Goal: Task Accomplishment & Management: Complete application form

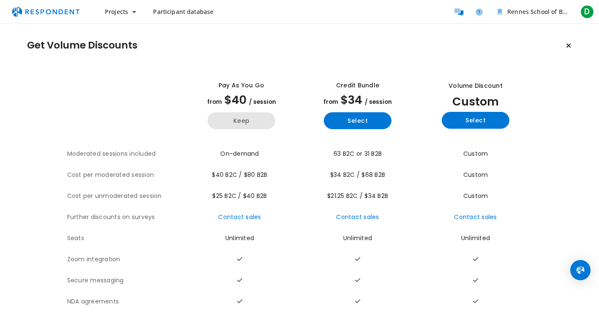
click at [238, 121] on button "Keep" at bounding box center [242, 120] width 68 height 17
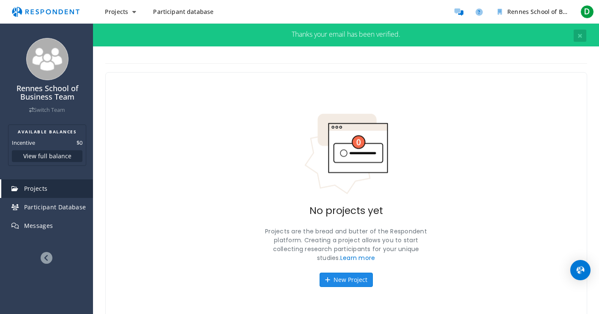
click at [364, 285] on button "New Project" at bounding box center [345, 280] width 53 height 14
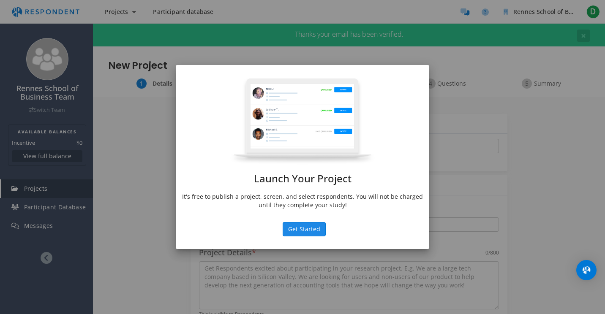
click at [309, 230] on button "Get Started" at bounding box center [304, 229] width 43 height 14
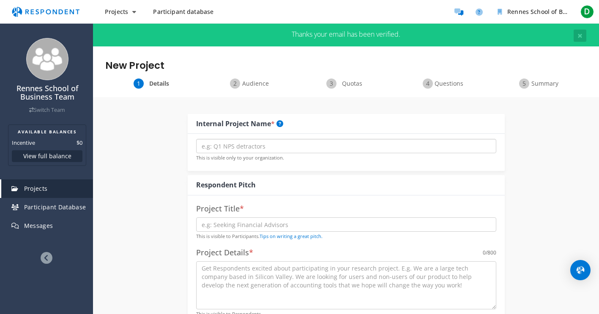
click at [255, 147] on input "text" at bounding box center [346, 146] width 300 height 14
click at [243, 146] on input "text" at bounding box center [346, 146] width 300 height 14
paste input "Designing Against Tokenism: A Participatory Critiq"
type input "Designing Against Tokenism Study"
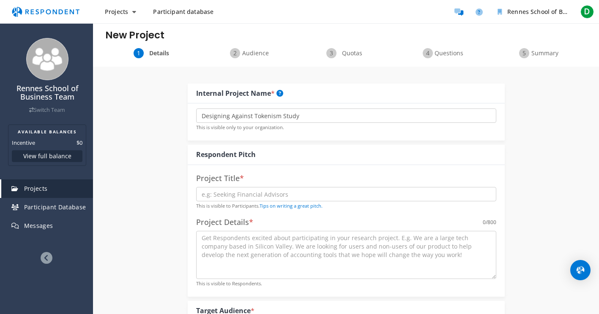
scroll to position [25, 0]
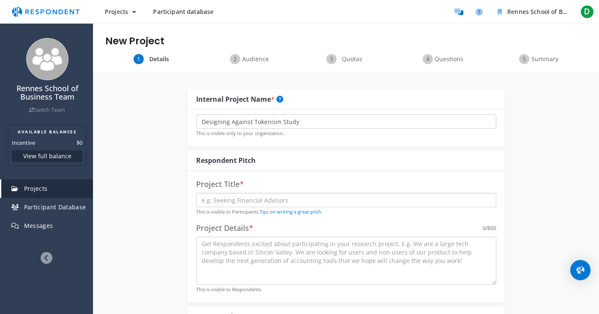
click at [244, 197] on input "text" at bounding box center [346, 200] width 300 height 14
paste input "Speaking Up for Fair Hiring"
type input "Speaking Up for Fair Hiring"
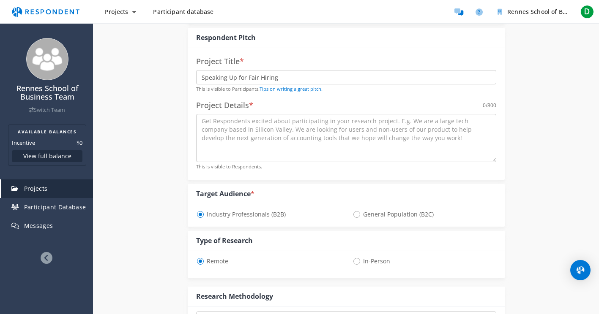
scroll to position [148, 0]
click at [358, 214] on span "General Population (B2C)" at bounding box center [392, 214] width 81 height 10
click at [358, 214] on input "General Population (B2C)" at bounding box center [354, 213] width 5 height 5
radio input "true"
select select "number:125"
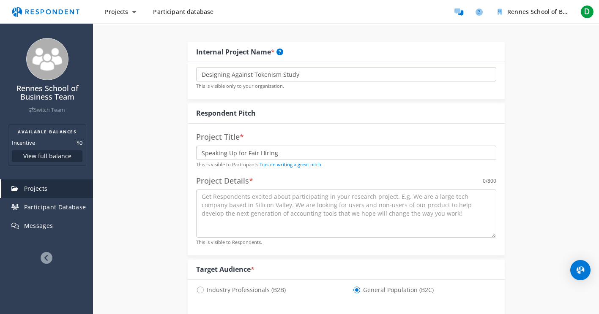
scroll to position [71, 0]
click at [234, 195] on textarea at bounding box center [346, 215] width 300 height 48
paste textarea "We’re inviting you to share your story and shape the future of fair hiring. In …"
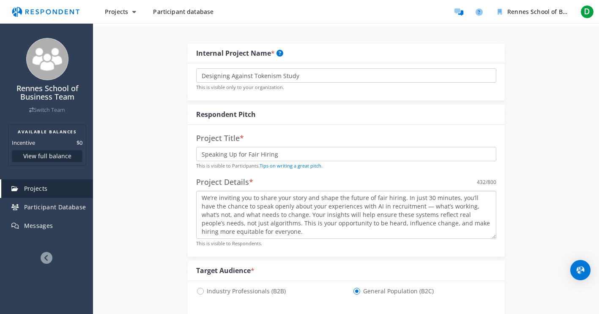
click at [415, 206] on textarea "We’re inviting you to share your story and shape the future of fair hiring. In …" at bounding box center [346, 215] width 300 height 48
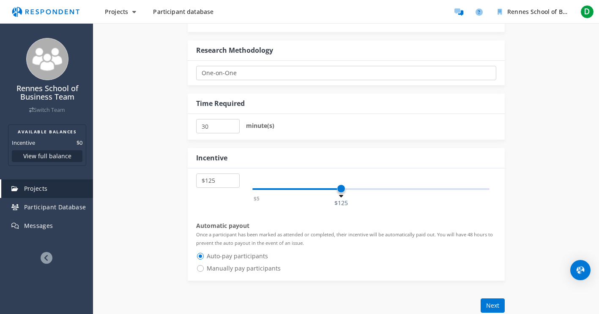
scroll to position [482, 0]
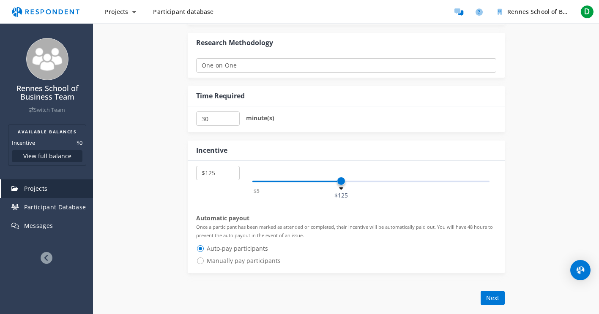
type textarea "We’re inviting you to share your story and shape the future of fair hiring. In …"
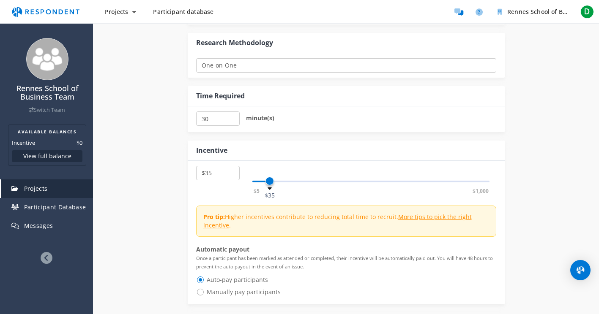
select select "number:40"
drag, startPoint x: 341, startPoint y: 182, endPoint x: 273, endPoint y: 184, distance: 68.5
click at [273, 184] on span at bounding box center [272, 181] width 8 height 8
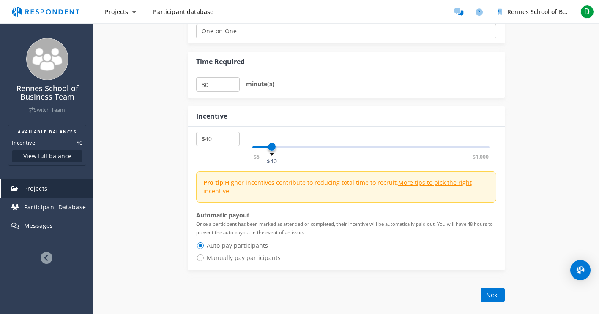
scroll to position [519, 0]
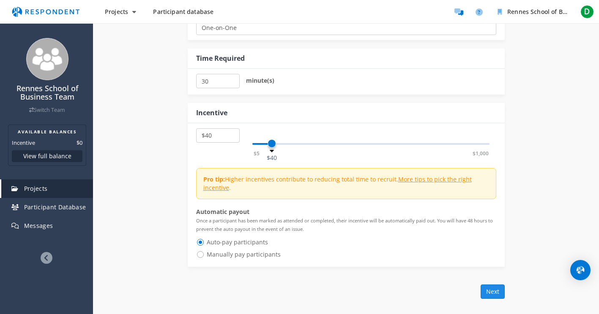
click at [494, 292] on button "Next" at bounding box center [493, 292] width 24 height 14
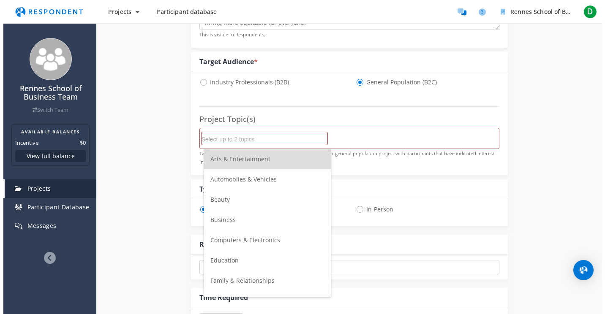
scroll to position [0, 0]
click at [253, 140] on input "Select up to 2 topics" at bounding box center [261, 139] width 126 height 14
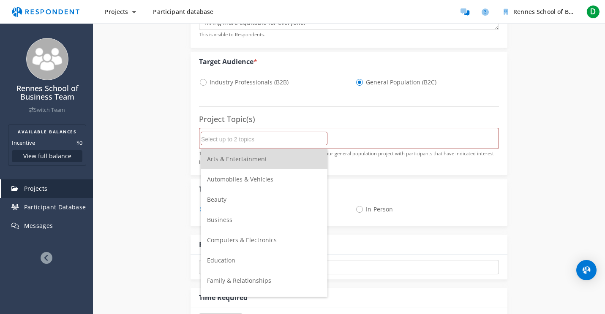
click at [233, 219] on li "Business" at bounding box center [264, 220] width 127 height 20
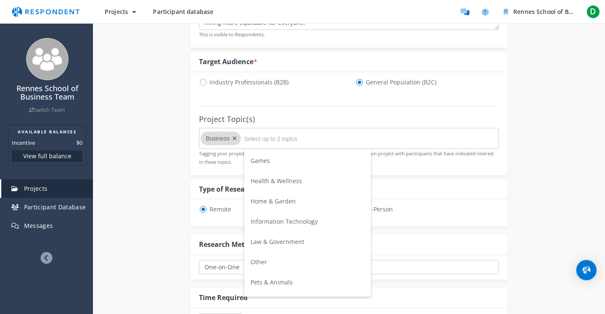
scroll to position [179, 0]
click at [320, 223] on li "Information Technology" at bounding box center [307, 223] width 127 height 20
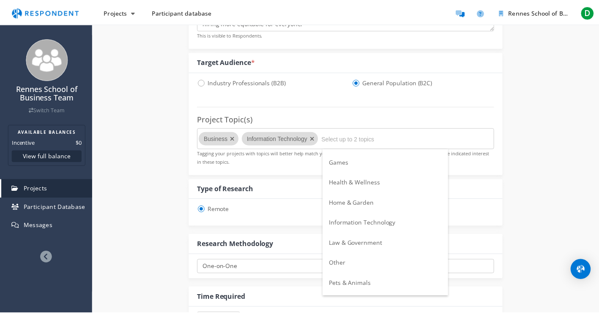
scroll to position [280, 0]
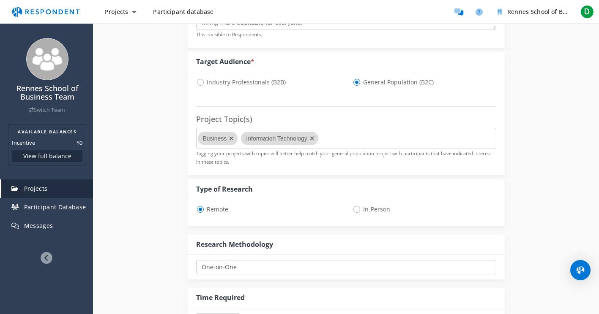
click at [527, 196] on div "Internal Project Name * Designing Against Tokenism Study This is visible only t…" at bounding box center [346, 184] width 494 height 735
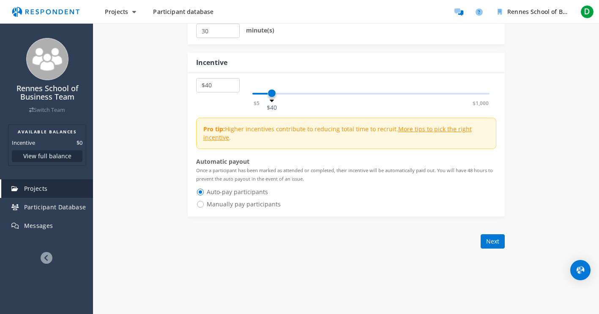
scroll to position [595, 0]
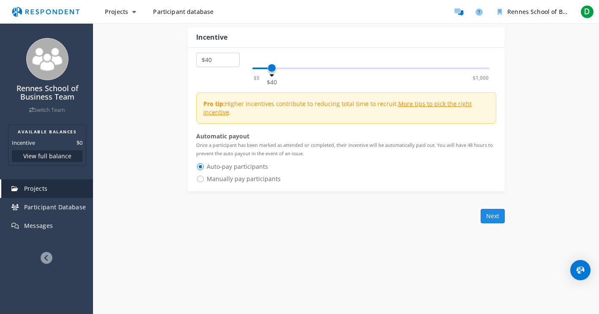
click at [498, 216] on button "Next" at bounding box center [493, 216] width 24 height 14
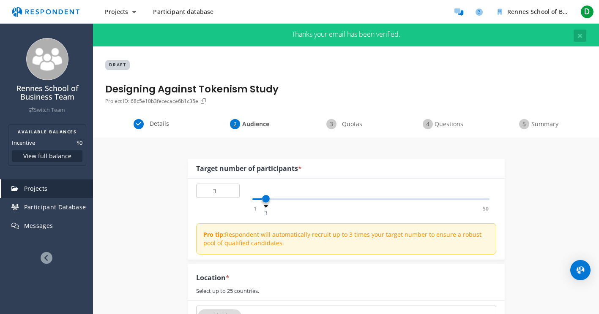
click at [266, 199] on div "1 50 3" at bounding box center [371, 200] width 238 height 2
click at [259, 200] on div "1 50 1" at bounding box center [371, 200] width 238 height 2
click at [215, 192] on input "1" at bounding box center [218, 191] width 44 height 14
type input "2"
click at [231, 189] on input "2" at bounding box center [218, 191] width 44 height 14
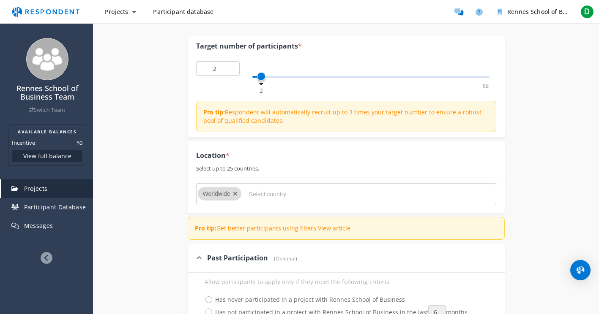
scroll to position [157, 0]
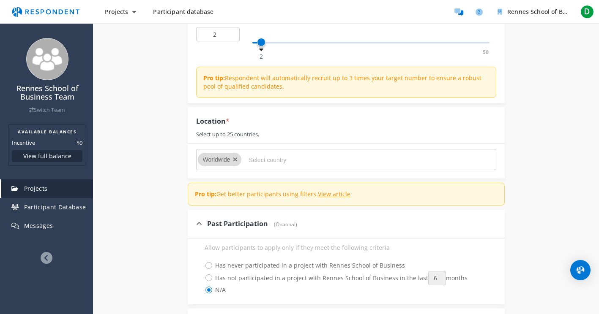
click at [251, 161] on input "Select country" at bounding box center [312, 160] width 127 height 14
click at [256, 160] on input "Select country" at bounding box center [312, 160] width 127 height 14
click at [264, 157] on input "Select country" at bounding box center [312, 160] width 127 height 14
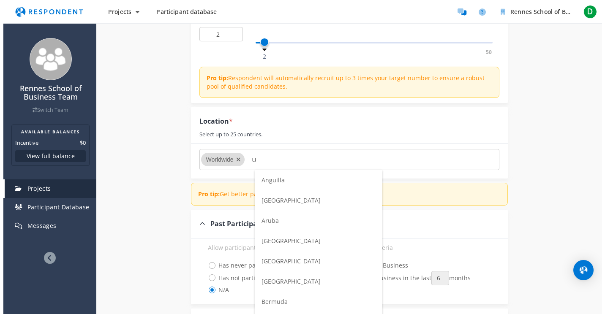
scroll to position [0, 0]
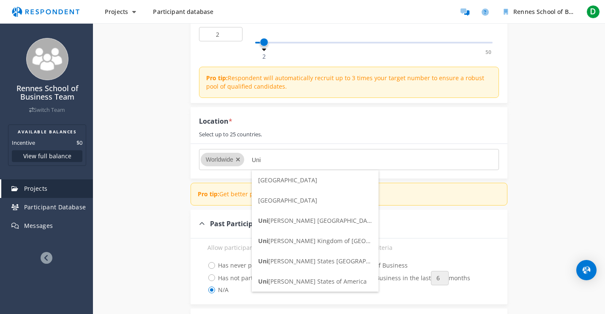
type input "Uni"
click at [308, 278] on span "Uni [PERSON_NAME] [GEOGRAPHIC_DATA]" at bounding box center [312, 282] width 109 height 8
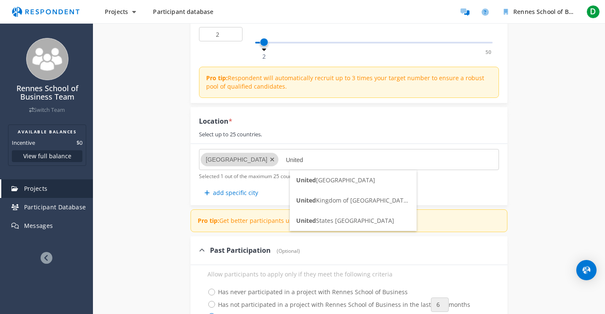
type input "United"
click at [362, 198] on span "United Kingdom of [GEOGRAPHIC_DATA] and [GEOGRAPHIC_DATA]" at bounding box center [389, 201] width 187 height 8
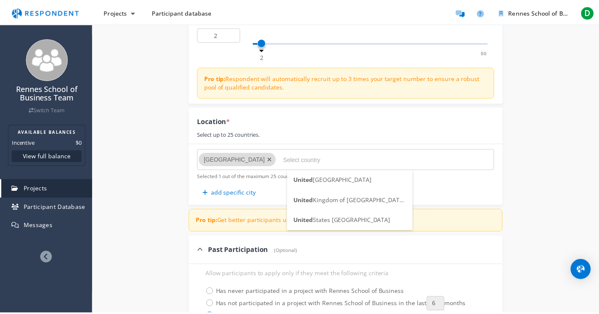
scroll to position [157, 0]
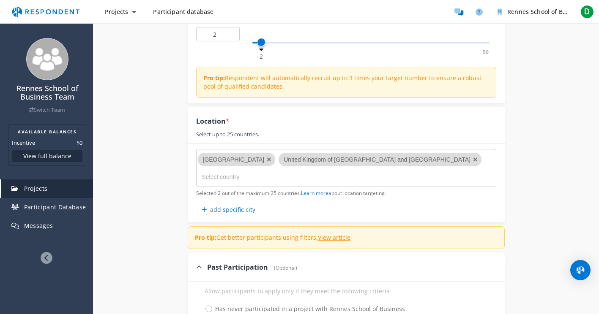
click at [533, 181] on div "Internal Project Name * Designing Against Tokenism Study This is visible only t…" at bounding box center [346, 269] width 494 height 577
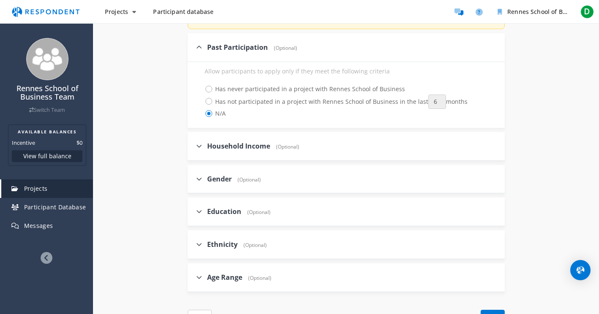
scroll to position [383, 0]
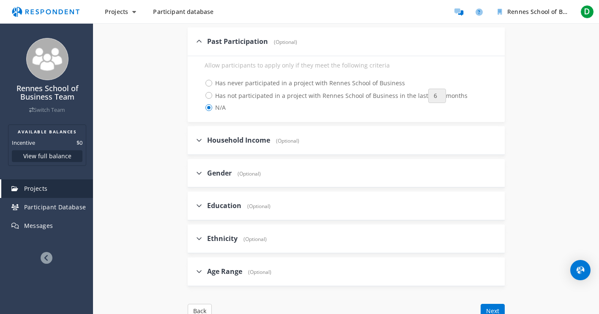
click at [199, 140] on icon at bounding box center [199, 140] width 6 height 7
click at [193, 140] on input "Household Income (Optional)" at bounding box center [190, 139] width 5 height 5
checkbox input "true"
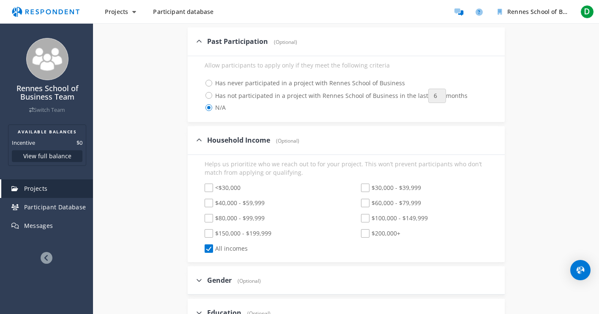
drag, startPoint x: 208, startPoint y: 247, endPoint x: 211, endPoint y: 222, distance: 25.2
click at [208, 246] on span "All incomes" at bounding box center [226, 250] width 43 height 10
click at [202, 246] on input "All incomes" at bounding box center [198, 248] width 5 height 5
checkbox input "false"
click at [208, 202] on span "$40,000 - $59,999" at bounding box center [235, 204] width 60 height 10
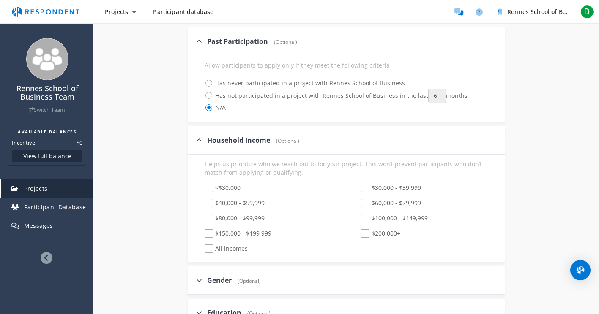
click at [202, 202] on input "$40,000 - $59,999" at bounding box center [198, 203] width 5 height 5
checkbox input "true"
click at [208, 186] on span "<$30,000" at bounding box center [223, 189] width 36 height 10
click at [202, 186] on input "<$30,000" at bounding box center [198, 188] width 5 height 5
checkbox input "true"
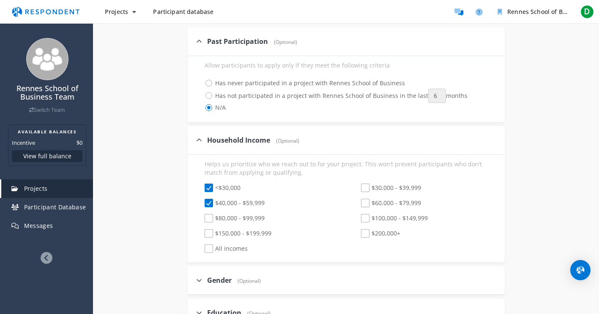
click at [363, 187] on span "$30,000 - $39,999" at bounding box center [391, 189] width 60 height 10
click at [358, 187] on input "$30,000 - $39,999" at bounding box center [354, 188] width 5 height 5
checkbox input "true"
click at [522, 197] on div "Internal Project Name * Designing Against Tokenism Study This is visible only t…" at bounding box center [346, 97] width 494 height 685
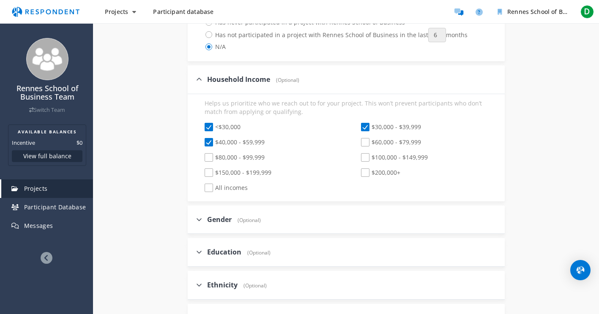
scroll to position [445, 0]
click at [199, 218] on icon at bounding box center [199, 218] width 6 height 7
click at [193, 218] on input "Gender (Optional)" at bounding box center [190, 217] width 5 height 5
checkbox input "true"
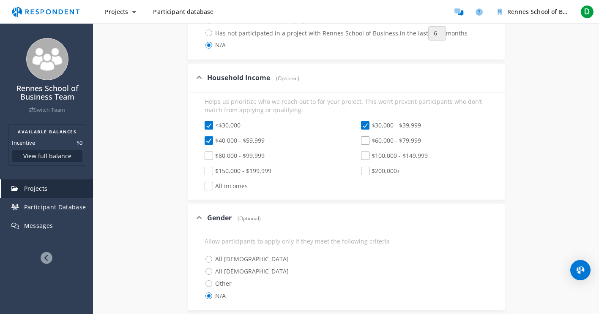
click at [207, 272] on span "All [DEMOGRAPHIC_DATA]" at bounding box center [247, 272] width 84 height 10
click at [202, 272] on input "All [DEMOGRAPHIC_DATA]" at bounding box center [198, 270] width 5 height 5
radio input "true"
drag, startPoint x: 548, startPoint y: 231, endPoint x: 532, endPoint y: 223, distance: 17.2
click at [546, 231] on div "Internal Project Name * Designing Against Tokenism Study This is visible only t…" at bounding box center [346, 73] width 494 height 763
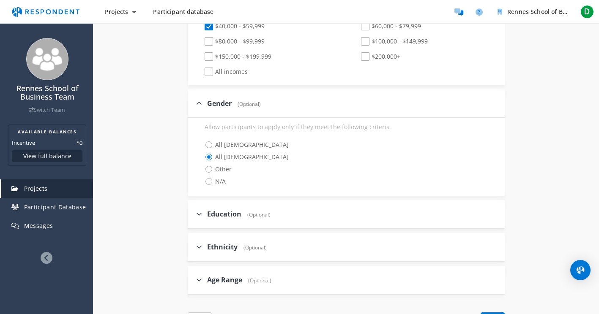
scroll to position [563, 0]
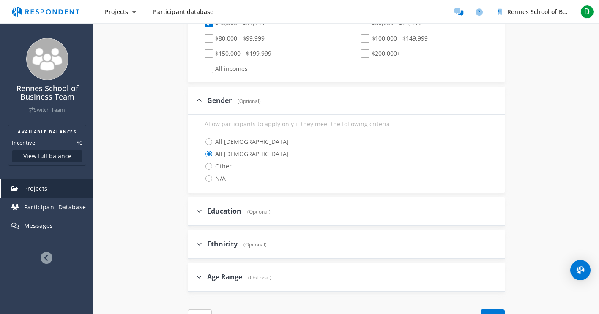
click at [201, 213] on icon at bounding box center [199, 211] width 6 height 7
click at [193, 213] on input "Education (Optional)" at bounding box center [190, 210] width 5 height 5
checkbox input "true"
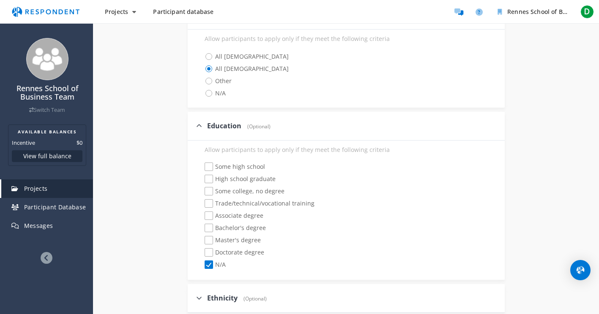
scroll to position [649, 0]
click at [208, 167] on span "Some high school" at bounding box center [235, 167] width 60 height 10
click at [202, 167] on input "Some high school" at bounding box center [198, 166] width 5 height 5
checkbox input "true"
checkbox input "false"
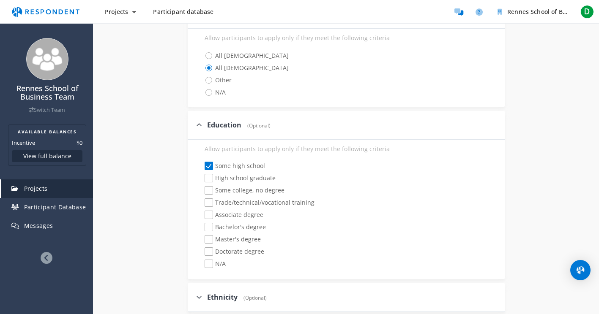
click at [208, 180] on span "High school graduate" at bounding box center [240, 179] width 71 height 10
click at [202, 180] on input "High school graduate" at bounding box center [198, 178] width 5 height 5
checkbox input "true"
click at [208, 188] on span "Some college, no degree" at bounding box center [245, 191] width 80 height 10
click at [202, 188] on input "Some college, no degree" at bounding box center [198, 190] width 5 height 5
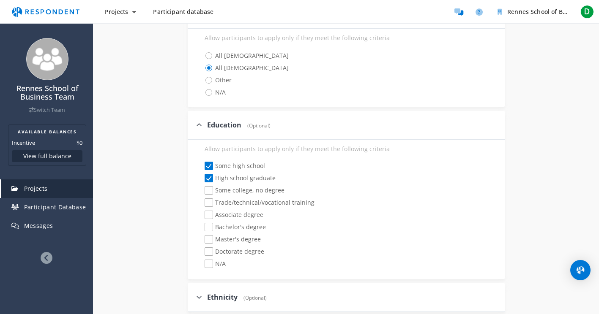
checkbox input "true"
click at [209, 202] on span "Trade/technical/vocational training" at bounding box center [260, 204] width 110 height 10
click at [202, 202] on input "Trade/technical/vocational training" at bounding box center [198, 202] width 5 height 5
checkbox input "true"
click at [209, 215] on span "Associate degree" at bounding box center [234, 216] width 59 height 10
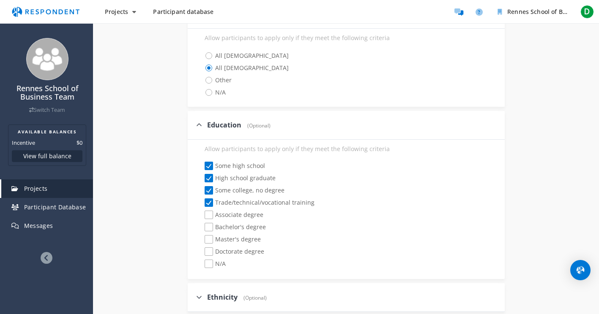
click at [202, 215] on input "Associate degree" at bounding box center [198, 215] width 5 height 5
checkbox input "true"
click at [209, 227] on span "Bachelor's degree" at bounding box center [235, 228] width 61 height 10
click at [202, 227] on input "Bachelor's degree" at bounding box center [198, 227] width 5 height 5
checkbox input "true"
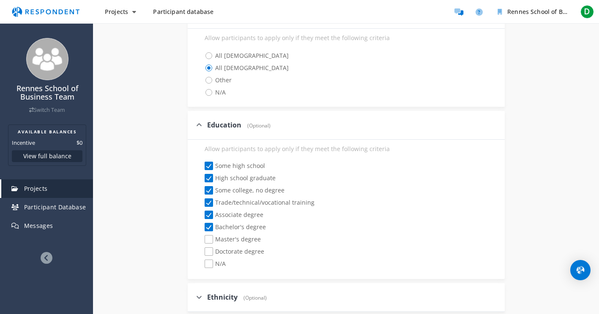
click at [208, 236] on span "Master's degree" at bounding box center [233, 240] width 56 height 10
click at [202, 237] on input "Master's degree" at bounding box center [198, 239] width 5 height 5
checkbox input "true"
click at [208, 248] on span "Doctorate degree" at bounding box center [235, 253] width 60 height 10
click at [202, 249] on input "Doctorate degree" at bounding box center [198, 251] width 5 height 5
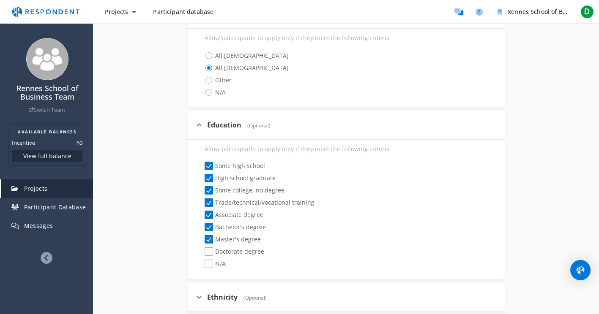
checkbox input "true"
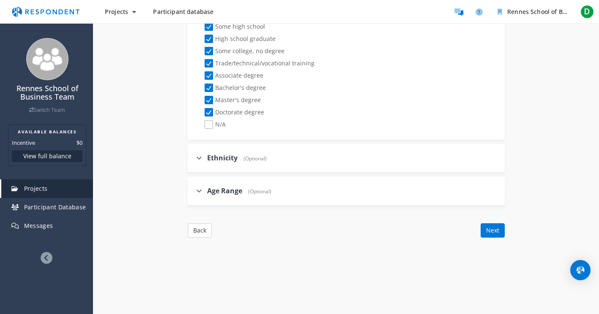
scroll to position [789, 0]
click at [199, 159] on icon at bounding box center [199, 157] width 6 height 7
click at [193, 159] on input "Ethnicity (Optional)" at bounding box center [190, 157] width 5 height 5
checkbox input "true"
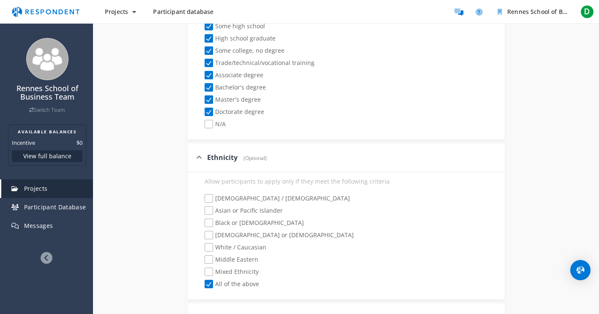
click at [209, 201] on span "[DEMOGRAPHIC_DATA] / [DEMOGRAPHIC_DATA]" at bounding box center [277, 199] width 145 height 10
click at [202, 201] on input "[DEMOGRAPHIC_DATA] / [DEMOGRAPHIC_DATA]" at bounding box center [198, 198] width 5 height 5
checkbox input "true"
checkbox input "false"
click at [209, 213] on span "Asian or Pacific Islander" at bounding box center [244, 212] width 78 height 10
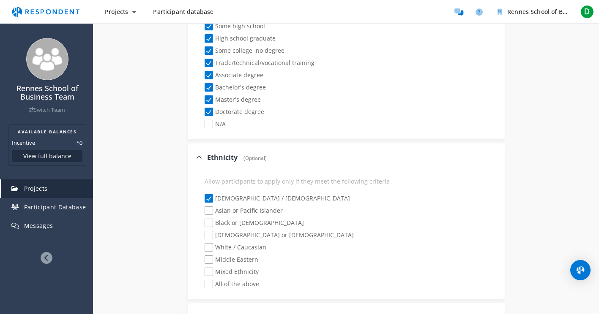
click at [202, 213] on input "Asian or Pacific Islander" at bounding box center [198, 210] width 5 height 5
checkbox input "true"
click at [208, 220] on span "Black or [DEMOGRAPHIC_DATA]" at bounding box center [254, 224] width 99 height 10
click at [202, 221] on input "Black or [DEMOGRAPHIC_DATA]" at bounding box center [198, 223] width 5 height 5
checkbox input "true"
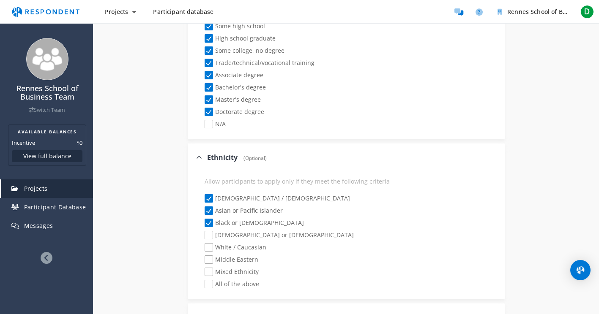
click at [209, 233] on span "[DEMOGRAPHIC_DATA] or [DEMOGRAPHIC_DATA]" at bounding box center [279, 236] width 149 height 10
click at [202, 233] on input "[DEMOGRAPHIC_DATA] or [DEMOGRAPHIC_DATA]" at bounding box center [198, 235] width 5 height 5
checkbox input "true"
click at [207, 270] on span "Mixed Ethnicity" at bounding box center [232, 273] width 54 height 10
click at [202, 270] on input "Mixed Ethnicity" at bounding box center [198, 272] width 5 height 5
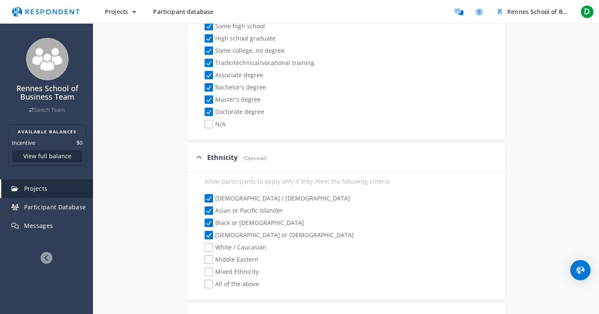
checkbox input "true"
click at [209, 260] on span "Middle Eastern" at bounding box center [232, 261] width 54 height 10
click at [202, 260] on input "Middle Eastern" at bounding box center [198, 259] width 5 height 5
checkbox input "true"
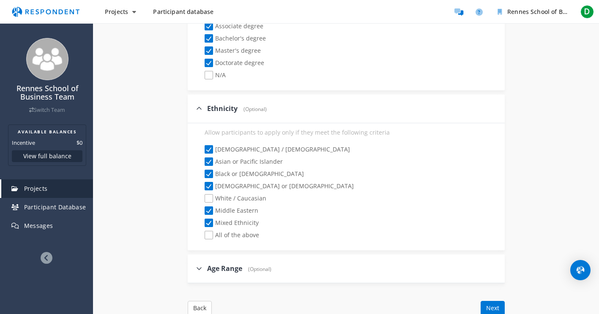
scroll to position [840, 0]
click at [205, 267] on label "Age Range (Optional)" at bounding box center [233, 267] width 75 height 10
click at [193, 267] on input "Age Range (Optional)" at bounding box center [190, 266] width 5 height 5
checkbox input "true"
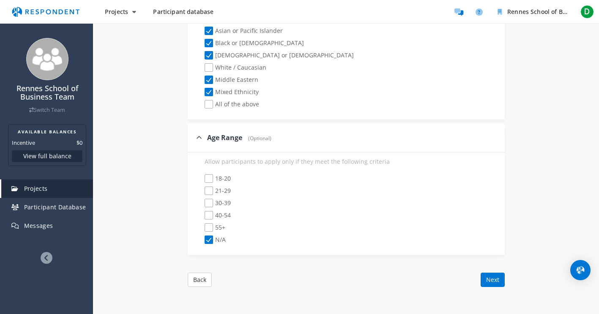
scroll to position [972, 0]
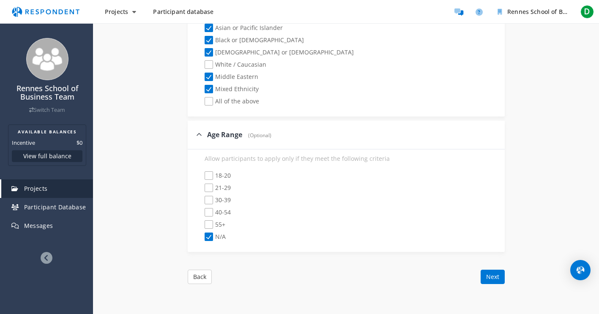
click at [207, 176] on span "18-20" at bounding box center [218, 177] width 26 height 10
click at [202, 176] on input "18-20" at bounding box center [198, 175] width 5 height 5
checkbox input "true"
checkbox input "false"
click at [210, 189] on span "21-29" at bounding box center [218, 189] width 26 height 10
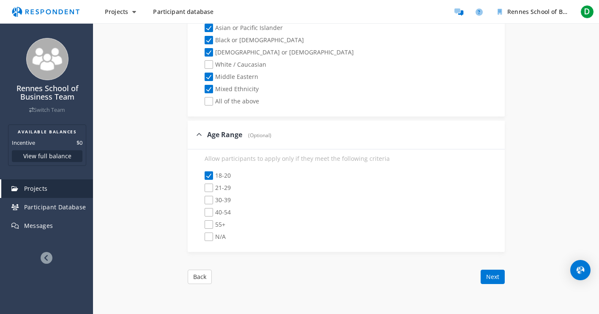
click at [202, 189] on input "21-29" at bounding box center [198, 188] width 5 height 5
checkbox input "true"
click at [208, 197] on span "30-39" at bounding box center [218, 201] width 26 height 10
click at [202, 198] on input "30-39" at bounding box center [198, 200] width 5 height 5
checkbox input "true"
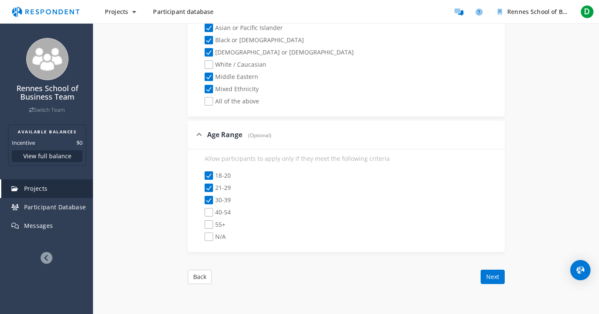
click at [208, 210] on span "40-54" at bounding box center [218, 213] width 26 height 10
click at [202, 210] on input "40-54" at bounding box center [198, 212] width 5 height 5
checkbox input "true"
click at [209, 221] on span "55+" at bounding box center [215, 226] width 21 height 10
click at [202, 222] on input "55+" at bounding box center [198, 224] width 5 height 5
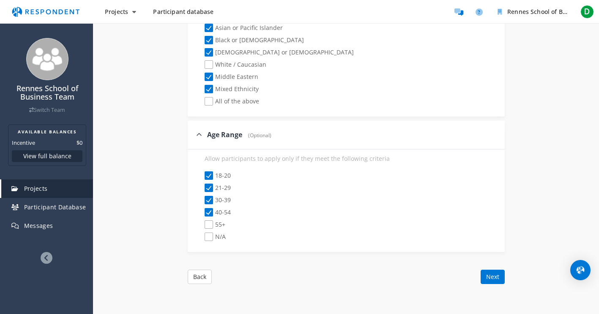
checkbox input "true"
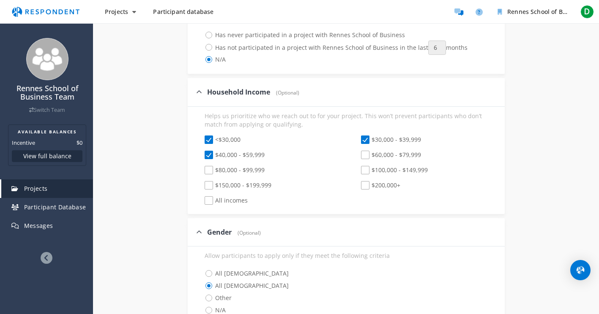
scroll to position [431, 0]
drag, startPoint x: 528, startPoint y: 288, endPoint x: 130, endPoint y: 147, distance: 421.8
click at [130, 147] on div "Internal Project Name * Designing Against Tokenism Study This is visible only t…" at bounding box center [346, 273] width 494 height 1132
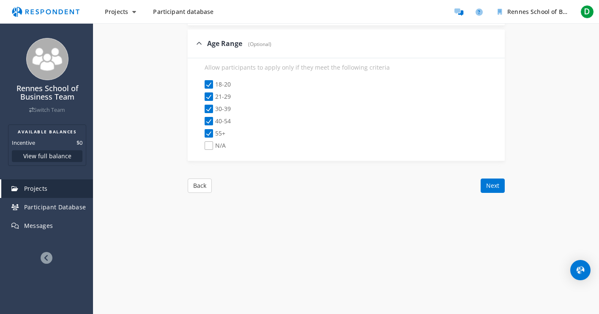
scroll to position [1072, 0]
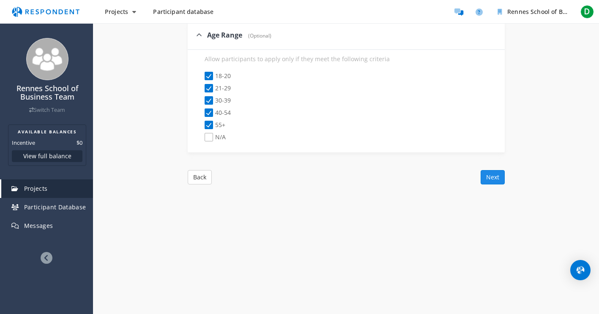
click at [494, 178] on button "Next" at bounding box center [493, 177] width 24 height 14
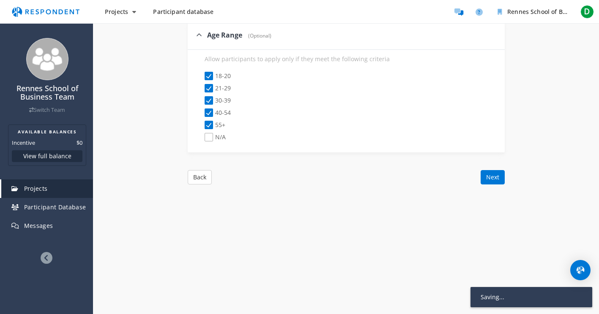
scroll to position [180, 0]
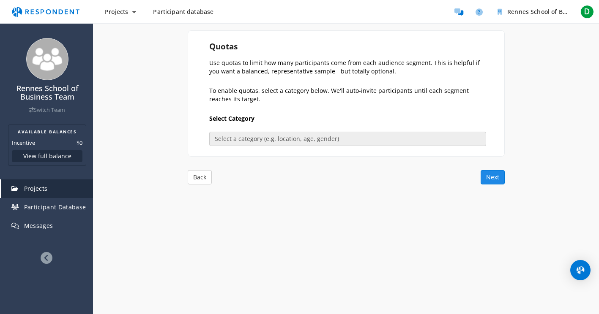
click at [497, 178] on button "Next" at bounding box center [493, 177] width 24 height 14
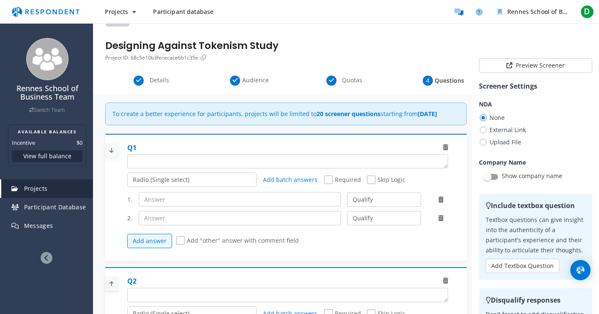
scroll to position [45, 0]
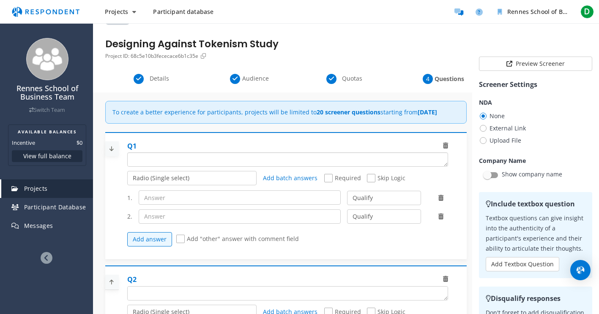
click at [168, 166] on textarea "Which of the following categories best describes your firm's total assets under…" at bounding box center [288, 160] width 320 height 14
paste textarea "- How do you describe your gender identity?"
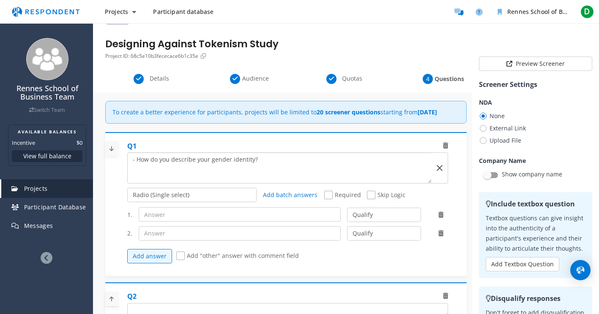
scroll to position [0, 0]
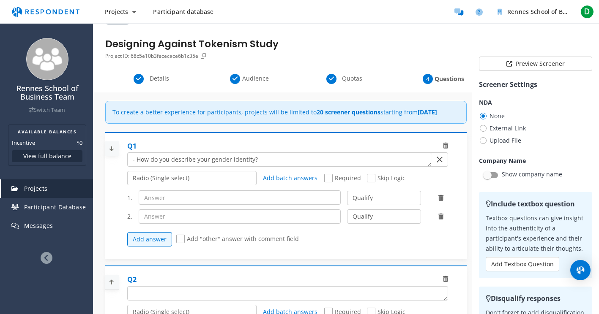
click at [133, 167] on textarea "Which of the following categories best describes your firm's total assets under…" at bounding box center [279, 160] width 303 height 14
type textarea "How do you describe your gender identity?"
click at [224, 186] on select "Radio (Single select) Checkbox (Multi select) Multi-line text box Single-line t…" at bounding box center [191, 178] width 129 height 14
click at [127, 186] on select "Radio (Single select) Checkbox (Multi select) Multi-line text box Single-line t…" at bounding box center [191, 178] width 129 height 14
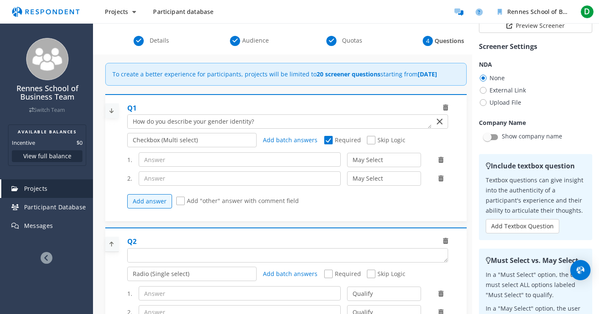
scroll to position [87, 0]
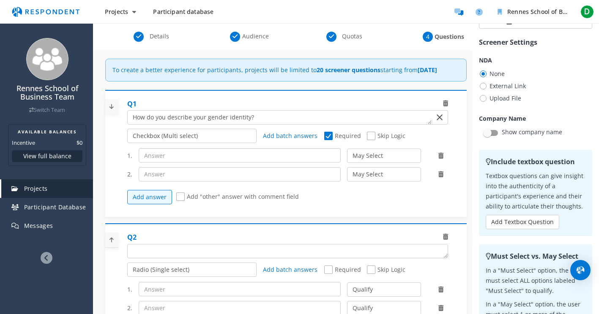
click at [246, 163] on input "text" at bounding box center [240, 155] width 202 height 14
type input "[DEMOGRAPHIC_DATA]"
click at [407, 163] on select "May Select Must Select Disqualify" at bounding box center [384, 156] width 74 height 14
select select "number:2"
click at [347, 156] on select "May Select Must Select Disqualify" at bounding box center [384, 156] width 74 height 14
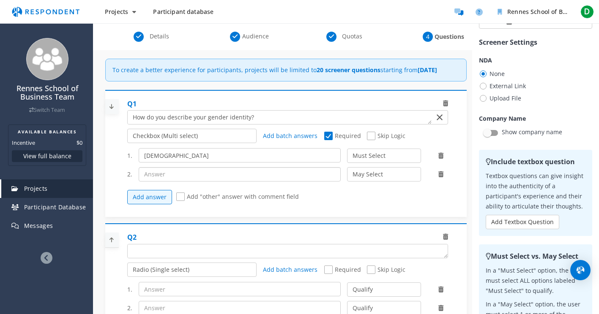
click at [232, 182] on input "text" at bounding box center [240, 174] width 202 height 14
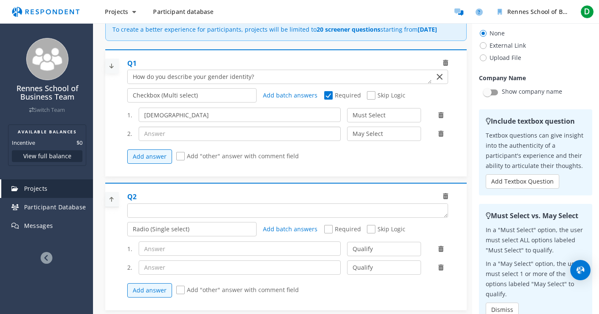
scroll to position [132, 0]
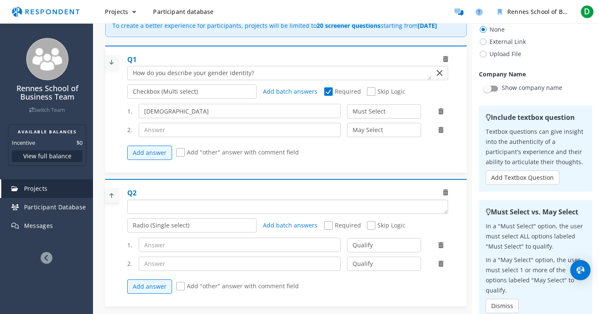
click at [225, 214] on textarea "Which of the following categories best describes your firm's total assets under…" at bounding box center [288, 207] width 320 height 14
paste textarea "Do you identify as belonging to one or more groups that have been historically …"
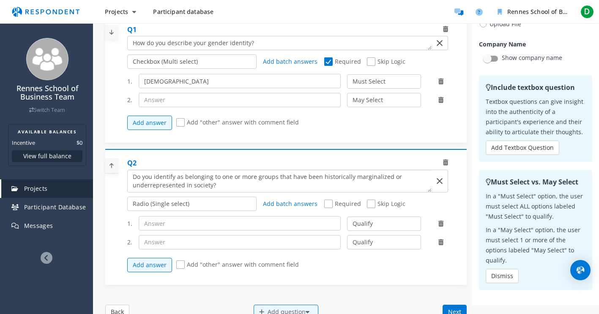
scroll to position [163, 0]
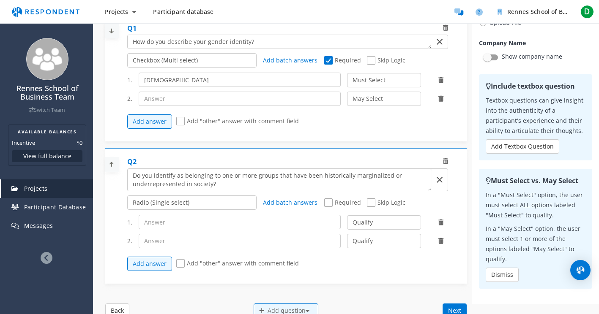
type textarea "Do you identify as belonging to one or more groups that have been historically …"
click at [248, 67] on select "Radio (Single select) Checkbox (Multi select) Multi-line text box Single-line t…" at bounding box center [191, 60] width 129 height 14
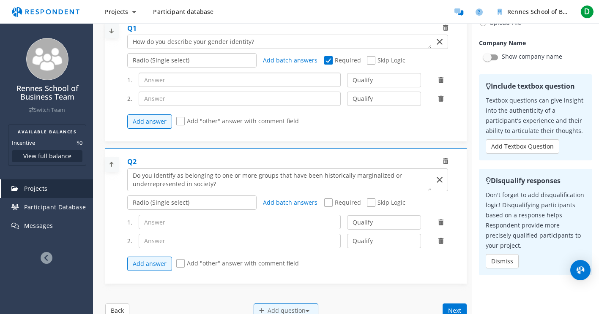
click at [235, 87] on input "text" at bounding box center [240, 80] width 202 height 14
type input "[DEMOGRAPHIC_DATA]"
click at [390, 86] on select "Qualify Disqualify" at bounding box center [384, 80] width 74 height 14
click at [231, 106] on input "text" at bounding box center [240, 99] width 202 height 14
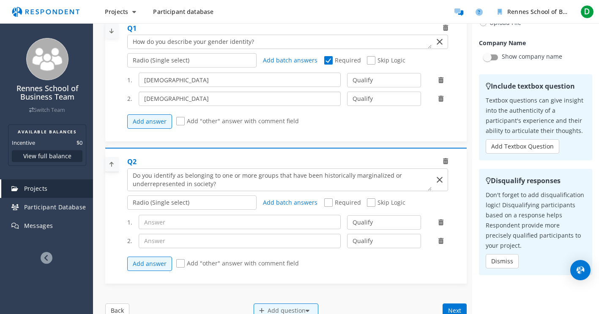
type input "[DEMOGRAPHIC_DATA]"
click at [389, 106] on select "Qualify Disqualify" at bounding box center [384, 99] width 74 height 14
select select "number:2"
click at [347, 99] on select "Qualify Disqualify" at bounding box center [384, 99] width 74 height 14
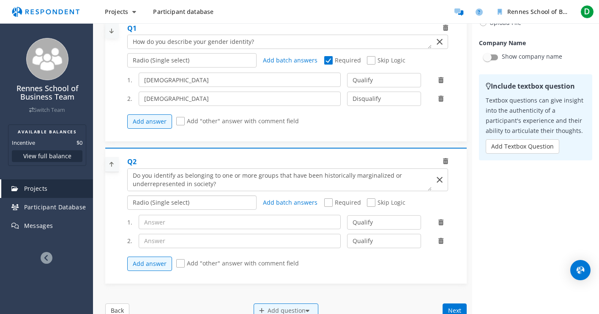
click at [219, 210] on select "Radio (Single select) Checkbox (Multi select) Multi-line text box Single-line t…" at bounding box center [191, 203] width 129 height 14
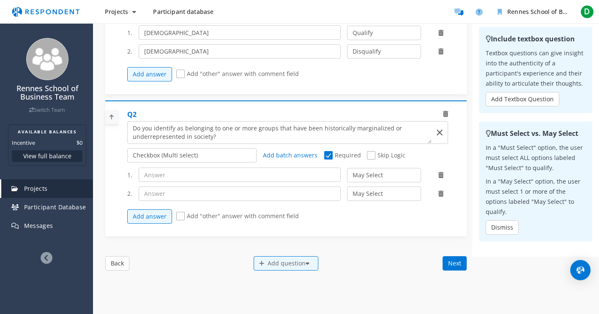
scroll to position [211, 0]
click at [238, 182] on input "text" at bounding box center [240, 174] width 202 height 14
type input "Yes"
click at [397, 181] on select "May Select Must Select Disqualify" at bounding box center [384, 175] width 74 height 14
select select "number:2"
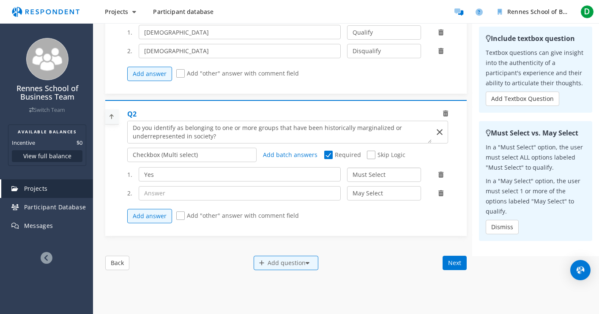
click at [347, 175] on select "May Select Must Select Disqualify" at bounding box center [384, 175] width 74 height 14
click at [227, 201] on input "text" at bounding box center [240, 193] width 202 height 14
type input "No"
click at [385, 201] on select "May Select Must Select Disqualify" at bounding box center [384, 193] width 74 height 14
select select "number:3"
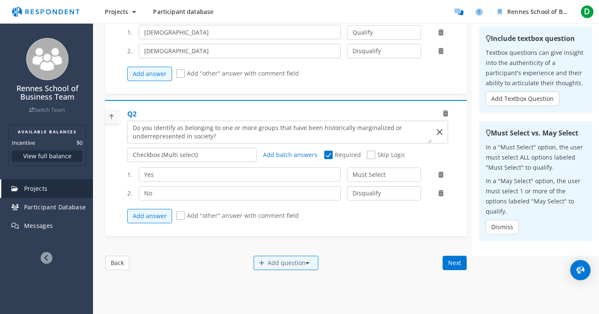
click at [347, 194] on select "May Select Must Select Disqualify" at bounding box center [384, 193] width 74 height 14
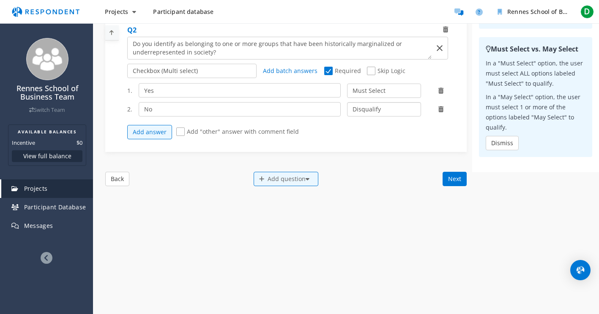
scroll to position [296, 0]
click at [287, 186] on div "Add question" at bounding box center [286, 178] width 65 height 14
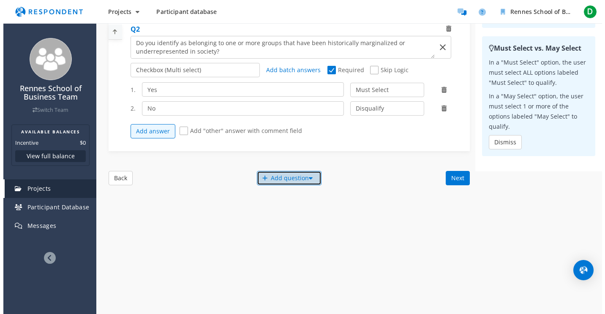
scroll to position [0, 0]
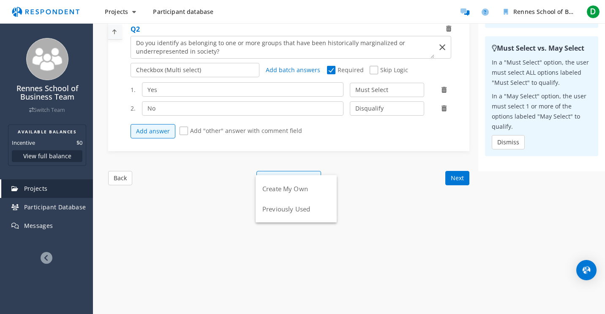
click at [295, 159] on md-backdrop at bounding box center [302, 305] width 605 height 610
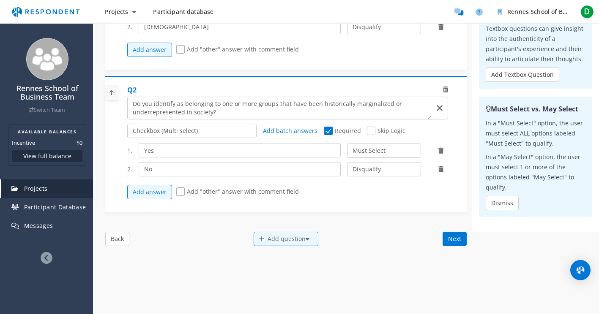
scroll to position [243, 0]
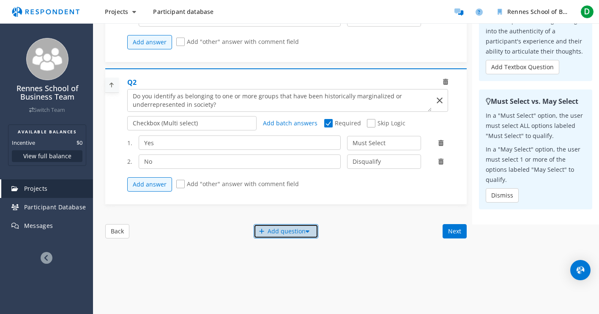
click at [279, 239] on div "Add question" at bounding box center [286, 231] width 65 height 14
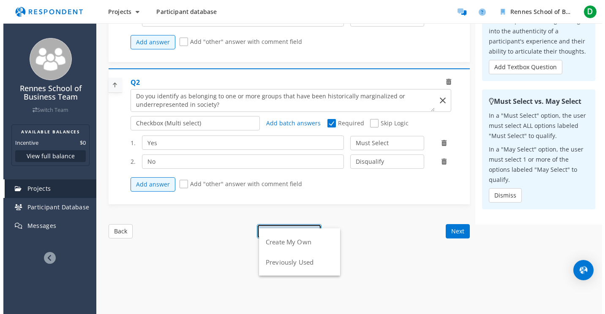
scroll to position [0, 0]
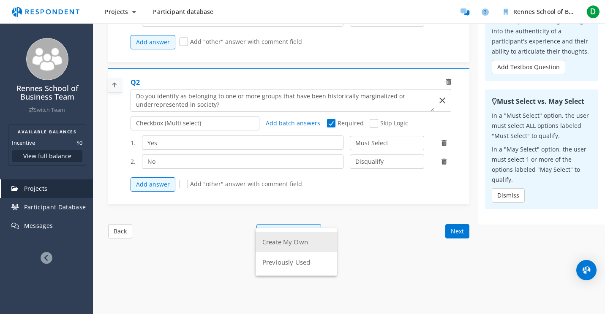
click at [279, 240] on button "Create My Own" at bounding box center [296, 242] width 81 height 20
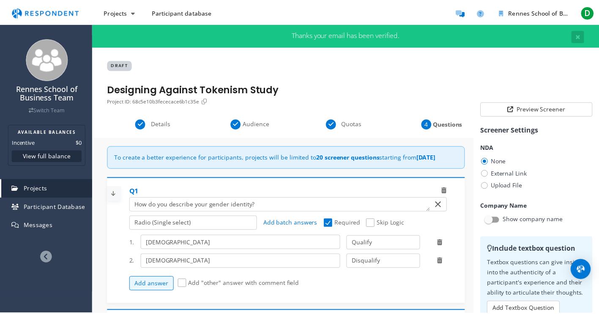
scroll to position [243, 0]
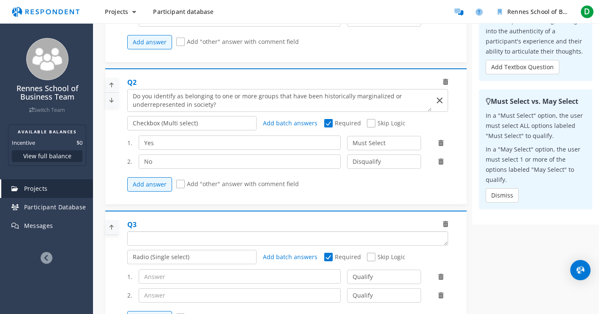
click at [188, 246] on textarea "Which of the following categories best describes your firm's total assets under…" at bounding box center [288, 239] width 320 height 14
paste textarea "Do aspects of your identity (such as race, ethnicity, disability, sexual orient…"
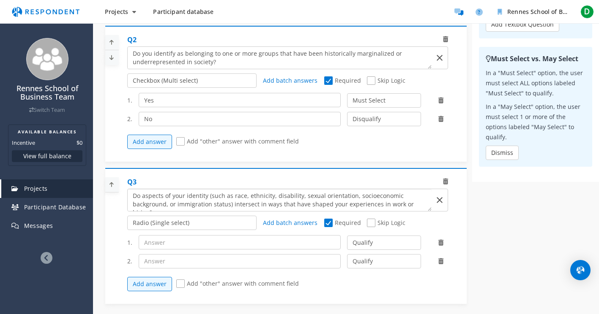
scroll to position [291, 0]
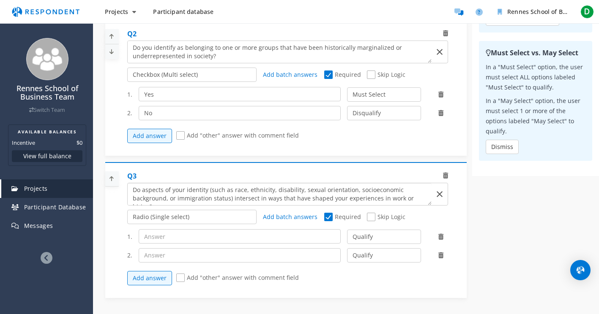
type textarea "Do aspects of your identity (such as race, ethnicity, disability, sexual orient…"
click at [224, 244] on input "text" at bounding box center [240, 236] width 202 height 14
type input "Yes"
click at [398, 244] on select "Qualify Disqualify" at bounding box center [384, 237] width 74 height 14
click at [347, 237] on select "Qualify Disqualify" at bounding box center [384, 237] width 74 height 14
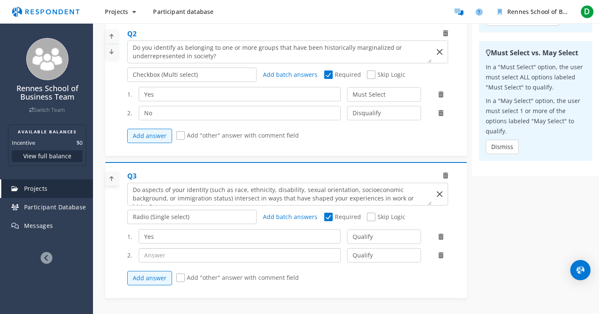
click at [235, 259] on input "text" at bounding box center [240, 255] width 202 height 14
type input "No"
click at [380, 259] on select "Qualify Disqualify" at bounding box center [384, 255] width 74 height 14
select select "number:2"
click at [347, 256] on select "Qualify Disqualify" at bounding box center [384, 255] width 74 height 14
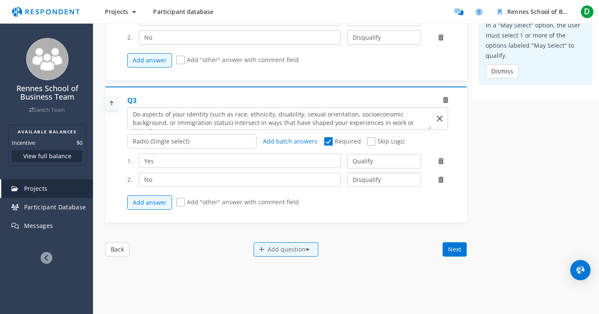
scroll to position [374, 0]
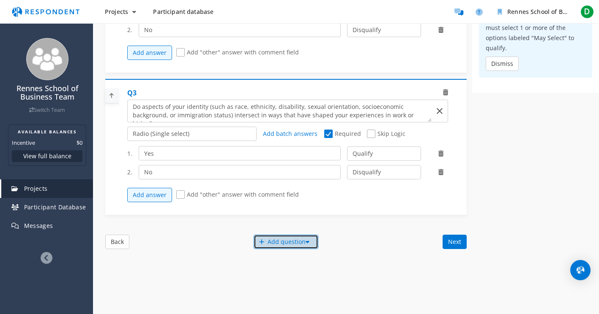
click at [273, 249] on div "Add question" at bounding box center [286, 242] width 65 height 14
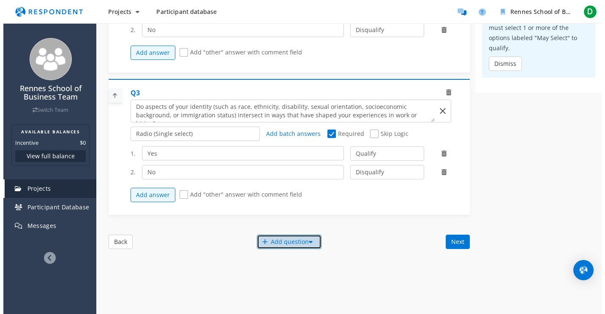
scroll to position [0, 0]
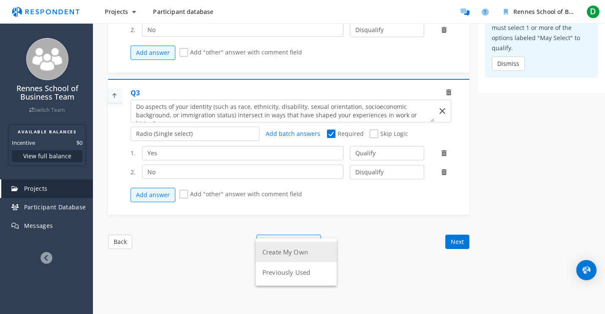
click at [273, 251] on button "Create My Own" at bounding box center [296, 252] width 81 height 20
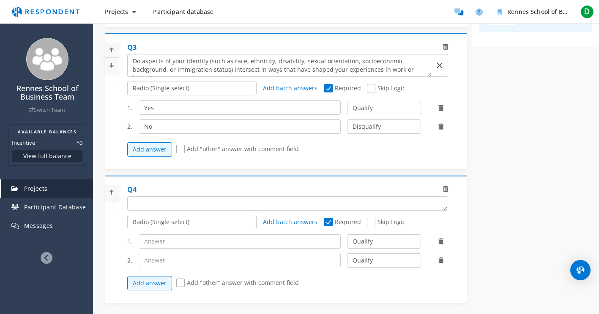
scroll to position [421, 0]
click at [169, 210] on textarea "Which of the following categories best describes your firm's total assets under…" at bounding box center [288, 203] width 320 height 14
paste textarea "Have you ever participated in a hiring process where an AI‑driven tool or autom…"
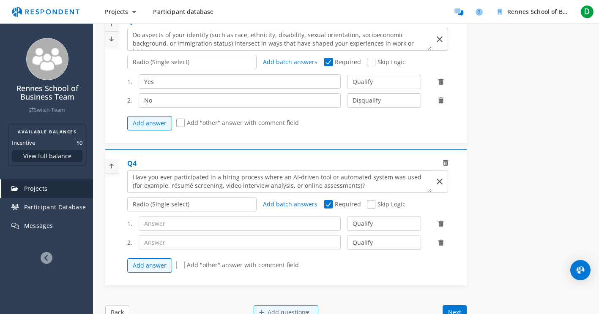
scroll to position [475, 0]
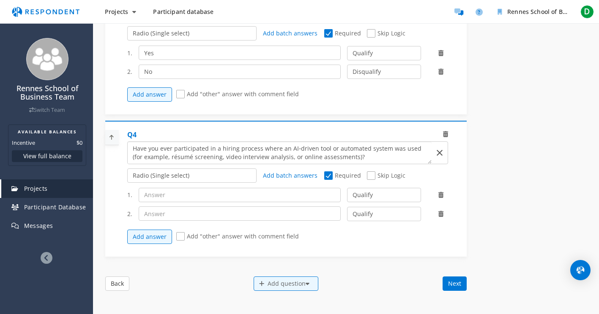
type textarea "Have you ever participated in a hiring process where an AI‑driven tool or autom…"
click at [212, 201] on input "text" at bounding box center [240, 195] width 202 height 14
type input "Yes"
click at [387, 202] on select "Qualify Disqualify" at bounding box center [384, 195] width 74 height 14
click at [347, 195] on select "Qualify Disqualify" at bounding box center [384, 195] width 74 height 14
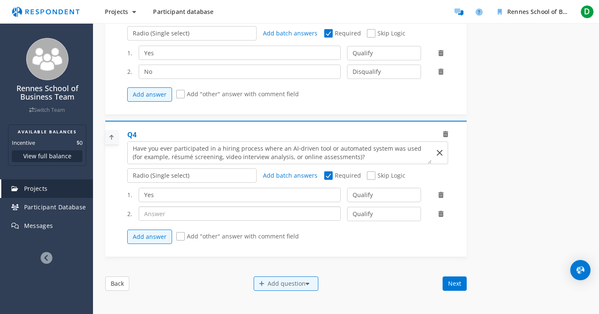
click at [245, 218] on input "text" at bounding box center [240, 214] width 202 height 14
type input "No"
click at [380, 219] on select "Qualify Disqualify" at bounding box center [384, 214] width 74 height 14
select select "number:2"
click at [347, 214] on select "Qualify Disqualify" at bounding box center [384, 214] width 74 height 14
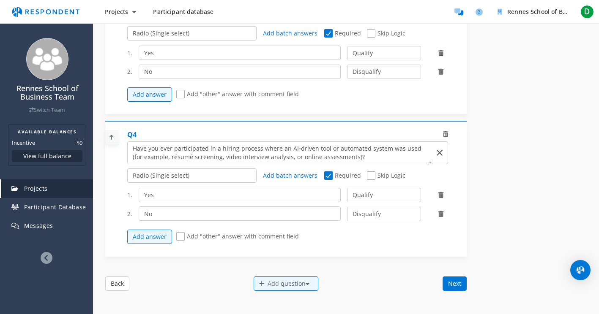
click at [359, 243] on div "Add answer Add "other" answer with comment field" at bounding box center [290, 237] width 327 height 23
click at [276, 291] on div "Add question" at bounding box center [286, 284] width 65 height 14
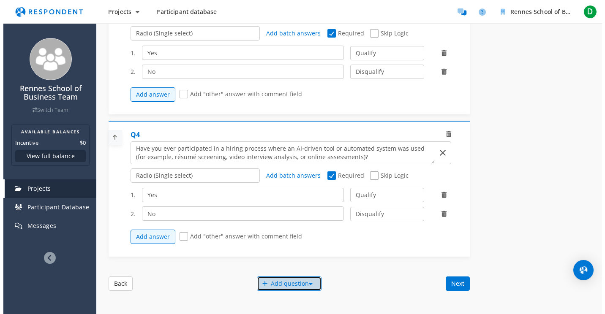
scroll to position [0, 0]
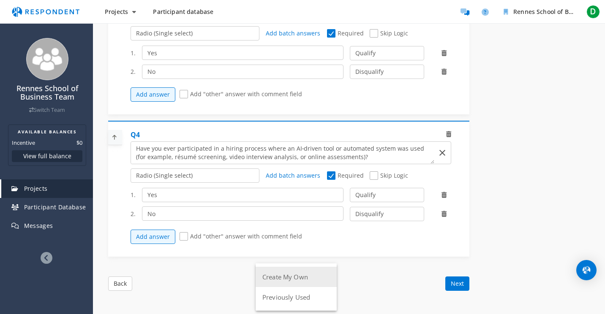
click at [276, 280] on button "Create My Own" at bounding box center [296, 277] width 81 height 20
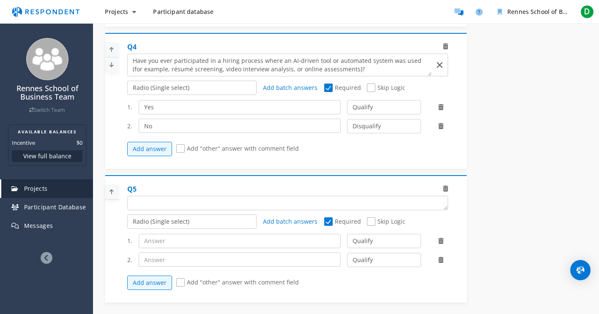
scroll to position [573, 0]
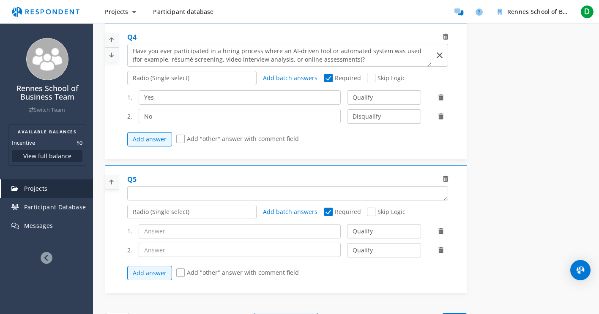
click at [173, 200] on textarea "Which of the following categories best describes your firm's total assets under…" at bounding box center [288, 194] width 320 height 14
paste textarea "Have you ever been invited to give feedback on, or participate in, the design o…"
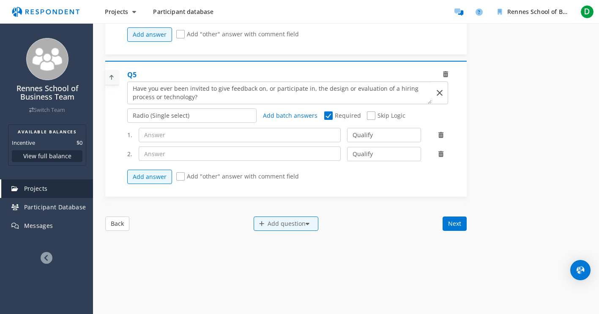
scroll to position [679, 0]
type textarea "Have you ever been invited to give feedback on, or participate in, the design o…"
click at [221, 136] on input "text" at bounding box center [240, 134] width 202 height 14
type input "Yes"
click at [255, 160] on input "text" at bounding box center [240, 152] width 202 height 14
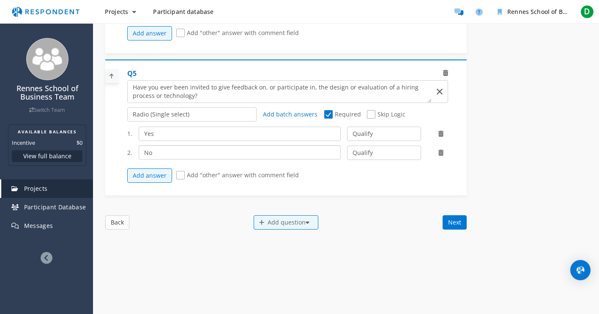
type input "No"
click at [376, 159] on select "Qualify Disqualify" at bounding box center [384, 153] width 74 height 14
select select "number:2"
click at [347, 152] on select "Qualify Disqualify" at bounding box center [384, 153] width 74 height 14
click at [363, 186] on div "Add answer Add "other" answer with comment field" at bounding box center [290, 175] width 327 height 23
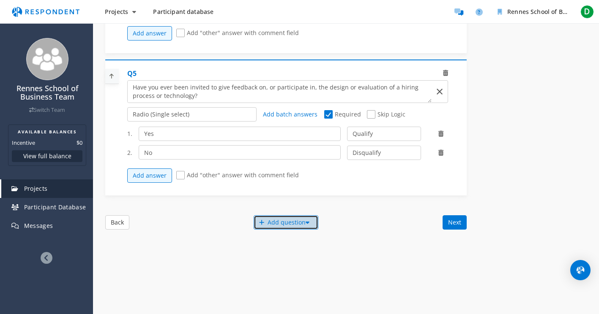
click at [281, 229] on div "Add question" at bounding box center [286, 223] width 65 height 14
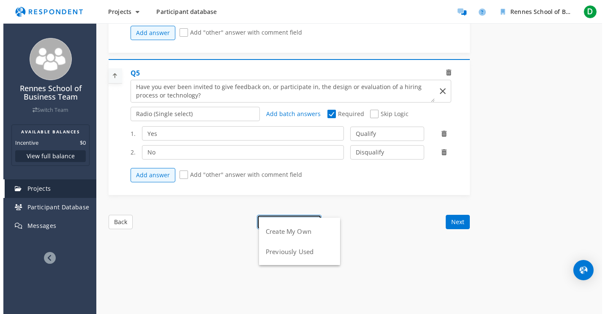
scroll to position [0, 0]
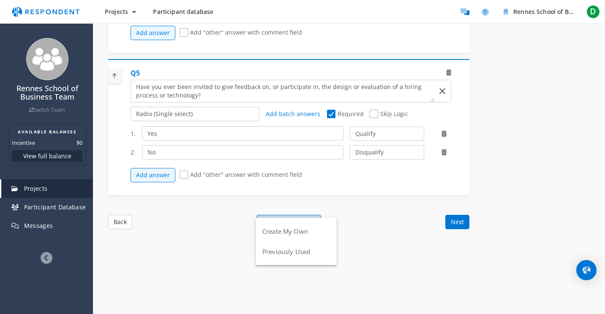
click at [281, 229] on button "Create My Own" at bounding box center [296, 231] width 81 height 20
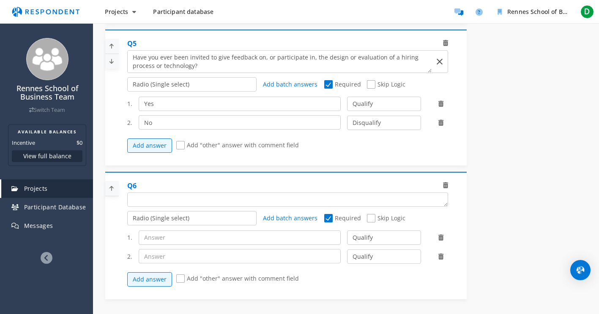
scroll to position [716, 0]
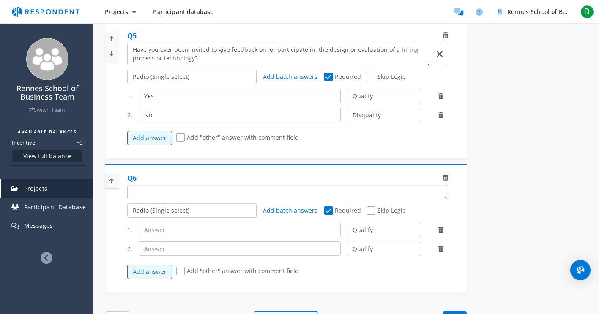
click at [193, 199] on textarea "Which of the following categories best describes your firm's total assets under…" at bounding box center [288, 193] width 320 height 14
paste textarea "When was the most recent time you experienced or observed an AI‑driven hiring p…"
type textarea "When was the most recent time you experienced or observed an AI‑driven hiring p…"
click at [222, 216] on select "Radio (Single select) Checkbox (Multi select) Multi-line text box Single-line t…" at bounding box center [191, 211] width 129 height 14
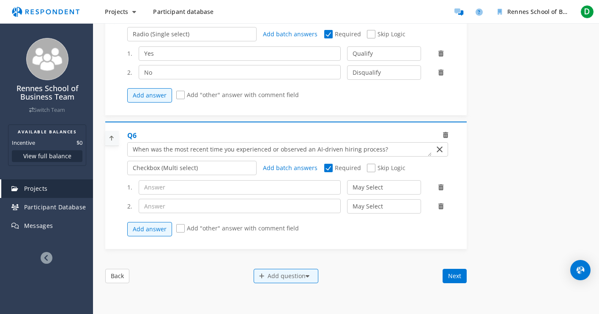
scroll to position [763, 0]
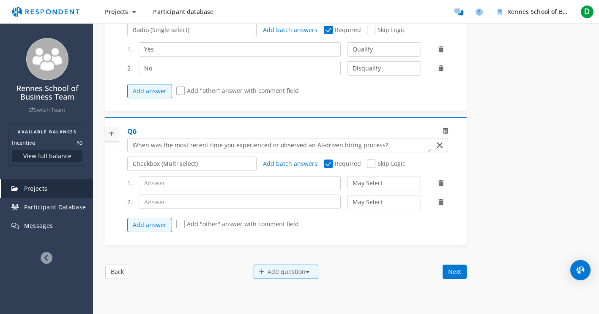
click at [203, 191] on input "text" at bounding box center [240, 183] width 202 height 14
click at [207, 209] on input "text" at bounding box center [240, 202] width 202 height 14
click at [195, 190] on input "Within the past 12 months" at bounding box center [240, 183] width 202 height 14
type input "Within the past 6 months"
click at [274, 206] on input "text" at bounding box center [240, 202] width 202 height 14
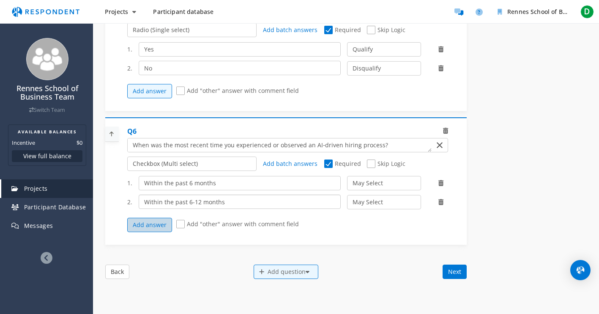
type input "Within the past 6-12 months"
click at [161, 228] on button "Add answer" at bounding box center [149, 225] width 45 height 14
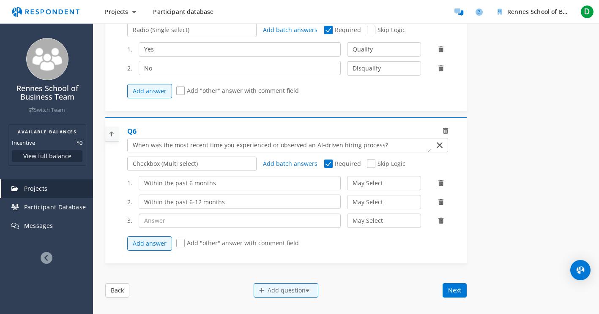
click at [183, 228] on input "text" at bounding box center [240, 221] width 202 height 14
click at [251, 222] on input "text" at bounding box center [240, 221] width 202 height 14
type input "More than [DATE]"
click at [156, 248] on button "Add answer" at bounding box center [149, 244] width 45 height 14
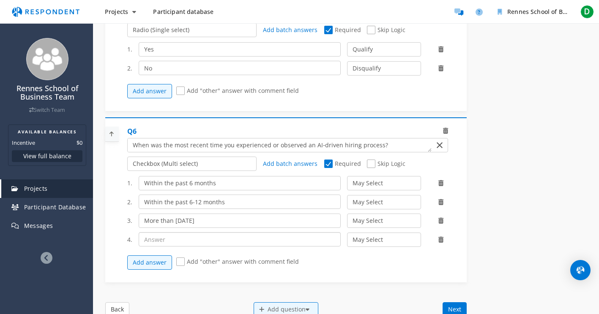
click at [183, 243] on input "text" at bounding box center [240, 239] width 202 height 14
type input "More than 1-[DATE]"
click at [393, 246] on select "May Select Must Select Disqualify" at bounding box center [384, 240] width 74 height 14
select select "number:3"
click at [347, 238] on select "May Select Must Select Disqualify" at bounding box center [384, 240] width 74 height 14
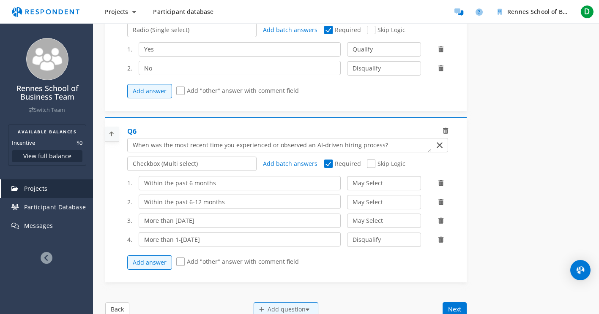
click at [400, 189] on select "May Select Must Select Disqualify" at bounding box center [384, 183] width 74 height 14
select select "number:2"
click at [347, 182] on select "May Select Must Select Disqualify" at bounding box center [384, 183] width 74 height 14
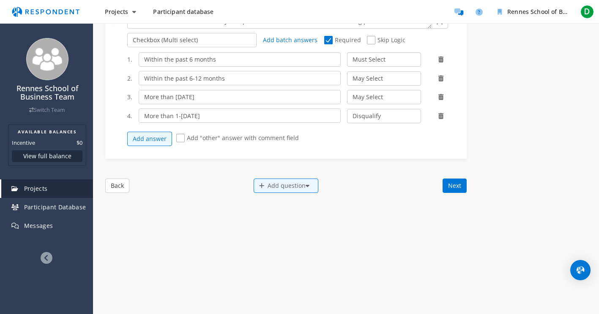
scroll to position [887, 0]
click at [274, 191] on div "Add question" at bounding box center [286, 185] width 65 height 14
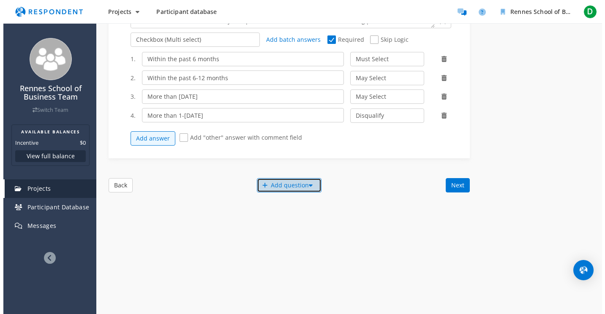
scroll to position [0, 0]
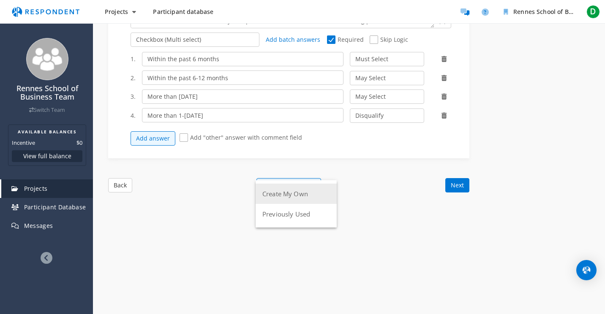
click at [275, 196] on button "Create My Own" at bounding box center [296, 194] width 81 height 20
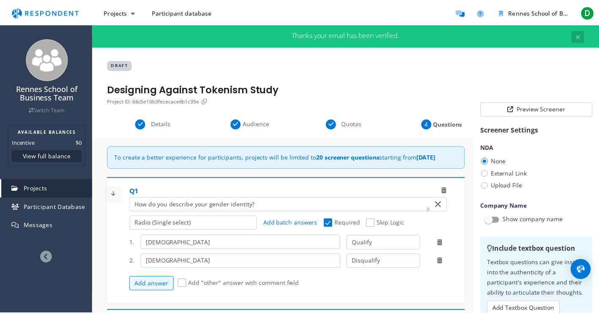
scroll to position [887, 0]
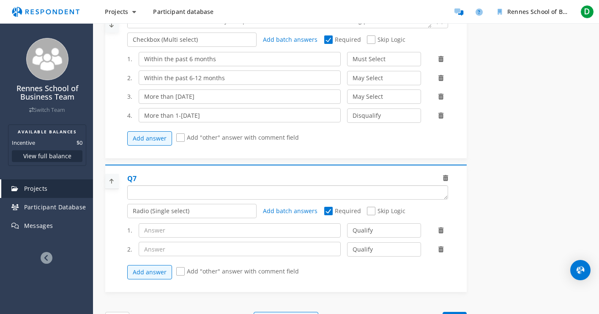
click at [210, 198] on textarea "Which of the following categories best describes your firm's total assets under…" at bounding box center [288, 193] width 320 height 14
paste textarea "Are you comfortable discussing your experiences and perspectives on AI hiring s…"
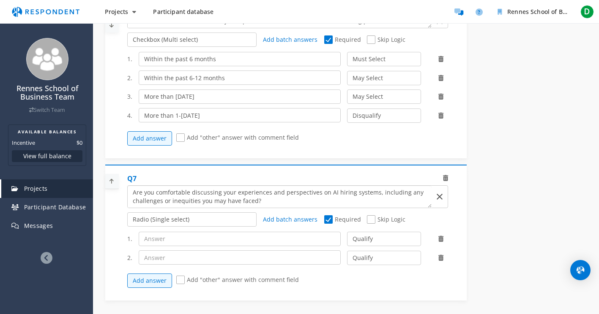
type textarea "Are you comfortable discussing your experiences and perspectives on AI hiring s…"
click at [217, 243] on input "text" at bounding box center [240, 239] width 202 height 14
type input "w"
type input "Yes"
click at [183, 258] on input "text" at bounding box center [240, 258] width 202 height 14
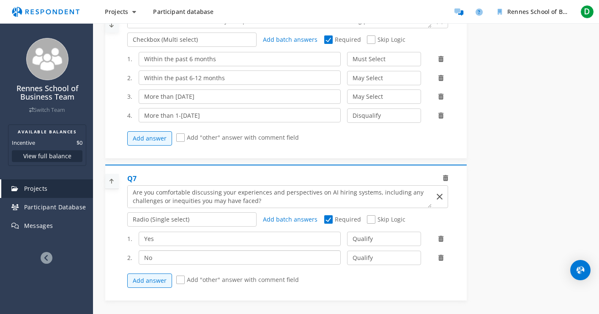
type input "No"
click at [399, 262] on select "Qualify Disqualify" at bounding box center [384, 258] width 74 height 14
select select "number:2"
click at [347, 256] on select "Qualify Disqualify" at bounding box center [384, 258] width 74 height 14
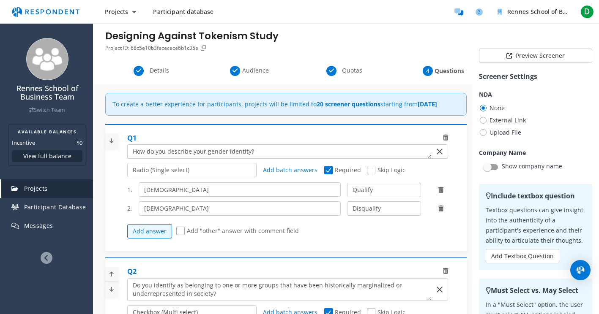
scroll to position [45, 0]
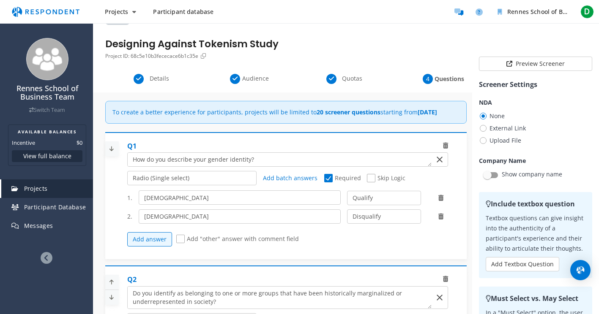
click at [370, 184] on span "Skip Logic" at bounding box center [386, 179] width 38 height 10
click at [370, 181] on input "Skip Logic" at bounding box center [369, 178] width 5 height 5
checkbox input "true"
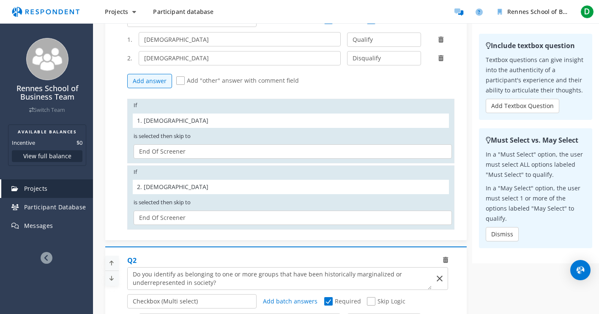
scroll to position [204, 0]
click at [199, 158] on select "Q2. Do you identify as belonging to one or more groups that have been historica…" at bounding box center [293, 152] width 318 height 14
select select "36b09402-4c5c-489c-9ff2-a3c1882c8902"
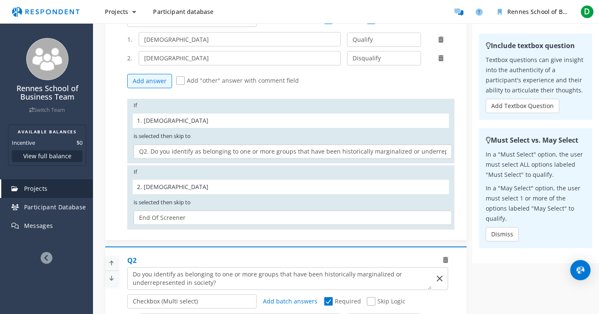
click at [134, 152] on select "Q2. Do you identify as belonging to one or more groups that have been historica…" at bounding box center [293, 152] width 318 height 14
click at [466, 181] on div at bounding box center [285, 107] width 361 height 257
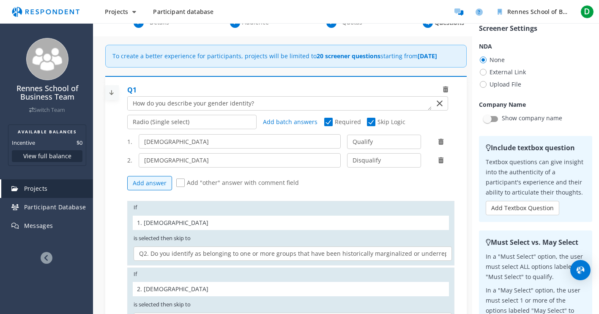
scroll to position [97, 0]
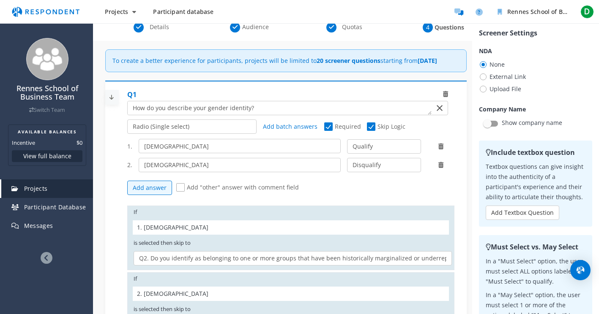
click at [330, 133] on span "Required" at bounding box center [342, 128] width 37 height 10
click at [330, 130] on input "Required" at bounding box center [326, 126] width 5 height 5
click at [329, 133] on span "Required" at bounding box center [342, 128] width 37 height 10
click at [329, 130] on input "Required" at bounding box center [326, 126] width 5 height 5
checkbox input "true"
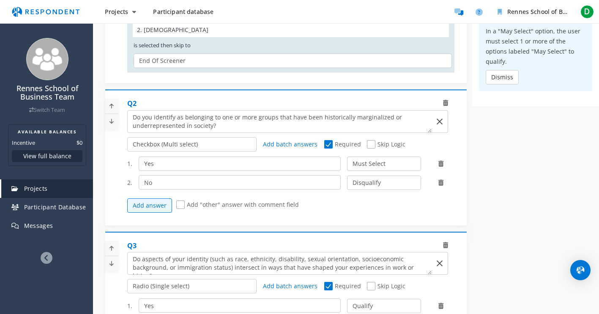
scroll to position [362, 0]
click at [367, 150] on span "Skip Logic" at bounding box center [386, 144] width 38 height 10
click at [367, 147] on input "Skip Logic" at bounding box center [369, 143] width 5 height 5
checkbox input "true"
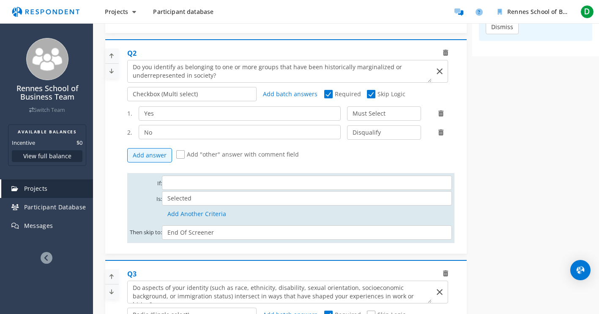
scroll to position [413, 0]
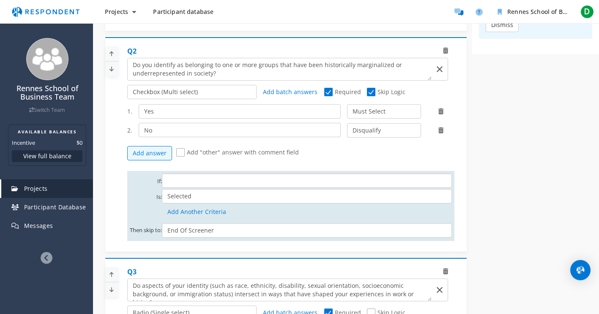
click at [251, 188] on select "Yes No" at bounding box center [307, 181] width 290 height 14
select select "string:d8aa4423-2763-4061-9c41-840212383b85"
click at [162, 181] on select "Yes No" at bounding box center [307, 181] width 290 height 14
click at [283, 236] on select "Q3. Do aspects of your identity (such as race, ethnicity, disability, sexual or…" at bounding box center [307, 231] width 290 height 14
select select "e4ab933d-d6f2-4547-9a9e-c9143db90342"
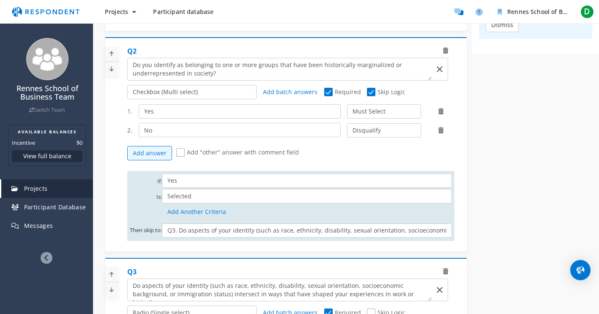
click at [162, 231] on select "Q3. Do aspects of your identity (such as race, ethnicity, disability, sexual or…" at bounding box center [307, 231] width 290 height 14
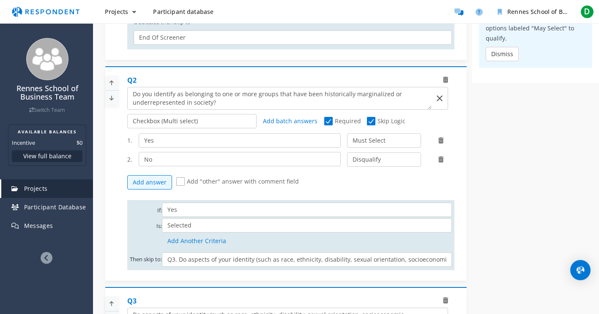
scroll to position [385, 0]
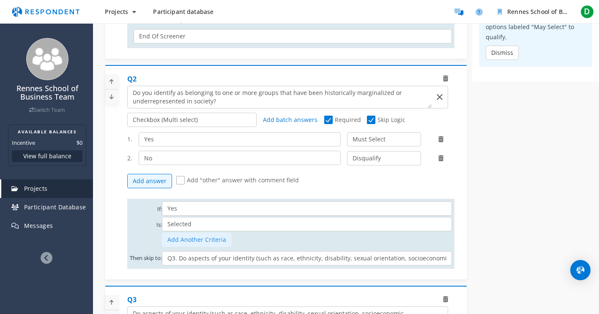
click at [214, 247] on button "Add Another Criteria" at bounding box center [197, 240] width 70 height 14
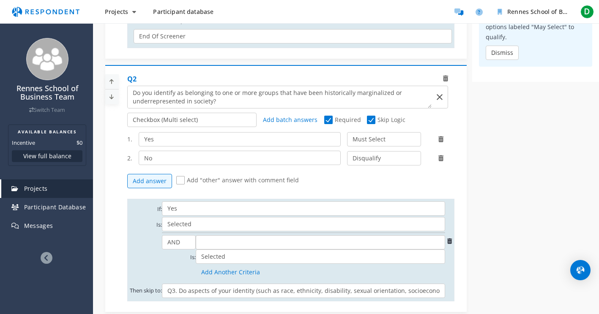
click at [221, 250] on select "No" at bounding box center [320, 242] width 249 height 14
select select "string:8c23f1c8-718b-4363-bf3b-4996fbb915e6"
click at [196, 243] on select "No" at bounding box center [320, 242] width 249 height 14
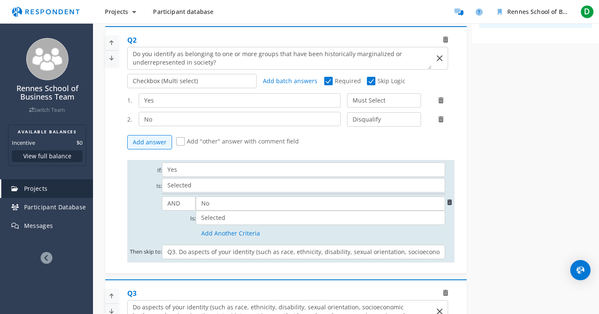
scroll to position [425, 0]
click at [344, 225] on select "Selected Not Selected" at bounding box center [320, 217] width 249 height 14
select select "2"
click at [196, 218] on select "Selected Not Selected" at bounding box center [320, 217] width 249 height 14
click at [466, 238] on div at bounding box center [285, 150] width 361 height 238
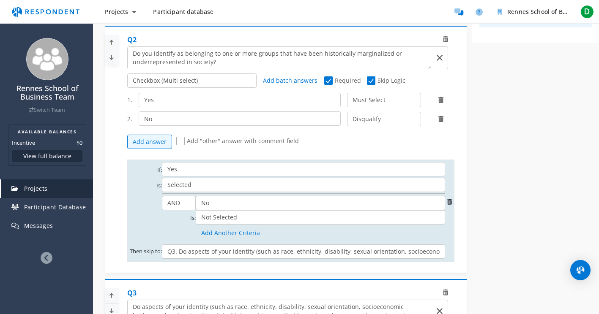
click at [464, 234] on div at bounding box center [285, 150] width 361 height 238
click at [175, 209] on select "AND OR" at bounding box center [179, 203] width 34 height 14
click at [448, 223] on td at bounding box center [448, 218] width 7 height 16
click at [180, 210] on select "AND OR" at bounding box center [179, 203] width 34 height 14
select select "2"
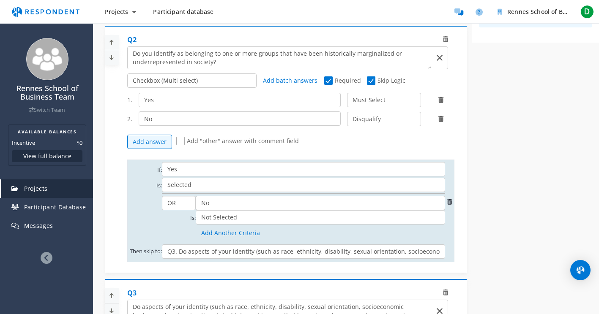
click at [162, 203] on select "AND OR" at bounding box center [179, 203] width 34 height 14
click at [465, 226] on div at bounding box center [285, 150] width 361 height 238
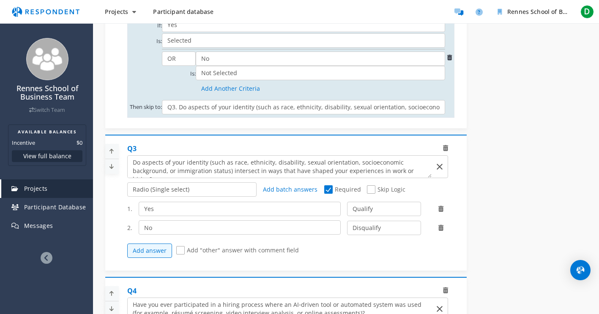
scroll to position [571, 0]
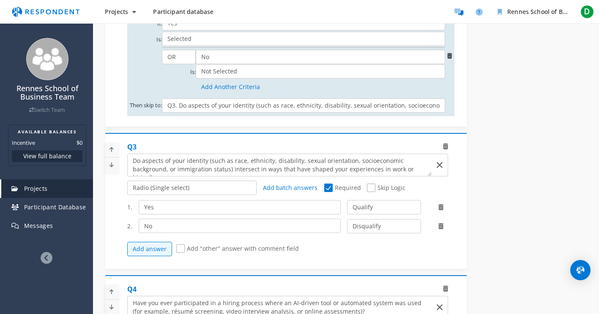
click at [372, 194] on span "Skip Logic" at bounding box center [386, 189] width 38 height 10
click at [372, 191] on input "Skip Logic" at bounding box center [369, 188] width 5 height 5
checkbox input "true"
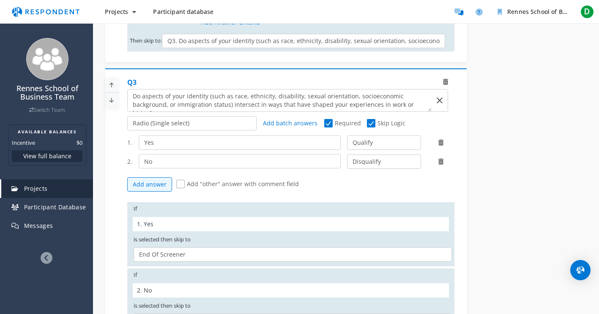
scroll to position [638, 0]
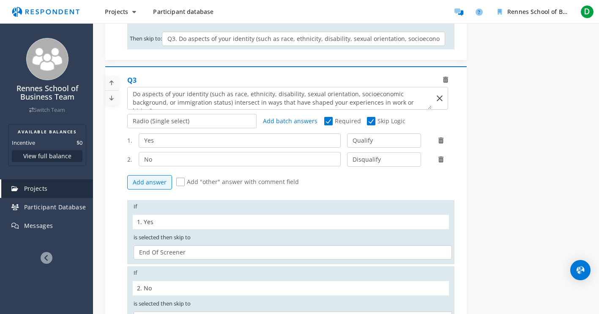
click at [281, 259] on select "Q4. Have you ever participated in a hiring process where an AI‑driven tool or a…" at bounding box center [293, 253] width 318 height 14
select select "ce7afb33-0fc3-4695-8afc-dddd688a0cd4"
click at [134, 253] on select "Q4. Have you ever participated in a hiring process where an AI‑driven tool or a…" at bounding box center [293, 253] width 318 height 14
click at [467, 246] on div "Internal Project Name * Designing Against Tokenism Study This is visible only t…" at bounding box center [286, 244] width 374 height 1488
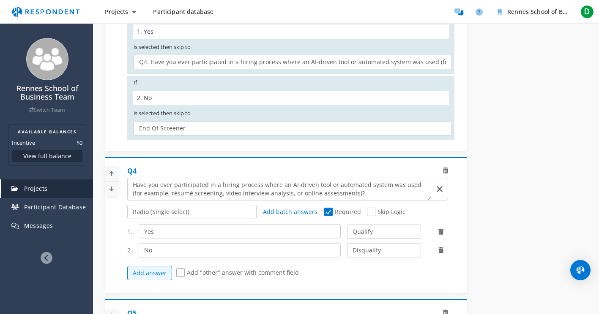
scroll to position [833, 0]
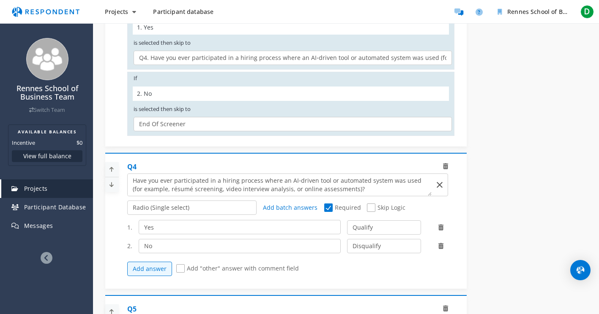
click at [371, 214] on span "Skip Logic" at bounding box center [386, 209] width 38 height 10
click at [371, 211] on input "Skip Logic" at bounding box center [369, 207] width 5 height 5
checkbox input "true"
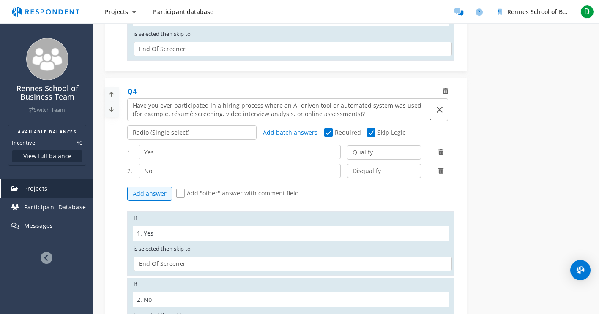
scroll to position [909, 0]
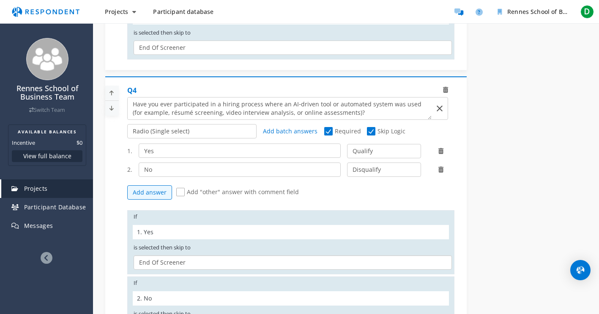
click at [330, 270] on select "Q5. Have you ever been invited to give feedback on, or participate in, the desi…" at bounding box center [293, 263] width 318 height 14
select select "7c6e6cc1-388b-4aa7-b2e4-9fc30f2904c4"
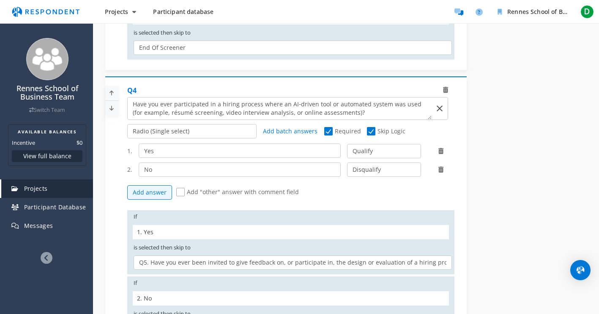
click at [134, 262] on select "Q5. Have you ever been invited to give feedback on, or participate in, the desi…" at bounding box center [293, 263] width 318 height 14
click at [468, 232] on div "Internal Project Name * Designing Against Tokenism Study This is visible only t…" at bounding box center [286, 42] width 374 height 1627
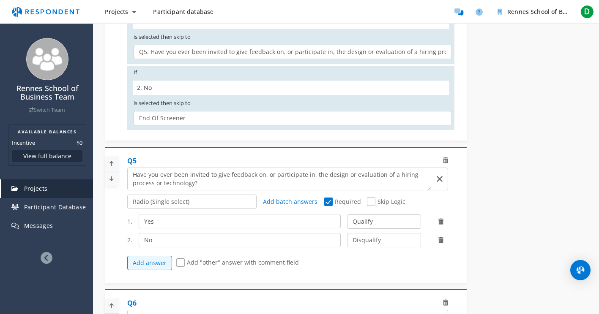
scroll to position [1121, 0]
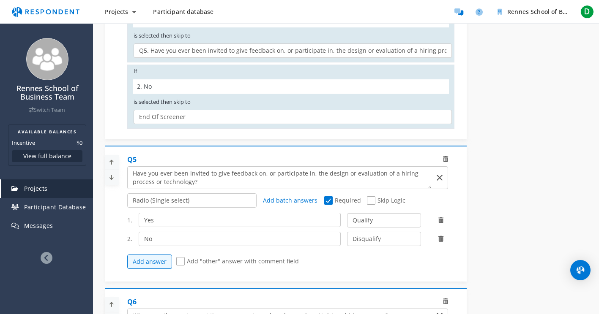
click at [373, 207] on span "Skip Logic" at bounding box center [386, 202] width 38 height 10
click at [372, 204] on input "Skip Logic" at bounding box center [369, 200] width 5 height 5
checkbox input "true"
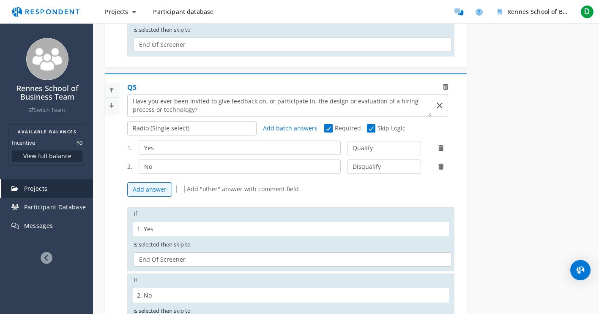
scroll to position [1212, 0]
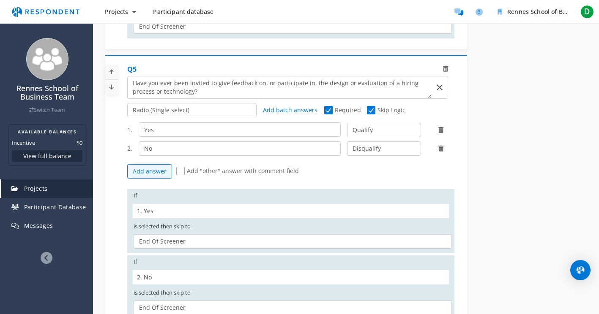
click at [365, 249] on select "Q6. When was the most recent time you experienced or observed an AI‑driven hiri…" at bounding box center [293, 242] width 318 height 14
select select "6d4c8529-39c1-4538-8110-b2e61d7ab82e"
click at [134, 240] on select "Q6. When was the most recent time you experienced or observed an AI‑driven hiri…" at bounding box center [293, 242] width 318 height 14
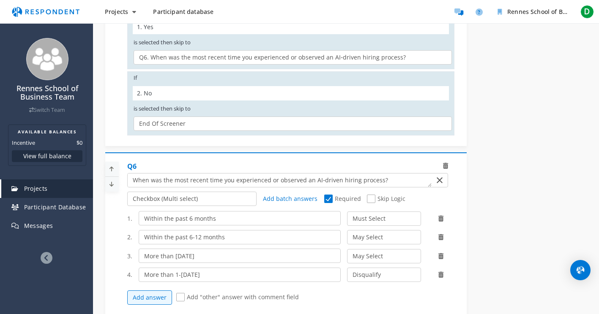
scroll to position [1396, 0]
click at [374, 203] on span "Skip Logic" at bounding box center [386, 199] width 38 height 10
click at [372, 202] on input "Skip Logic" at bounding box center [369, 198] width 5 height 5
checkbox input "true"
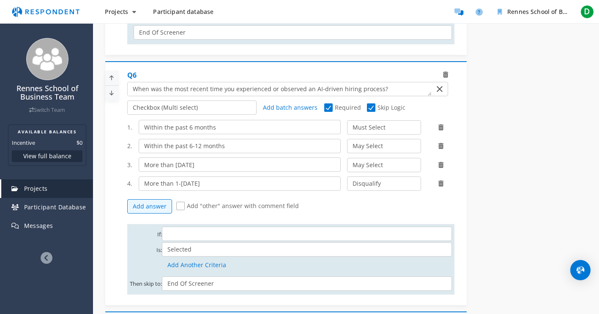
scroll to position [1488, 0]
click at [251, 236] on select "Within the past 6 months Within the past 6-12 months More than [DATE] More than…" at bounding box center [307, 233] width 290 height 14
select select "string:ff4da6df-c551-4840-a036-a87fdea57cbf"
click at [162, 231] on select "Within the past 6 months Within the past 6-12 months More than [DATE] More than…" at bounding box center [307, 233] width 290 height 14
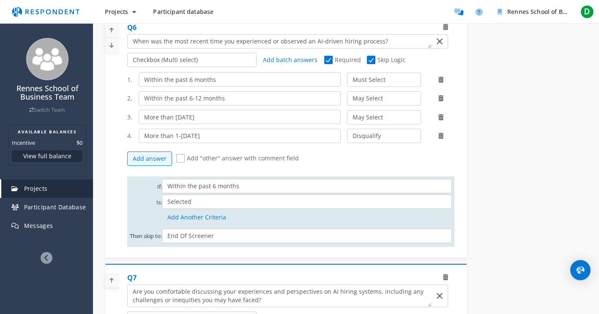
scroll to position [1545, 0]
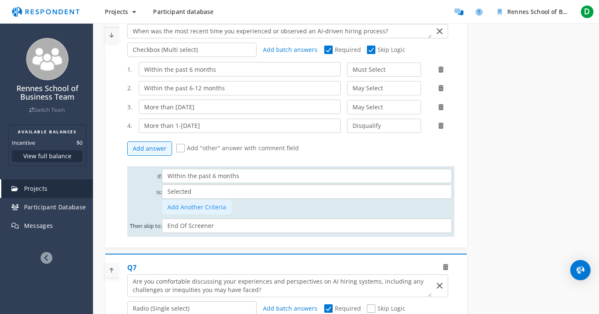
click at [207, 210] on button "Add Another Criteria" at bounding box center [197, 207] width 70 height 14
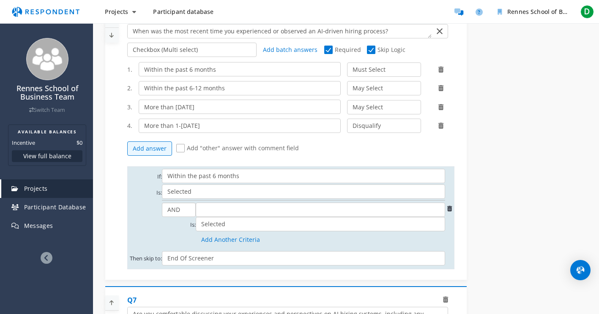
click at [179, 214] on select "AND OR" at bounding box center [179, 210] width 34 height 14
select select "2"
click at [162, 208] on select "AND OR" at bounding box center [179, 210] width 34 height 14
click at [219, 216] on select "Within the past 6-12 months More than [DATE] More than 1-[DATE]" at bounding box center [320, 210] width 249 height 14
select select "string:87312992-1df5-4b6e-9f36-2c0a88eecaf1"
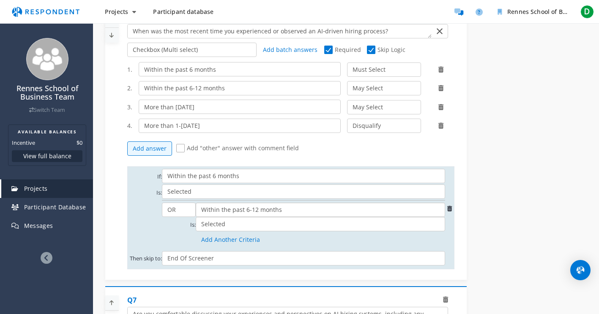
click at [196, 208] on select "Within the past 6-12 months More than [DATE] More than 1-[DATE]" at bounding box center [320, 210] width 249 height 14
click at [208, 244] on button "Add Another Criteria" at bounding box center [231, 240] width 70 height 14
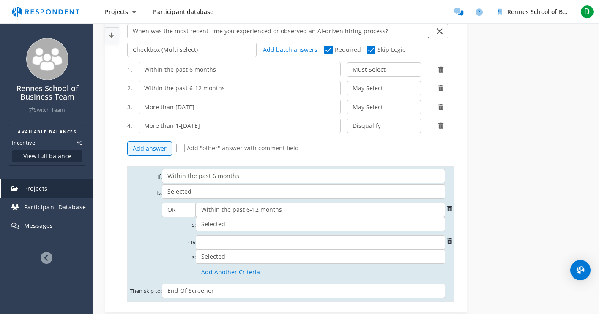
click at [217, 249] on select "More than [DATE] More than 1-[DATE]" at bounding box center [320, 242] width 249 height 14
select select "string:7d758e1b-95bd-449a-8ee5-9742620d94dd"
click at [196, 240] on select "More than [DATE] More than 1-[DATE]" at bounding box center [320, 242] width 249 height 14
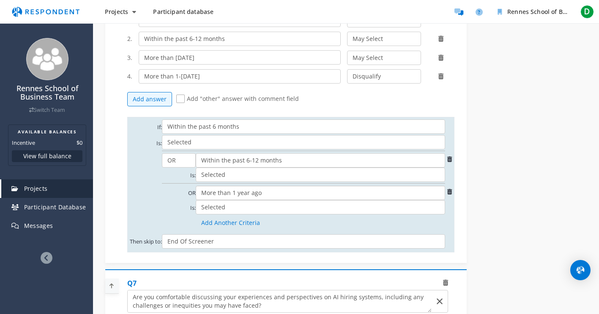
scroll to position [1596, 0]
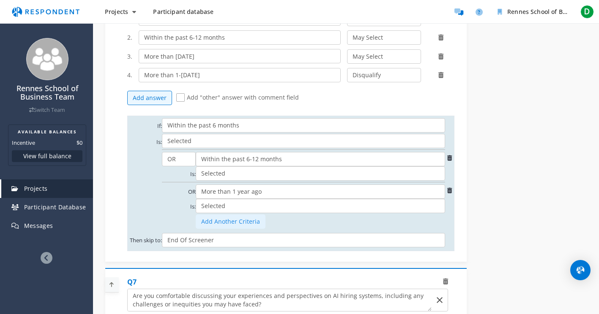
click at [244, 227] on button "Add Another Criteria" at bounding box center [231, 222] width 70 height 14
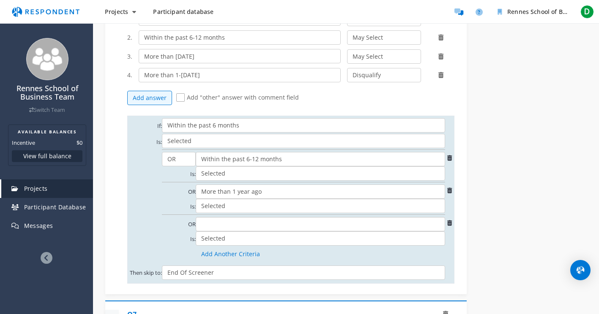
click at [243, 229] on select "More than 1-[DATE]" at bounding box center [320, 224] width 249 height 14
select select "string:fb22215d-4b84-47d1-89d5-b2847008059c"
click at [196, 222] on select "More than 1-[DATE]" at bounding box center [320, 224] width 249 height 14
click at [241, 244] on select "Selected Not Selected" at bounding box center [320, 239] width 249 height 14
select select "2"
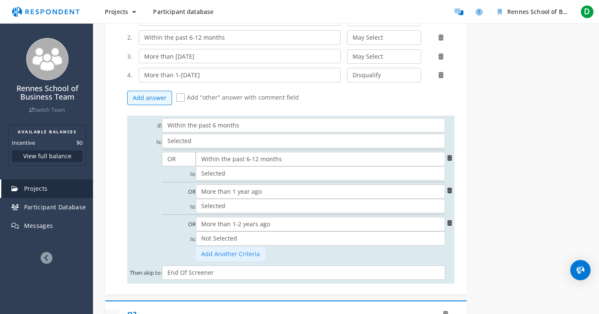
click at [196, 237] on select "Selected Not Selected" at bounding box center [320, 239] width 249 height 14
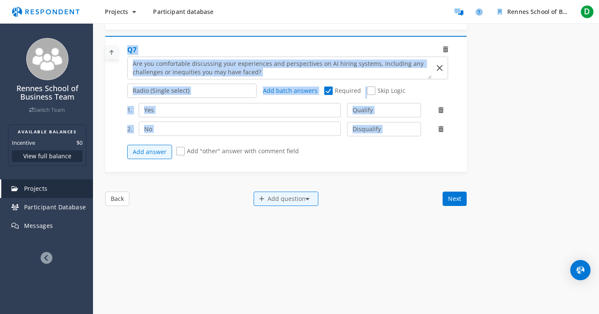
scroll to position [1887, 0]
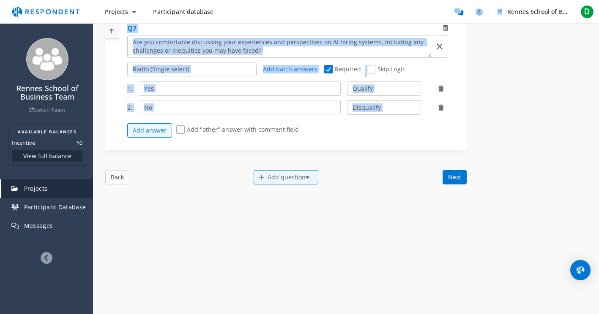
drag, startPoint x: 128, startPoint y: 143, endPoint x: 211, endPoint y: 180, distance: 90.6
copy body "L6 Ipsum (Dolors ametco) Adipisci (Elits doeius) Tempo-inci utla etd Magnaa-eni…"
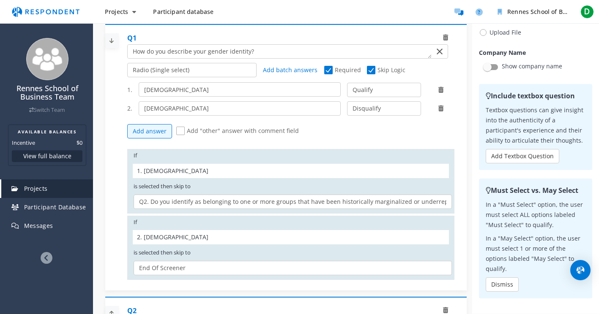
scroll to position [0, 0]
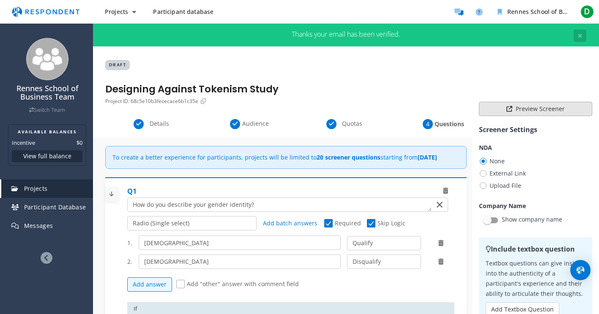
click at [538, 109] on button "Preview Screener" at bounding box center [535, 109] width 113 height 14
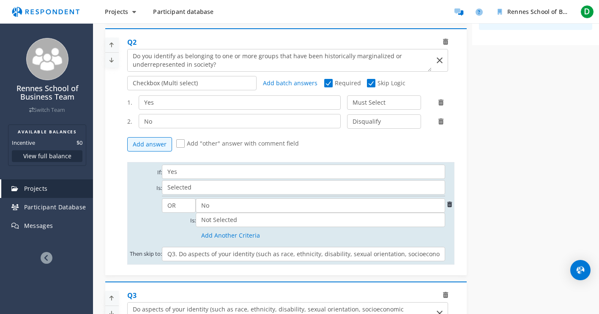
scroll to position [426, 0]
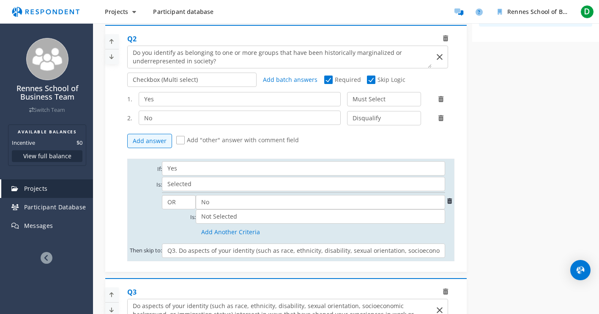
click at [185, 210] on select "AND OR" at bounding box center [179, 202] width 34 height 14
click at [162, 202] on select "AND OR" at bounding box center [179, 202] width 34 height 14
click at [182, 210] on select "AND OR" at bounding box center [179, 202] width 34 height 14
click at [162, 202] on select "AND OR" at bounding box center [179, 202] width 34 height 14
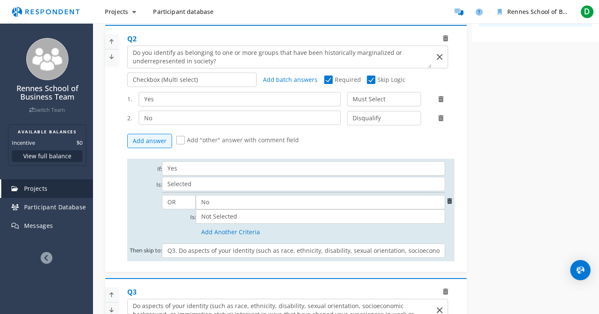
click at [175, 225] on td "Is:" at bounding box center [179, 218] width 34 height 16
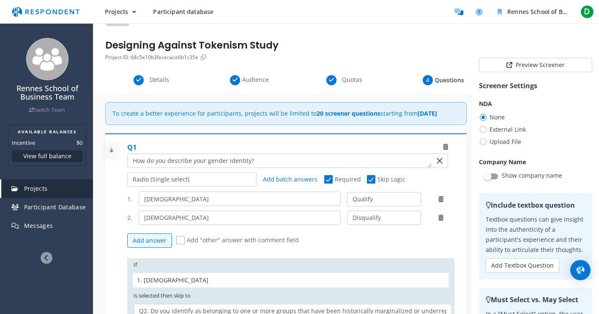
scroll to position [0, 0]
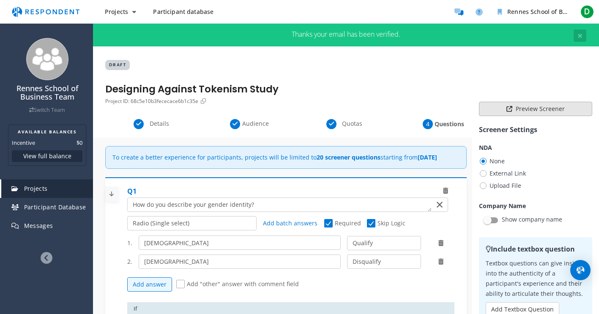
click at [508, 109] on icon at bounding box center [509, 109] width 6 height 6
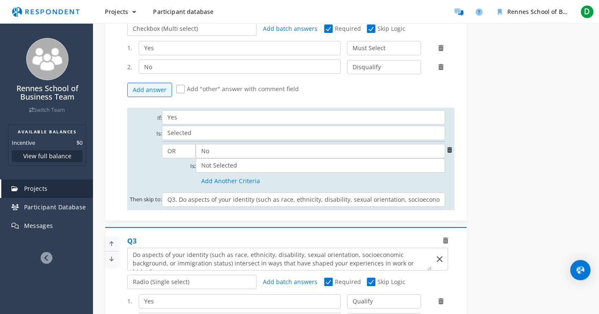
scroll to position [477, 0]
click at [178, 158] on select "AND OR" at bounding box center [179, 151] width 34 height 14
select select "1"
click at [162, 151] on select "AND OR" at bounding box center [179, 151] width 34 height 14
click at [175, 174] on td "Is:" at bounding box center [179, 166] width 34 height 16
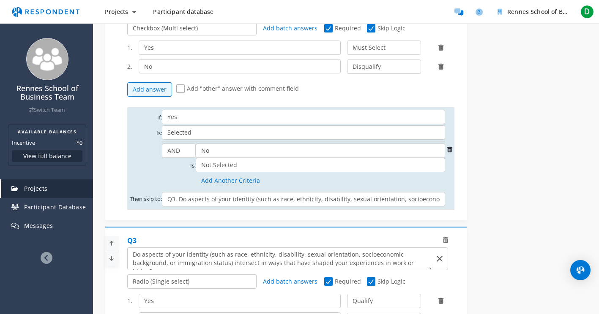
click at [315, 158] on select "No" at bounding box center [320, 151] width 249 height 14
click at [321, 172] on select "Selected Not Selected" at bounding box center [320, 165] width 249 height 14
click at [196, 165] on select "Selected Not Selected" at bounding box center [320, 165] width 249 height 14
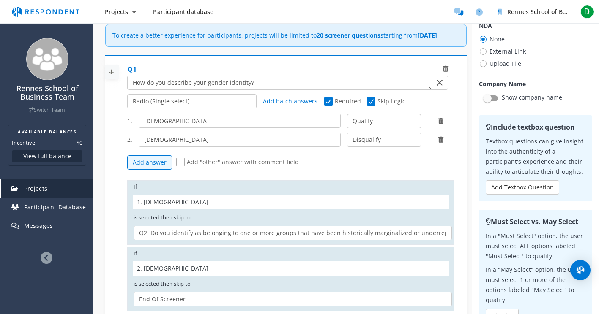
scroll to position [55, 0]
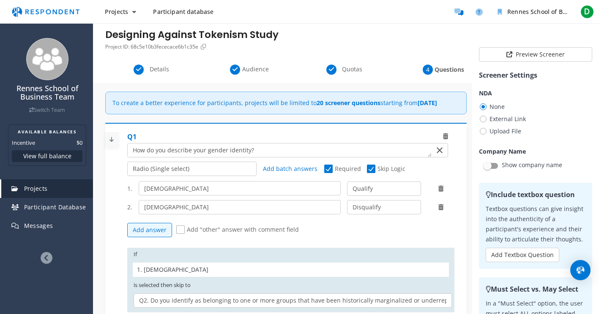
click at [463, 177] on div at bounding box center [285, 256] width 361 height 257
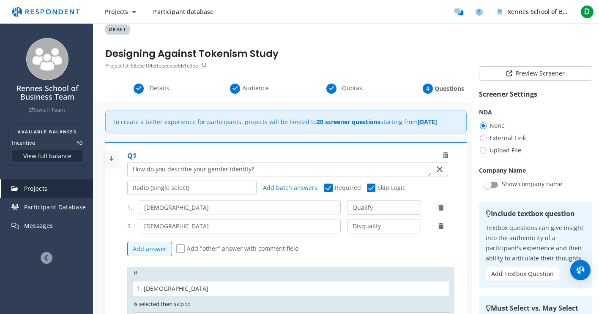
scroll to position [32, 0]
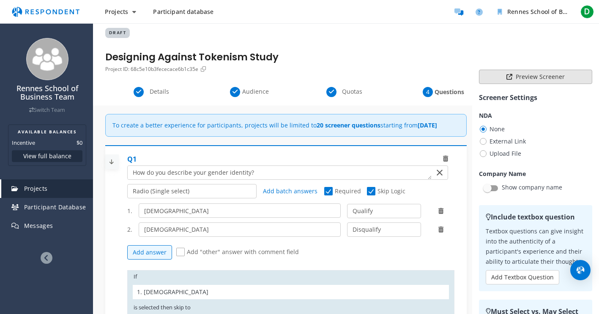
click at [532, 73] on button "Preview Screener" at bounding box center [535, 77] width 113 height 14
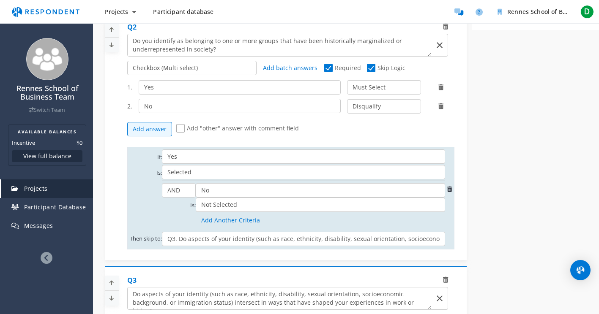
scroll to position [437, 0]
click at [240, 76] on select "Radio (Single select) Checkbox (Multi select) Multi-line text box Single-line t…" at bounding box center [191, 68] width 129 height 14
click at [127, 76] on select "Radio (Single select) Checkbox (Multi select) Multi-line text box Single-line t…" at bounding box center [191, 68] width 129 height 14
select select
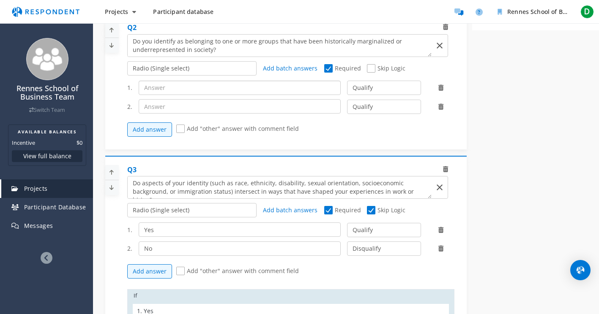
click at [222, 93] on input "text" at bounding box center [240, 88] width 202 height 14
drag, startPoint x: 505, startPoint y: 86, endPoint x: 497, endPoint y: 86, distance: 8.5
click at [233, 95] on input "text" at bounding box center [240, 88] width 202 height 14
type input "Yes"
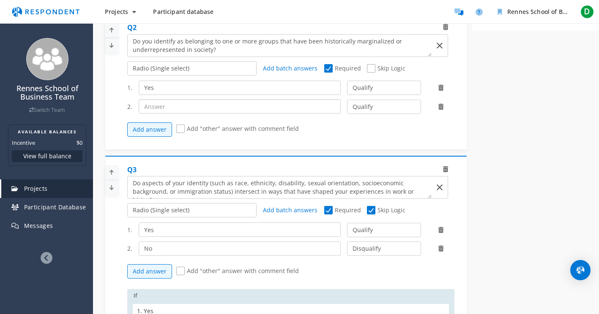
click at [234, 112] on input "text" at bounding box center [240, 106] width 202 height 14
type input "No"
click at [367, 114] on select "Qualify Disqualify" at bounding box center [384, 107] width 74 height 14
select select "number:2"
click at [347, 107] on select "Qualify Disqualify" at bounding box center [384, 107] width 74 height 14
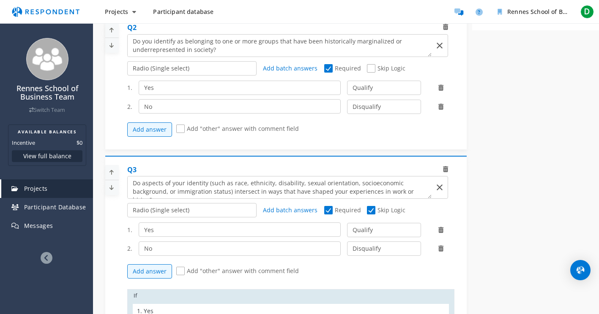
click at [371, 74] on span "Skip Logic" at bounding box center [386, 69] width 38 height 10
click at [371, 71] on input "Skip Logic" at bounding box center [369, 68] width 5 height 5
checkbox input "true"
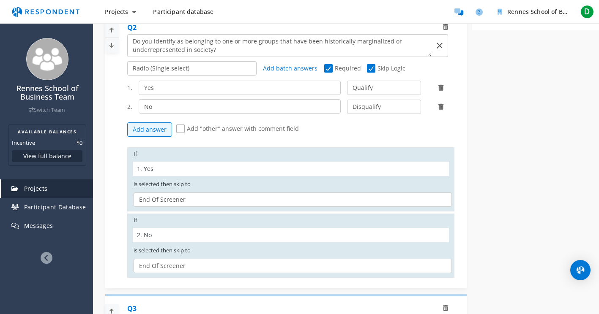
click at [209, 207] on select "Q3. Do aspects of your identity (such as race, ethnicity, disability, sexual or…" at bounding box center [293, 200] width 318 height 14
select select "e4ab933d-d6f2-4547-9a9e-c9143db90342"
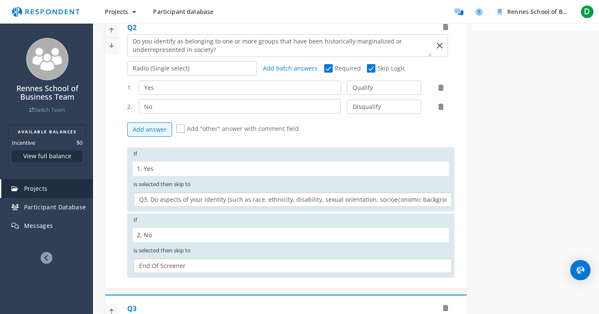
click at [134, 200] on select "Q3. Do aspects of your identity (such as race, ethnicity, disability, sexual or…" at bounding box center [293, 200] width 318 height 14
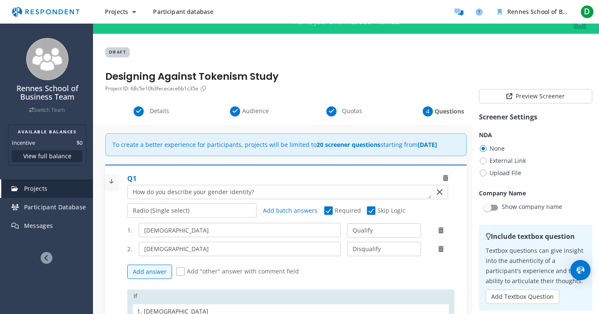
scroll to position [0, 0]
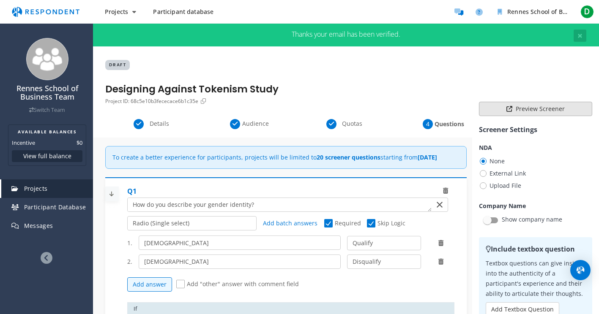
click at [492, 108] on button "Preview Screener" at bounding box center [535, 109] width 113 height 14
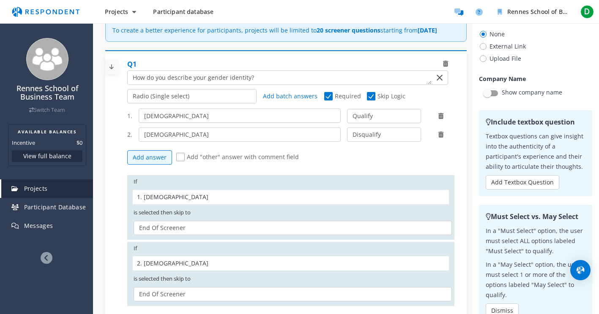
scroll to position [129, 0]
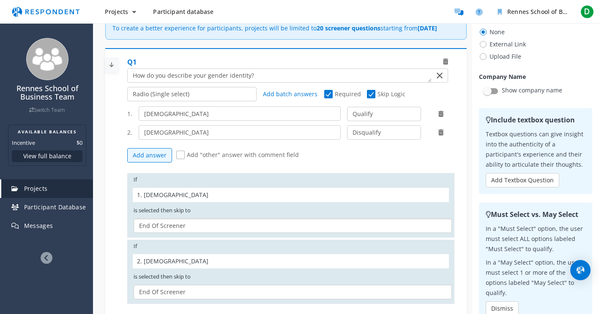
click at [305, 233] on select "Q2. Do you identify as belonging to one or more groups that have been historica…" at bounding box center [293, 226] width 318 height 14
select select "0e7e6c95-1650-40a1-9c83-ab307759afea"
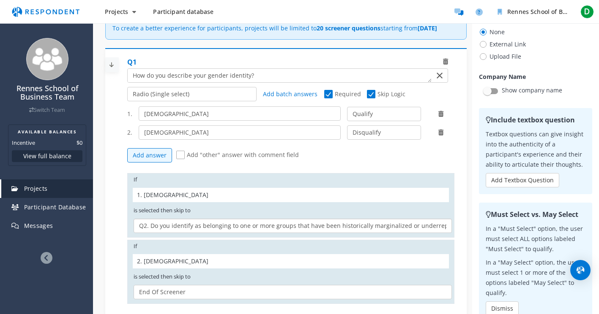
click at [134, 227] on select "Q2. Do you identify as belonging to one or more groups that have been historica…" at bounding box center [293, 226] width 318 height 14
click at [462, 250] on div at bounding box center [285, 181] width 361 height 257
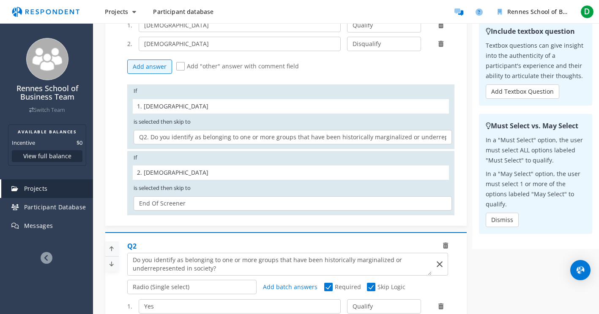
scroll to position [198, 0]
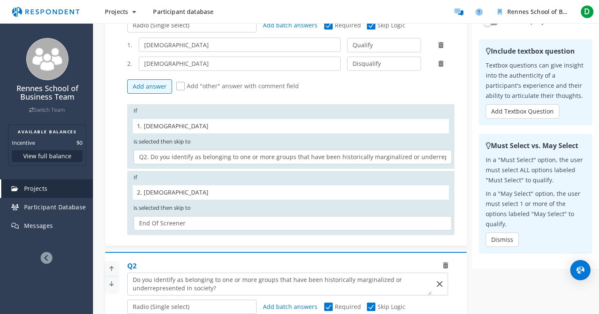
click at [464, 241] on div at bounding box center [285, 112] width 361 height 257
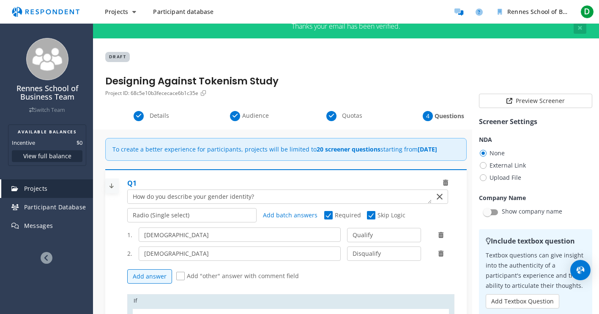
scroll to position [0, 0]
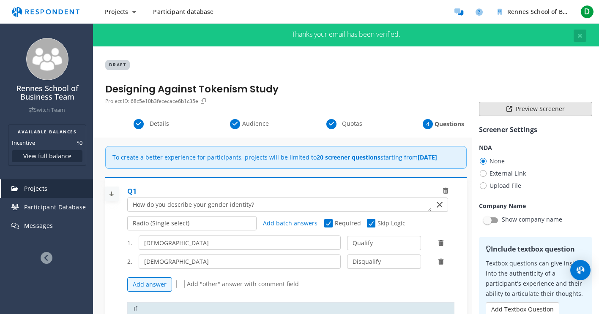
click at [509, 109] on icon at bounding box center [509, 109] width 6 height 6
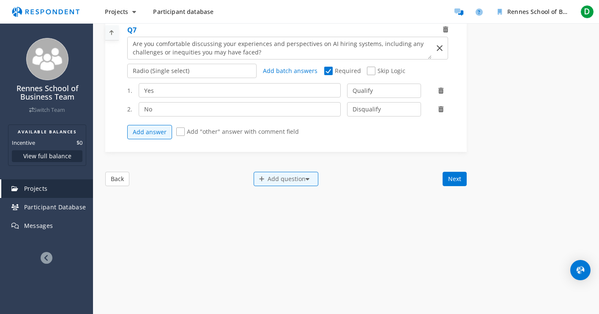
scroll to position [1915, 0]
click at [453, 178] on button "Next" at bounding box center [454, 177] width 24 height 14
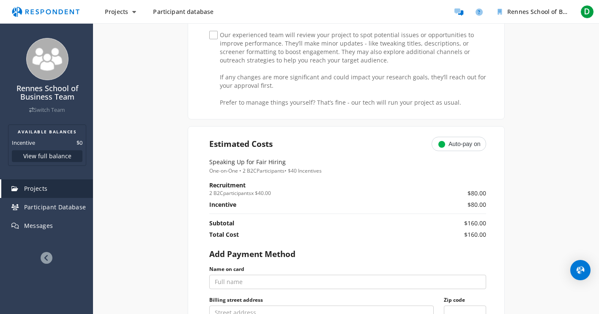
scroll to position [280, 0]
click at [213, 36] on span "Our experienced team will review your project to spot potential issues or oppor…" at bounding box center [347, 37] width 277 height 10
click at [213, 36] on input "Our experienced team will review your project to spot potential issues or oppor…" at bounding box center [211, 36] width 5 height 5
checkbox input "true"
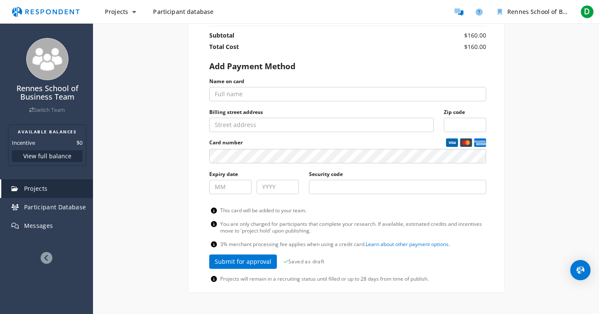
scroll to position [470, 0]
click at [251, 92] on input "Name on card" at bounding box center [347, 94] width 277 height 14
type input "124 Floyds Run"
type input "78605"
type input "[PERSON_NAME]"
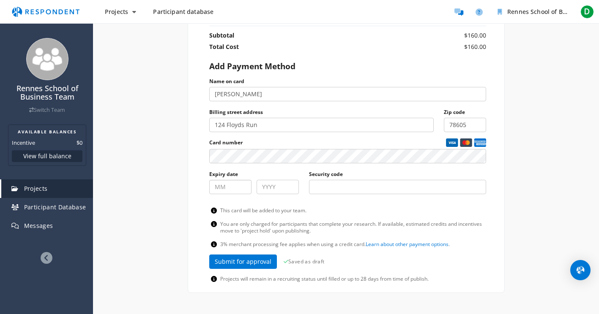
type input "10"
type input "2030"
type input "2484"
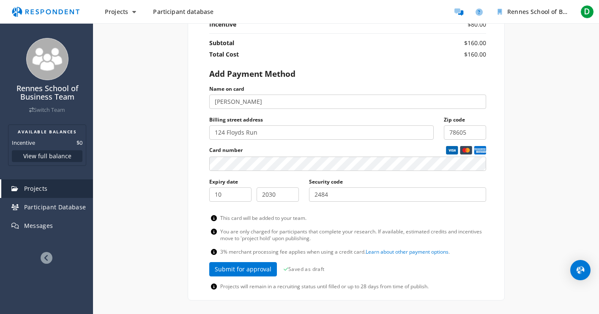
scroll to position [486, 0]
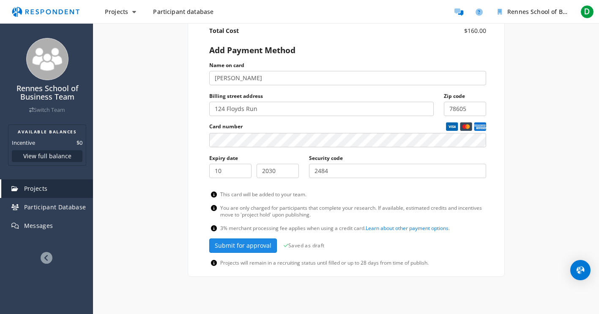
click at [253, 245] on span "Submit for approval" at bounding box center [243, 246] width 57 height 8
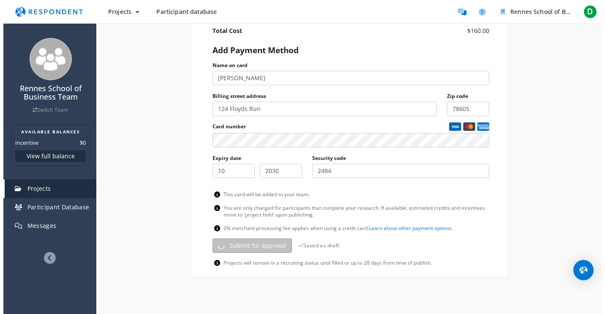
scroll to position [0, 0]
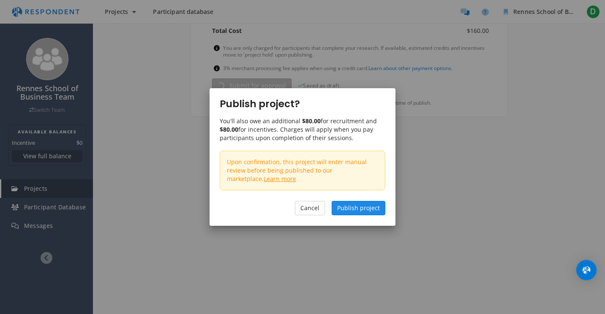
click at [367, 209] on span "Publish project" at bounding box center [358, 208] width 43 height 8
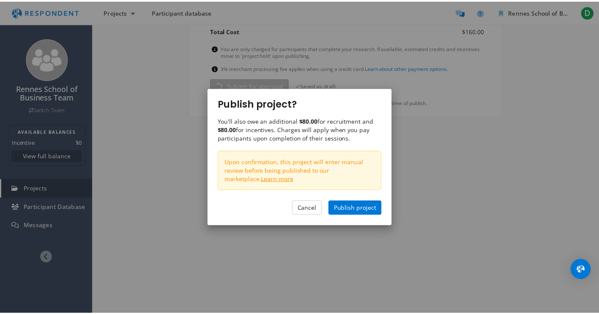
scroll to position [404, 0]
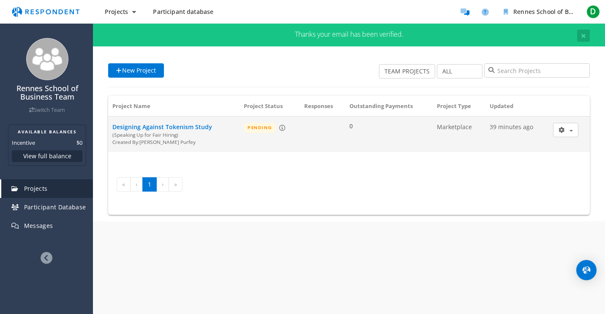
click at [279, 128] on icon "Learn more about projects in pending status" at bounding box center [282, 128] width 6 height 6
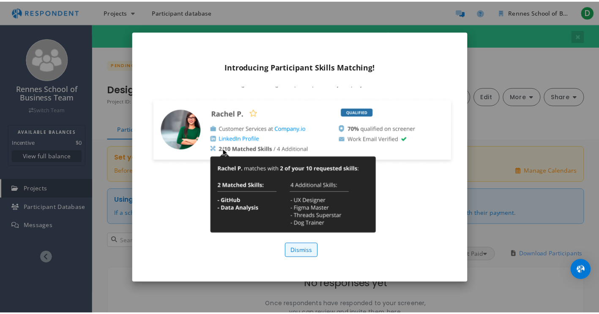
scroll to position [35, 0]
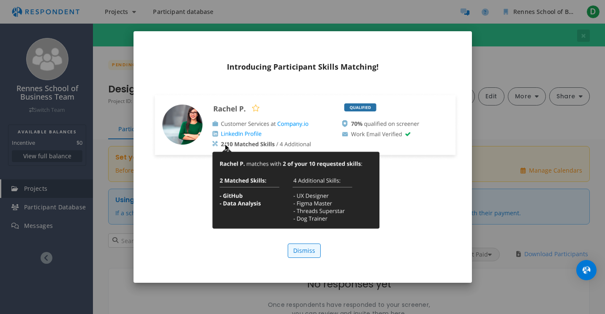
click at [389, 202] on div "Hover over ..." at bounding box center [305, 163] width 314 height 153
click at [312, 251] on link "Dismiss" at bounding box center [304, 251] width 33 height 14
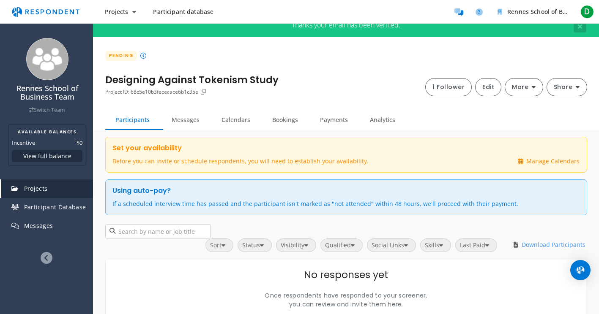
scroll to position [23, 0]
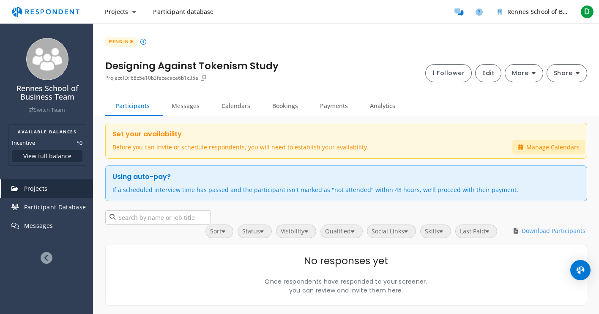
click at [524, 150] on button "Manage Calendars" at bounding box center [548, 147] width 73 height 14
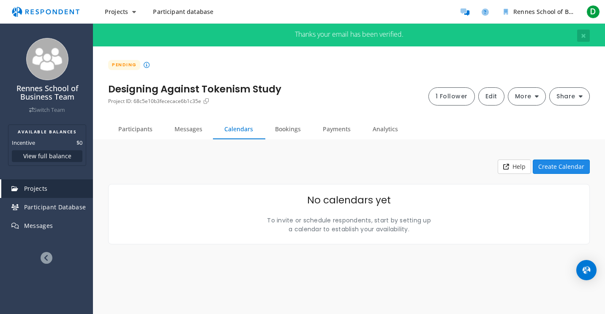
click at [560, 168] on button "Create Calendar" at bounding box center [561, 167] width 57 height 14
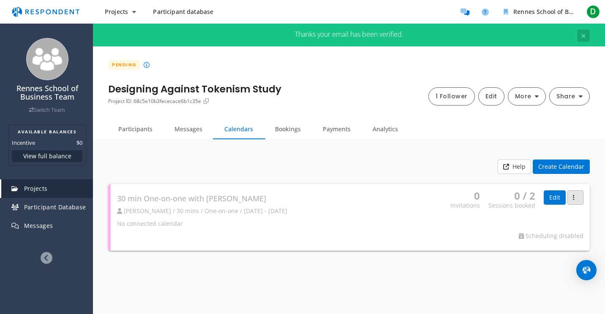
click at [572, 201] on button "button" at bounding box center [576, 198] width 16 height 14
click at [394, 152] on md-backdrop at bounding box center [302, 157] width 605 height 314
click at [551, 197] on link "Edit" at bounding box center [555, 198] width 22 height 14
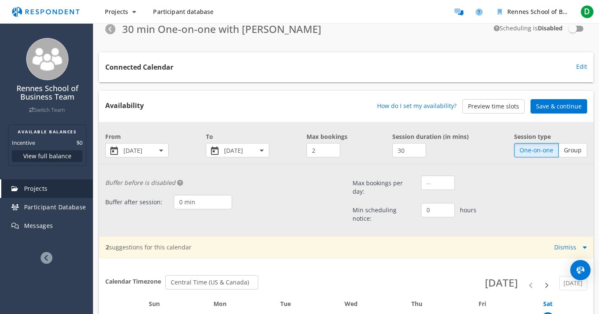
scroll to position [139, 0]
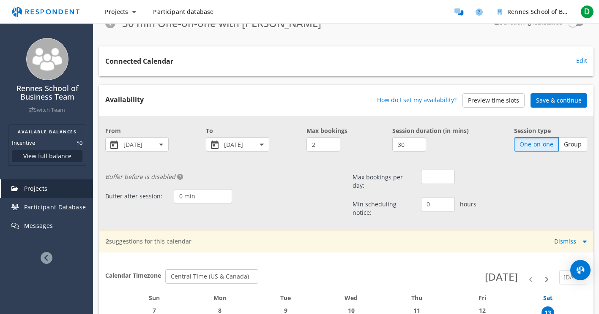
click at [161, 143] on button "Open calendar" at bounding box center [160, 144] width 15 height 15
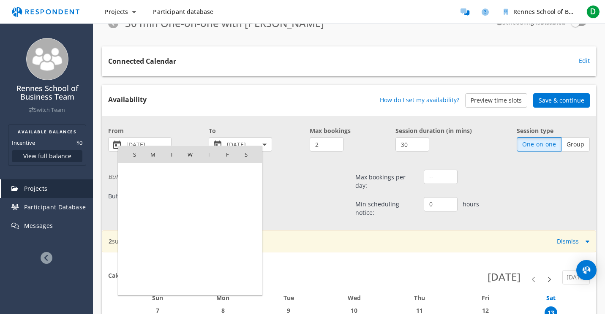
scroll to position [195765, 0]
click at [137, 226] on span "14" at bounding box center [134, 228] width 17 height 17
type input "[DATE]"
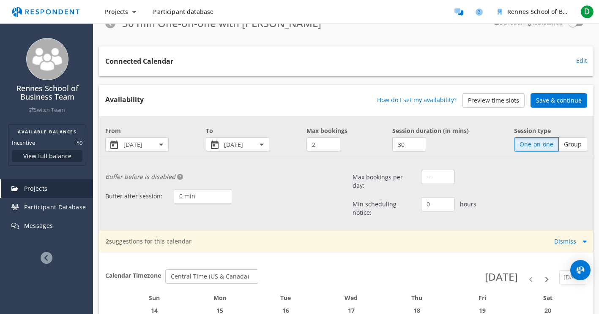
scroll to position [149, 0]
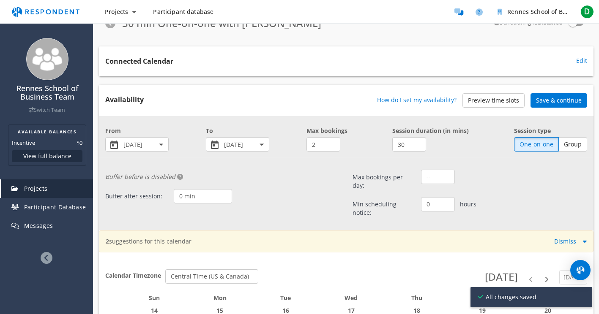
click at [262, 144] on div "Open calendar" at bounding box center [261, 145] width 4 height 2
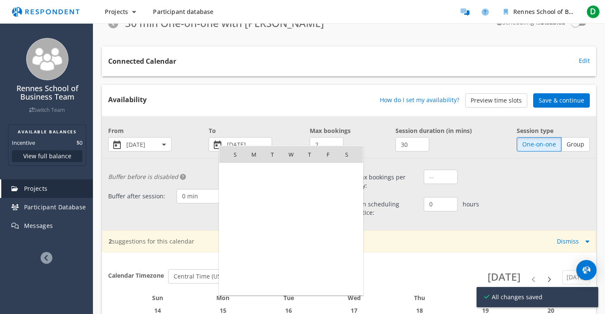
scroll to position [195765, 0]
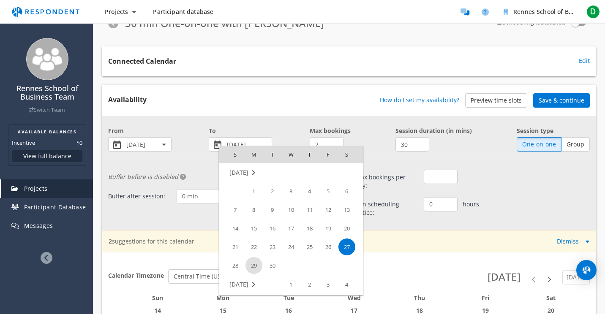
click at [250, 264] on span "29" at bounding box center [254, 265] width 17 height 17
type input "[DATE]"
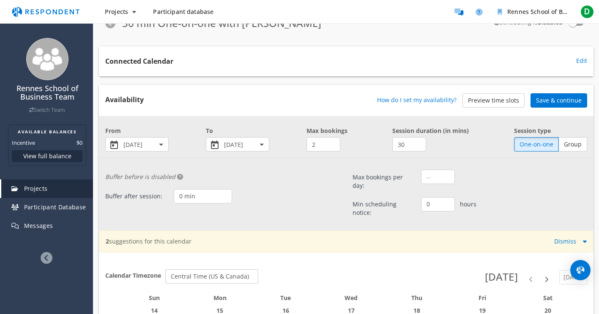
scroll to position [149, 0]
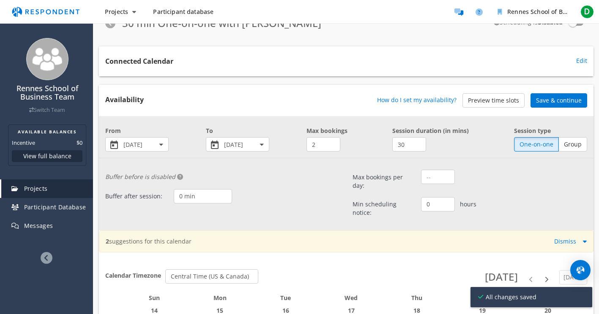
click at [282, 186] on div "Buffer before is disabled Buffer before session: 0 min 5 min 10 min 15 min 20 m…" at bounding box center [222, 187] width 247 height 44
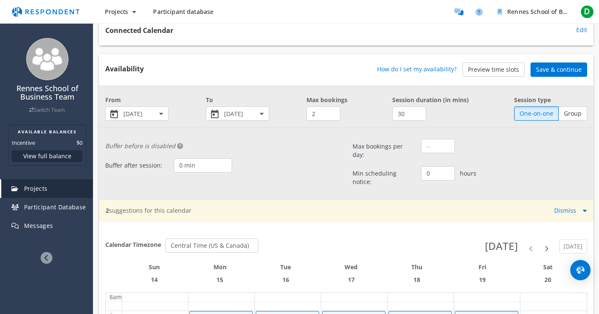
scroll to position [174, 0]
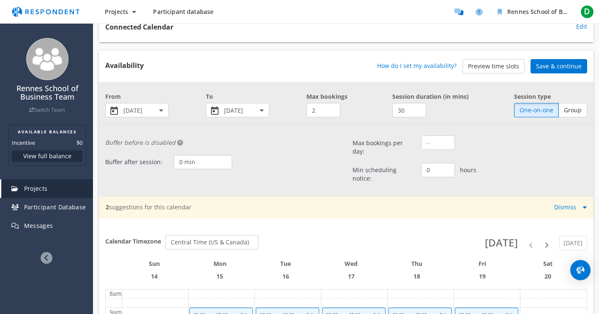
click at [182, 161] on select "0 min 5 min 10 min 15 min 20 min 30 min 45 min 1 hour 1 hr 30 min 2 hrs 2 hrs 3…" at bounding box center [203, 162] width 58 height 14
select select "number:5"
click at [174, 155] on select "0 min 5 min 10 min 15 min 20 min 30 min 45 min 1 hour 1 hr 30 min 2 hrs 2 hrs 3…" at bounding box center [203, 162] width 58 height 14
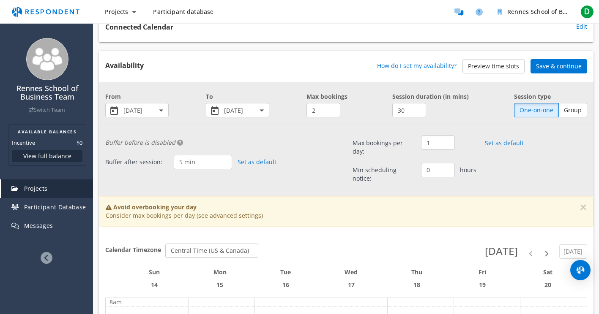
type input "1"
click at [446, 139] on input "1" at bounding box center [438, 143] width 34 height 14
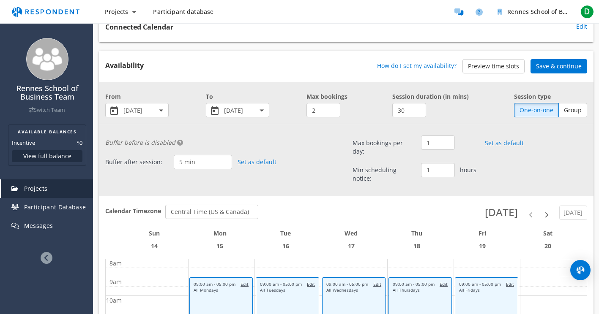
click at [446, 163] on input "1" at bounding box center [438, 170] width 34 height 14
type input "2"
click at [446, 163] on input "2" at bounding box center [438, 170] width 34 height 14
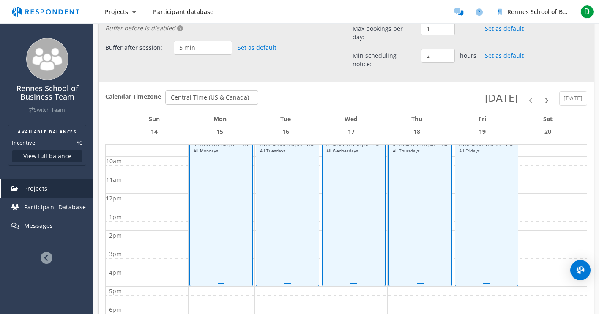
scroll to position [158, 0]
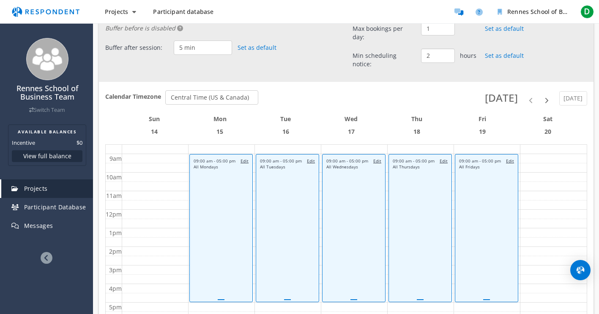
click at [225, 154] on link "09:00 AM - 05:00 PM Edit All Mondays" at bounding box center [220, 228] width 63 height 148
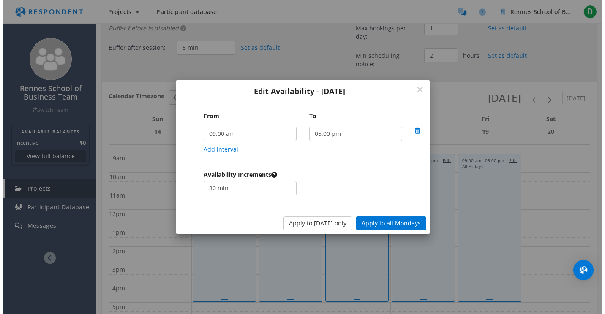
scroll to position [0, 0]
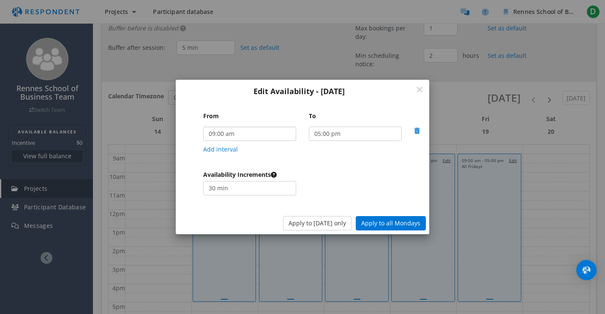
click at [214, 134] on select "12:00 am 12:05 am 12:10 am 12:15 am 12:20 am 12:25 am 12:30 am 12:35 am 12:40 a…" at bounding box center [249, 134] width 93 height 14
select select "string:16:00"
click at [203, 127] on select "12:00 am 12:05 am 12:10 am 12:15 am 12:20 am 12:25 am 12:30 am 12:35 am 12:40 a…" at bounding box center [249, 134] width 93 height 14
click at [374, 133] on select "12:00 am 12:05 am 12:10 am 12:15 am 12:20 am 12:25 am 12:30 am 12:35 am 12:40 a…" at bounding box center [355, 134] width 93 height 14
select select "string:20:00"
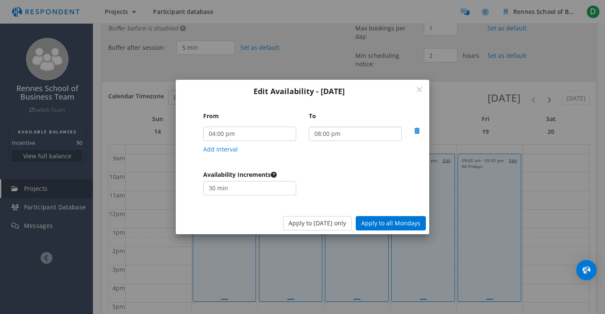
click at [309, 127] on select "12:00 am 12:05 am 12:10 am 12:15 am 12:20 am 12:25 am 12:30 am 12:35 am 12:40 a…" at bounding box center [355, 134] width 93 height 14
click at [336, 172] on div "Availability Increments 5 min 10 min 15 min 20 min 25 min 30 min 35 min 40 min …" at bounding box center [303, 183] width 254 height 25
click at [396, 222] on button "Apply to all Mondays" at bounding box center [391, 223] width 70 height 14
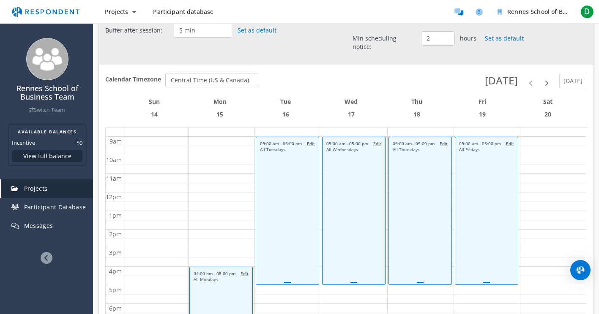
scroll to position [305, 0]
click at [492, 142] on link "09:00 AM - 05:00 PM Edit All Fridays" at bounding box center [486, 211] width 63 height 148
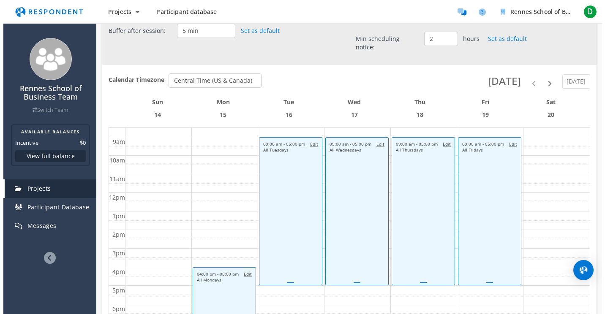
scroll to position [0, 0]
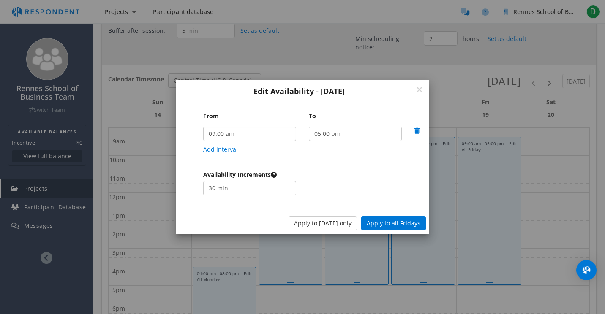
click at [216, 133] on select "12:00 am 12:05 am 12:10 am 12:15 am 12:20 am 12:25 am 12:30 am 12:35 am 12:40 a…" at bounding box center [249, 134] width 93 height 14
select select "string:13:00"
click at [203, 127] on select "12:00 am 12:05 am 12:10 am 12:15 am 12:20 am 12:25 am 12:30 am 12:35 am 12:40 a…" at bounding box center [249, 134] width 93 height 14
click at [393, 133] on select "12:00 am 12:05 am 12:10 am 12:15 am 12:20 am 12:25 am 12:30 am 12:35 am 12:40 a…" at bounding box center [355, 134] width 93 height 14
click at [309, 127] on select "12:00 am 12:05 am 12:10 am 12:15 am 12:20 am 12:25 am 12:30 am 12:35 am 12:40 a…" at bounding box center [355, 134] width 93 height 14
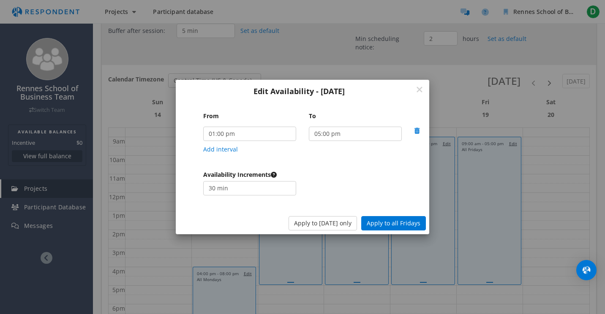
click at [388, 183] on div "Availability Increments 5 min 10 min 15 min 20 min 25 min 30 min 35 min 40 min …" at bounding box center [303, 183] width 254 height 25
click at [328, 223] on button "Apply to [DATE] only" at bounding box center [323, 223] width 68 height 14
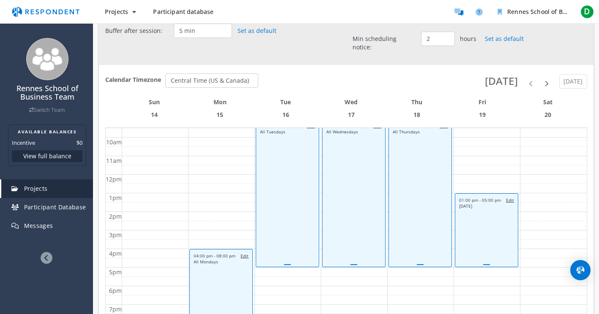
scroll to position [185, 0]
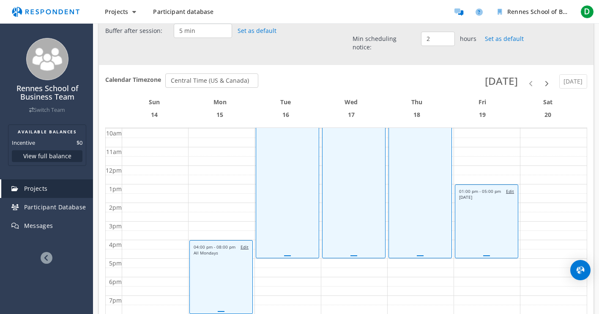
click at [299, 213] on link "09:00 AM - 05:00 PM Edit All Tuesdays" at bounding box center [287, 184] width 63 height 148
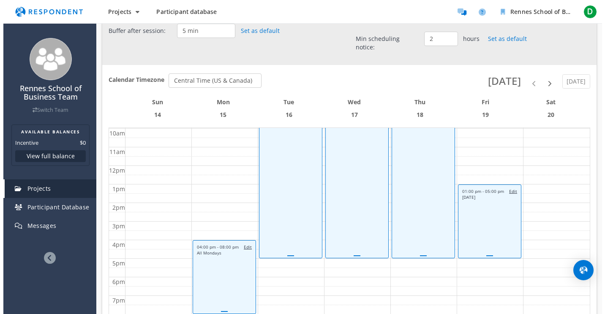
scroll to position [0, 0]
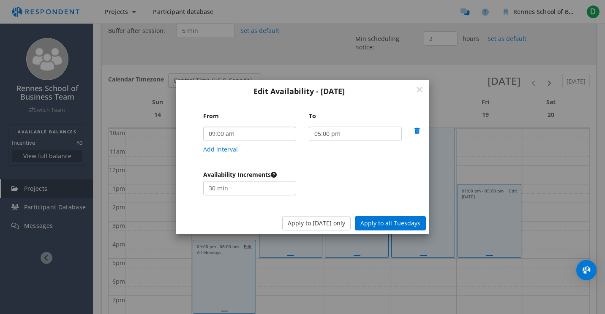
click at [228, 133] on select "12:00 am 12:05 am 12:10 am 12:15 am 12:20 am 12:25 am 12:30 am 12:35 am 12:40 a…" at bounding box center [249, 134] width 93 height 14
select select "string:17:00"
click at [203, 127] on select "12:00 am 12:05 am 12:10 am 12:15 am 12:20 am 12:25 am 12:30 am 12:35 am 12:40 a…" at bounding box center [249, 134] width 93 height 14
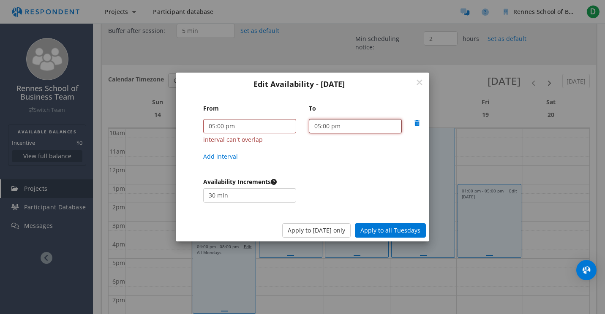
click at [385, 123] on select "12:00 am 12:05 am 12:10 am 12:15 am 12:20 am 12:25 am 12:30 am 12:35 am 12:40 a…" at bounding box center [355, 126] width 93 height 14
select select "string:20:00"
click at [309, 119] on select "12:00 am 12:05 am 12:10 am 12:15 am 12:20 am 12:25 am 12:30 am 12:35 am 12:40 a…" at bounding box center [355, 126] width 93 height 14
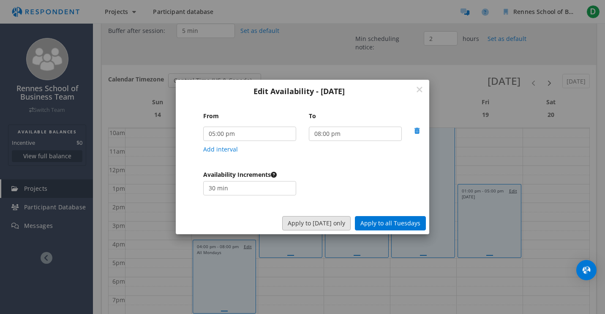
click at [336, 222] on button "Apply to [DATE] only" at bounding box center [316, 223] width 68 height 14
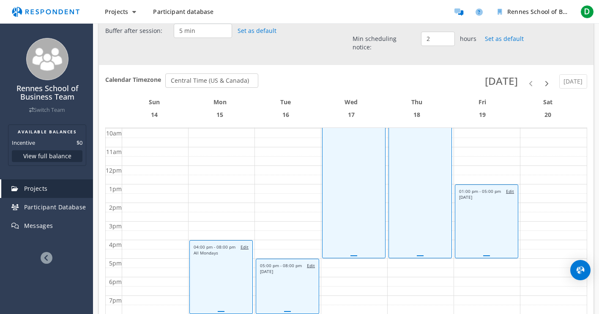
scroll to position [329, 0]
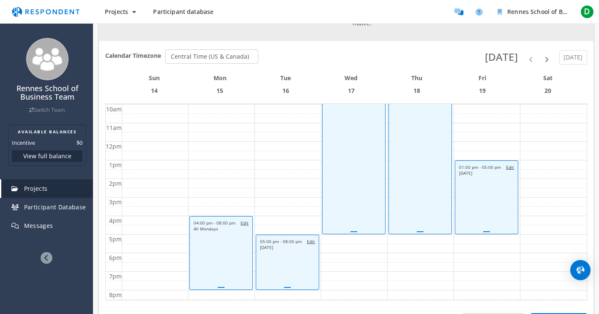
click at [365, 167] on link "09:00 AM - 05:00 PM Edit All Wednesdays" at bounding box center [353, 160] width 63 height 148
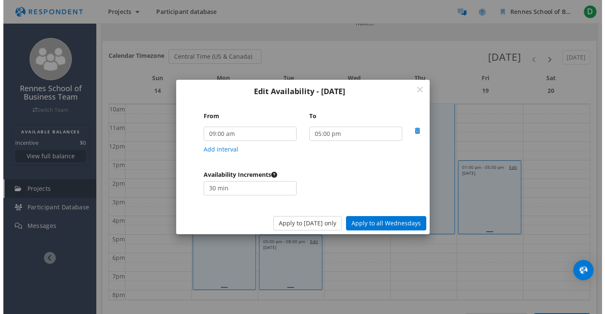
scroll to position [0, 0]
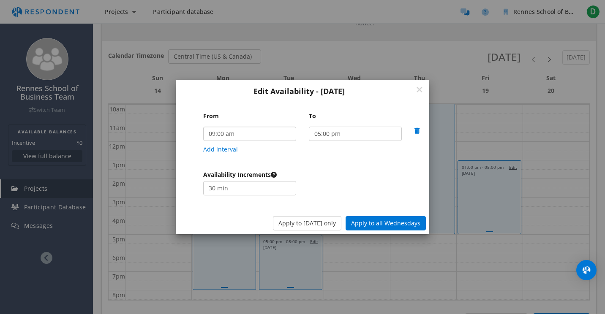
click at [230, 134] on select "12:00 am 12:05 am 12:10 am 12:15 am 12:20 am 12:25 am 12:30 am 12:35 am 12:40 a…" at bounding box center [249, 134] width 93 height 14
click at [214, 135] on select "12:00 am 12:05 am 12:10 am 12:15 am 12:20 am 12:25 am 12:30 am 12:35 am 12:40 a…" at bounding box center [249, 134] width 93 height 14
click at [221, 135] on select "12:00 am 12:05 am 12:10 am 12:15 am 12:20 am 12:25 am 12:30 am 12:35 am 12:40 a…" at bounding box center [249, 134] width 93 height 14
select select "string:17:00"
click at [203, 127] on select "12:00 am 12:05 am 12:10 am 12:15 am 12:20 am 12:25 am 12:30 am 12:35 am 12:40 a…" at bounding box center [249, 134] width 93 height 14
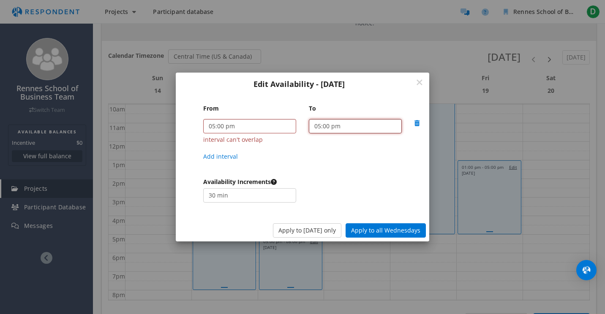
click at [370, 124] on select "12:00 am 12:05 am 12:10 am 12:15 am 12:20 am 12:25 am 12:30 am 12:35 am 12:40 a…" at bounding box center [355, 126] width 93 height 14
select select "string:20:00"
click at [309, 119] on select "12:00 am 12:05 am 12:10 am 12:15 am 12:20 am 12:25 am 12:30 am 12:35 am 12:40 a…" at bounding box center [355, 126] width 93 height 14
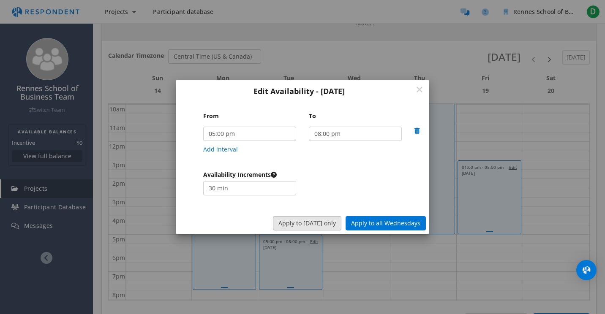
click at [325, 222] on button "Apply to [DATE] only" at bounding box center [307, 223] width 68 height 14
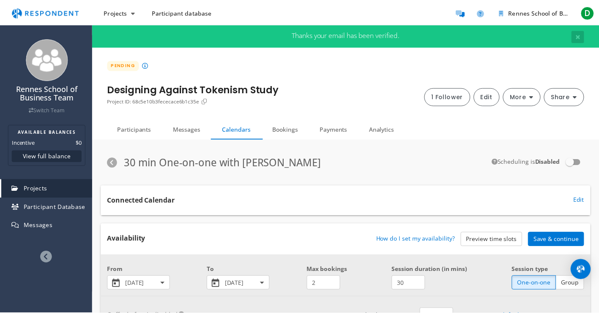
scroll to position [329, 0]
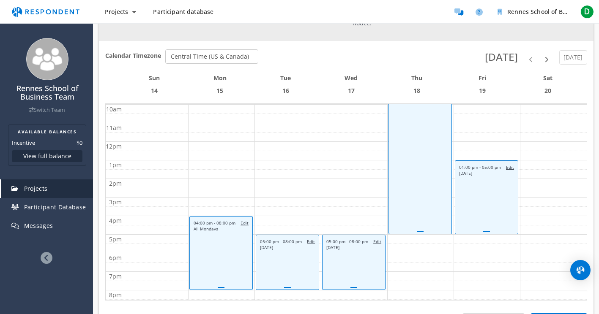
click at [417, 183] on link "09:00 AM - 05:00 PM Edit All Thursdays" at bounding box center [419, 160] width 63 height 148
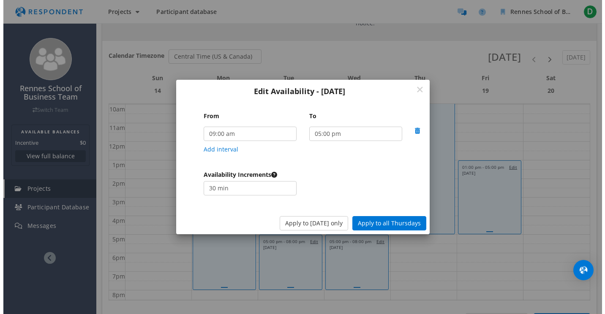
scroll to position [0, 0]
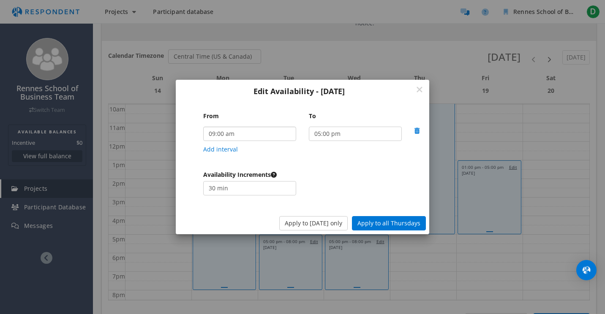
click at [249, 136] on select "12:00 am 12:05 am 12:10 am 12:15 am 12:20 am 12:25 am 12:30 am 12:35 am 12:40 a…" at bounding box center [249, 134] width 93 height 14
select select "string:17:00"
click at [203, 127] on select "12:00 am 12:05 am 12:10 am 12:15 am 12:20 am 12:25 am 12:30 am 12:35 am 12:40 a…" at bounding box center [249, 134] width 93 height 14
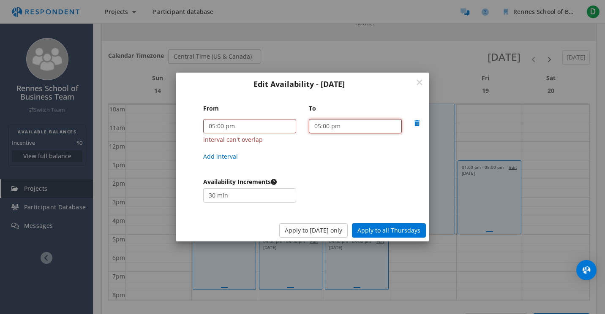
click at [368, 128] on select "12:00 am 12:05 am 12:10 am 12:15 am 12:20 am 12:25 am 12:30 am 12:35 am 12:40 a…" at bounding box center [355, 126] width 93 height 14
select select "string:20:00"
click at [309, 119] on select "12:00 am 12:05 am 12:10 am 12:15 am 12:20 am 12:25 am 12:30 am 12:35 am 12:40 a…" at bounding box center [355, 126] width 93 height 14
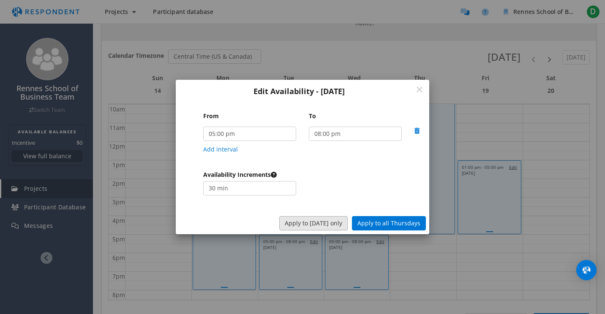
click at [336, 225] on button "Apply to [DATE] only" at bounding box center [313, 223] width 68 height 14
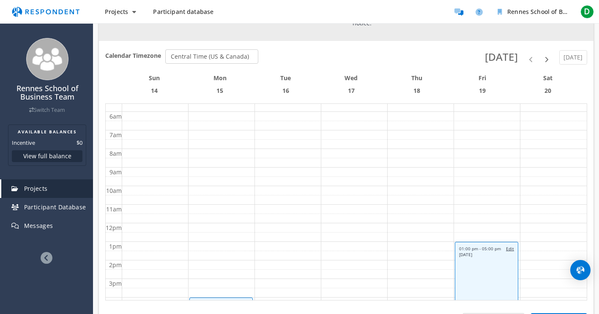
scroll to position [84, 0]
click at [546, 206] on td at bounding box center [354, 210] width 464 height 9
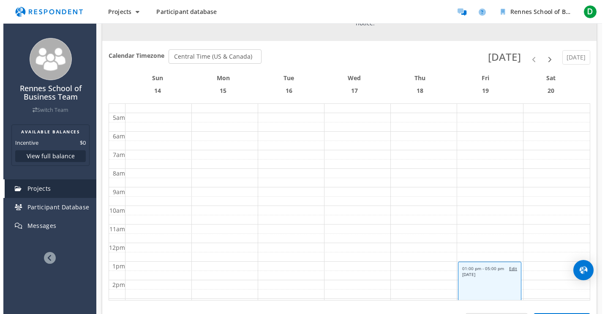
scroll to position [0, 0]
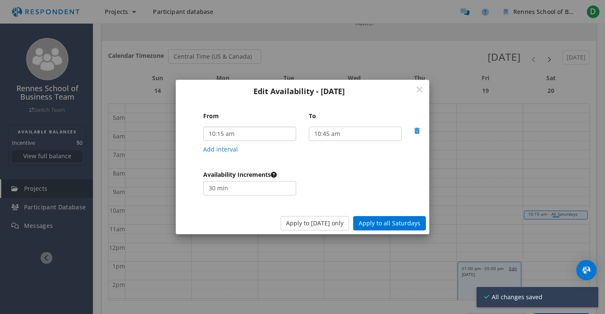
click at [272, 133] on select "12:00 am 12:05 am 12:10 am 12:15 am 12:20 am 12:25 am 12:30 am 12:35 am 12:40 a…" at bounding box center [249, 134] width 93 height 14
click at [203, 127] on select "12:00 am 12:05 am 12:10 am 12:15 am 12:20 am 12:25 am 12:30 am 12:35 am 12:40 a…" at bounding box center [249, 134] width 93 height 14
click at [363, 133] on select "12:00 am 12:05 am 12:10 am 12:15 am 12:20 am 12:25 am 12:30 am 12:35 am 12:40 a…" at bounding box center [355, 134] width 93 height 14
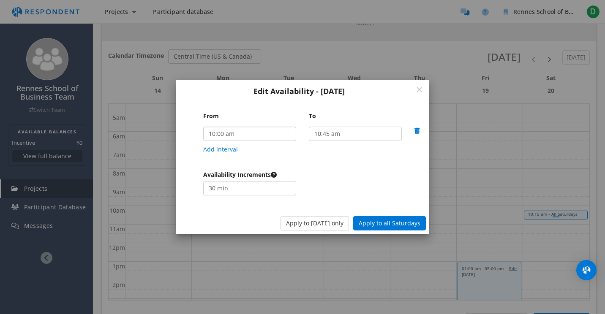
click at [235, 134] on select "12:00 am 12:05 am 12:10 am 12:15 am 12:20 am 12:25 am 12:30 am 12:35 am 12:40 a…" at bounding box center [249, 134] width 93 height 14
select select "string:14:00"
click at [203, 127] on select "12:00 am 12:05 am 12:10 am 12:15 am 12:20 am 12:25 am 12:30 am 12:35 am 12:40 a…" at bounding box center [249, 134] width 93 height 14
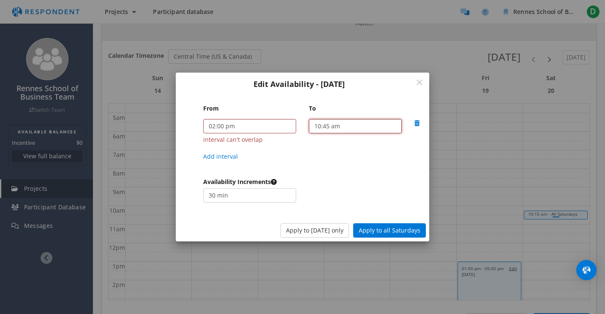
click at [370, 125] on select "12:00 am 12:05 am 12:10 am 12:15 am 12:20 am 12:25 am 12:30 am 12:35 am 12:40 a…" at bounding box center [355, 126] width 93 height 14
select select "string:19:00"
click at [309, 119] on select "12:00 am 12:05 am 12:10 am 12:15 am 12:20 am 12:25 am 12:30 am 12:35 am 12:40 a…" at bounding box center [355, 126] width 93 height 14
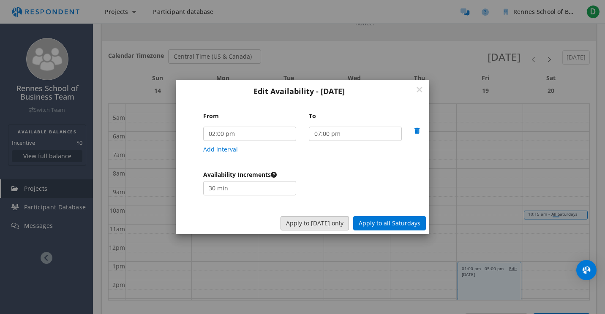
click at [319, 224] on button "Apply to [DATE] only" at bounding box center [315, 223] width 68 height 14
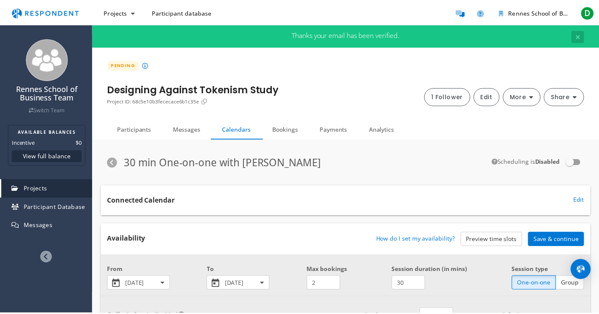
scroll to position [329, 0]
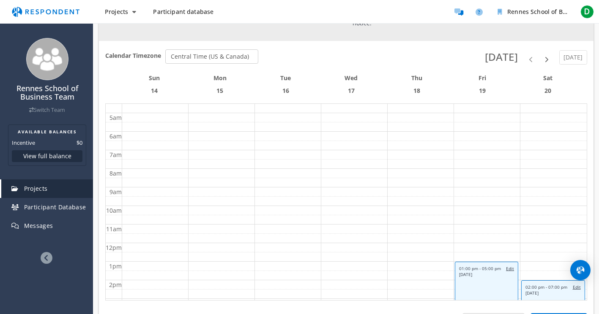
click at [551, 53] on span "next" at bounding box center [546, 57] width 9 height 9
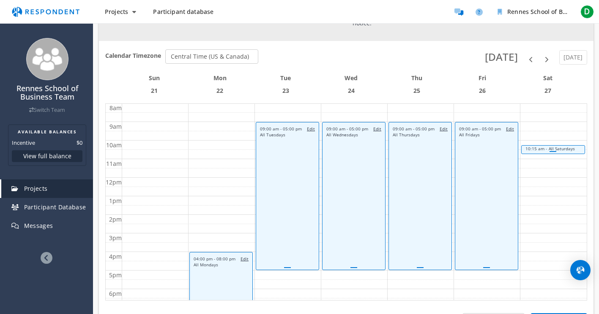
click at [143, 141] on td at bounding box center [354, 145] width 464 height 9
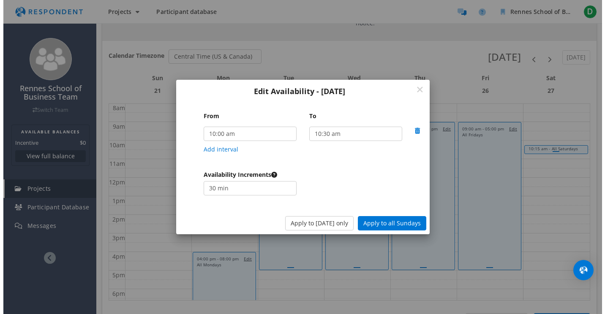
scroll to position [0, 0]
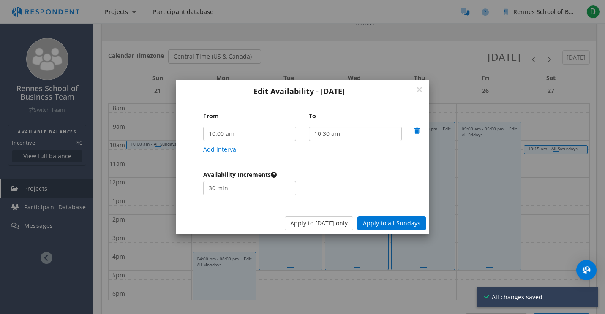
click at [376, 135] on select "12:00 am 12:05 am 12:10 am 12:15 am 12:20 am 12:25 am 12:30 am 12:35 am 12:40 a…" at bounding box center [355, 134] width 93 height 14
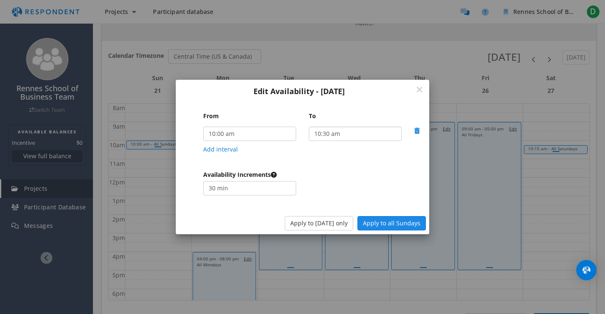
select select "string:20:00"
click at [309, 127] on select "12:00 am 12:05 am 12:10 am 12:15 am 12:20 am 12:25 am 12:30 am 12:35 am 12:40 a…" at bounding box center [355, 134] width 93 height 14
click at [339, 221] on button "Apply to [DATE] only" at bounding box center [319, 223] width 68 height 14
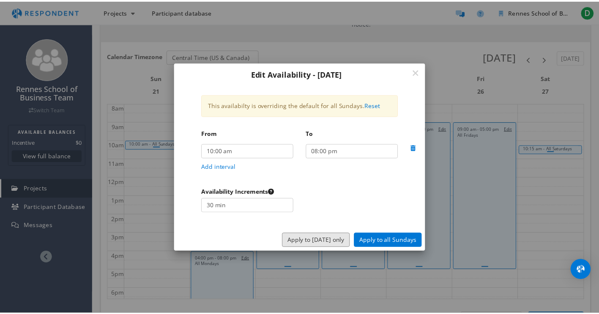
scroll to position [329, 0]
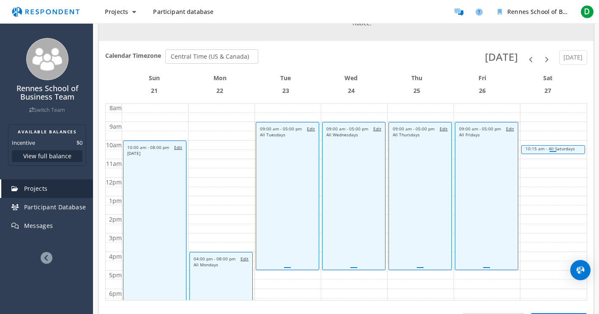
click at [286, 178] on link "09:00 AM - 05:00 PM Edit All Tuesdays" at bounding box center [287, 196] width 63 height 148
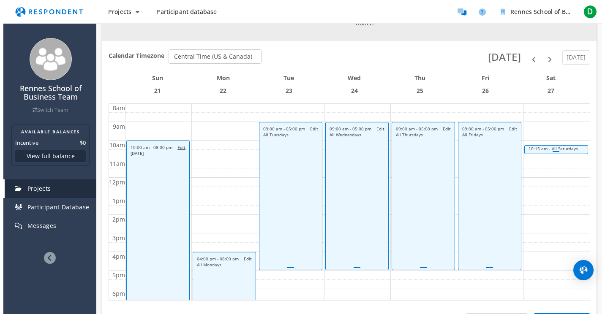
scroll to position [0, 0]
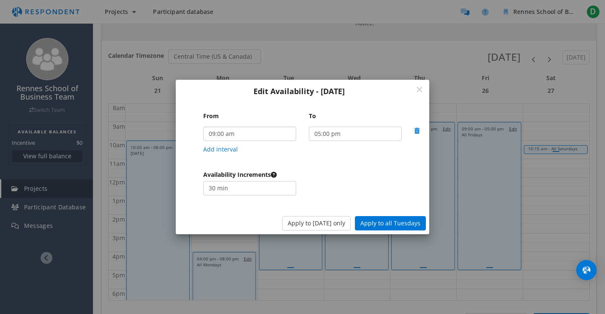
click at [262, 134] on select "12:00 am 12:05 am 12:10 am 12:15 am 12:20 am 12:25 am 12:30 am 12:35 am 12:40 a…" at bounding box center [249, 134] width 93 height 14
click at [420, 89] on icon "From To ..." at bounding box center [419, 89] width 7 height 9
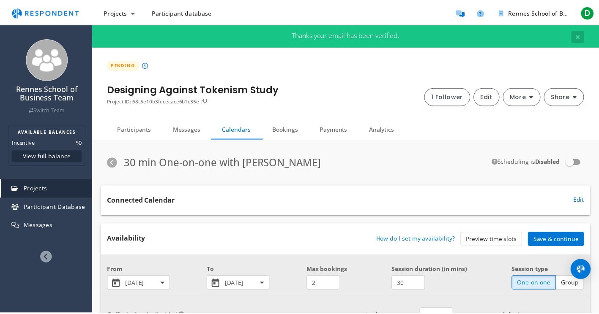
scroll to position [329, 0]
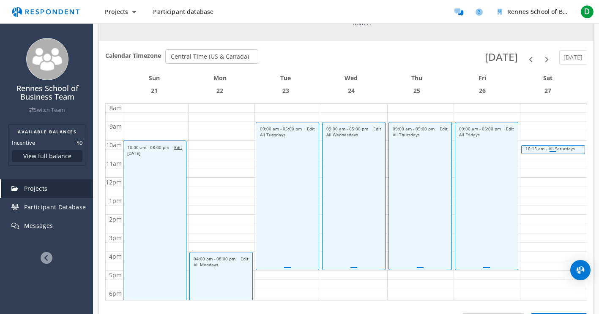
click at [536, 150] on div at bounding box center [553, 151] width 63 height 3
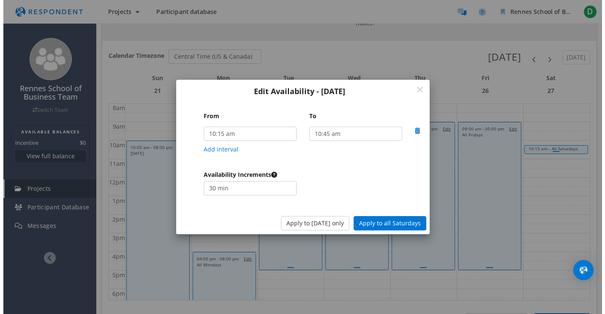
scroll to position [0, 0]
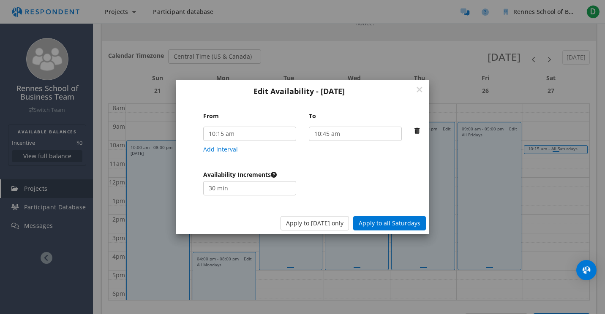
click at [416, 131] on icon "From To ..." at bounding box center [417, 131] width 5 height 6
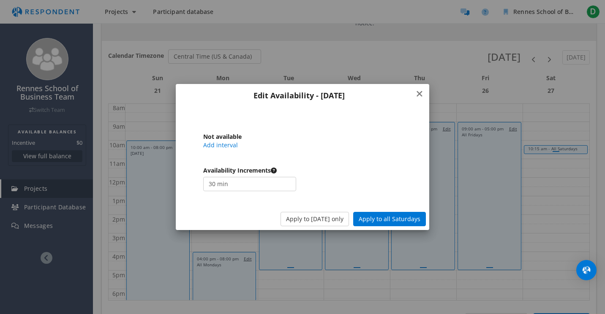
click at [418, 94] on icon "From To ..." at bounding box center [419, 94] width 7 height 9
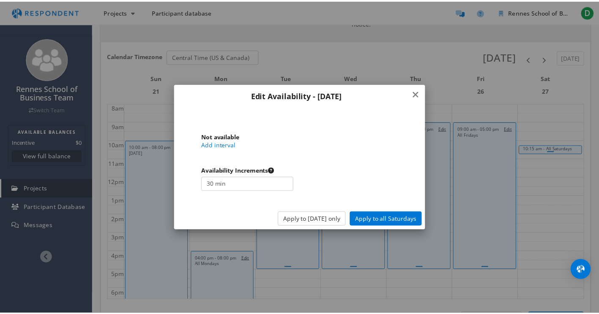
scroll to position [329, 0]
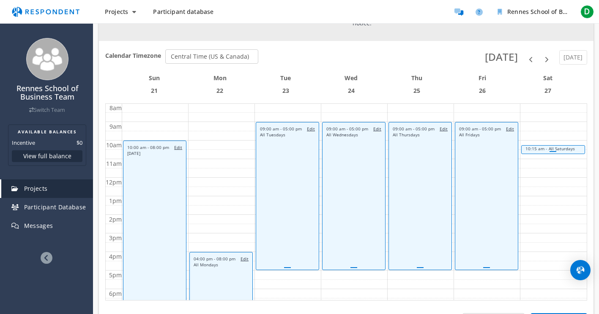
click at [559, 146] on div "All Saturdays" at bounding box center [562, 149] width 26 height 6
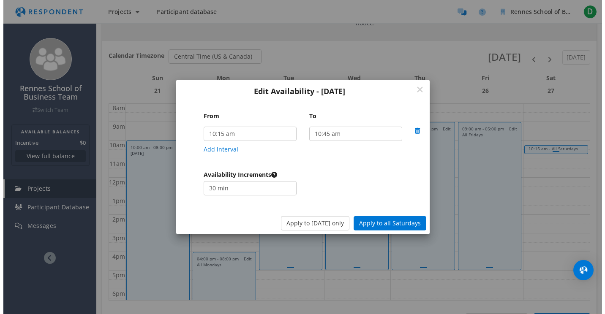
scroll to position [0, 0]
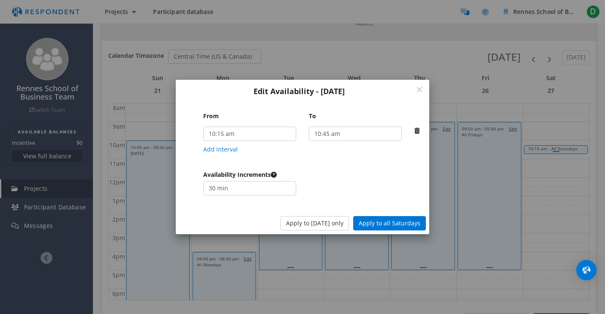
click at [419, 131] on icon "From To ..." at bounding box center [417, 131] width 5 height 6
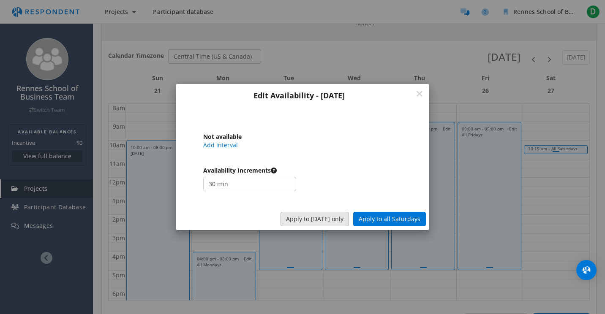
click at [333, 219] on button "Apply to [DATE] only" at bounding box center [315, 219] width 68 height 14
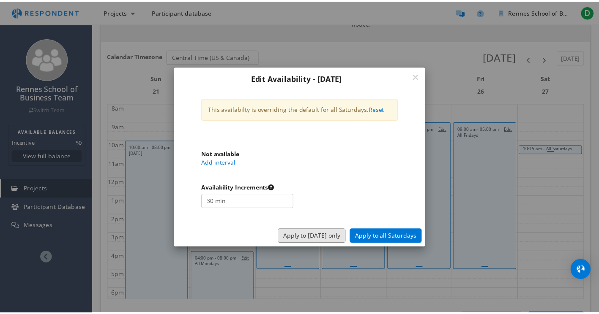
scroll to position [329, 0]
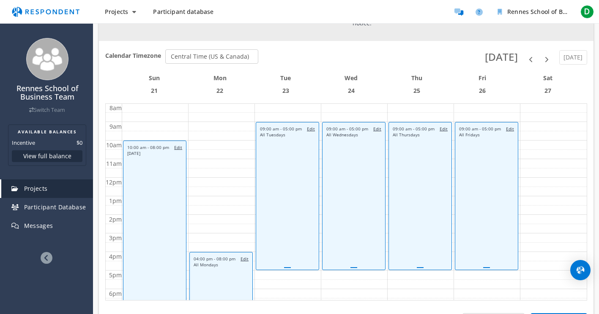
click at [506, 126] on span "Edit" at bounding box center [510, 129] width 8 height 6
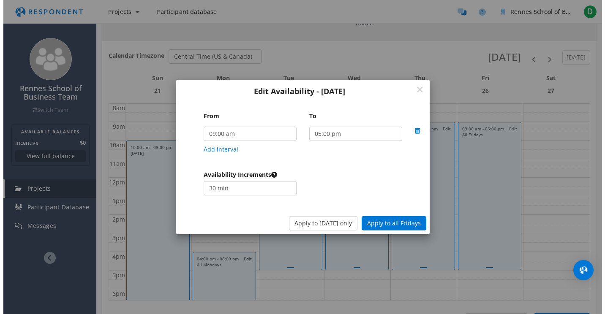
scroll to position [0, 0]
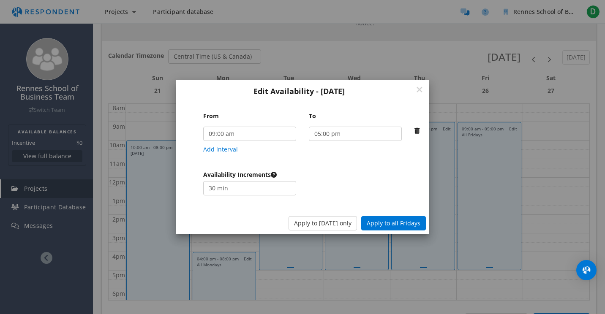
click at [417, 131] on icon "From To ..." at bounding box center [417, 131] width 5 height 6
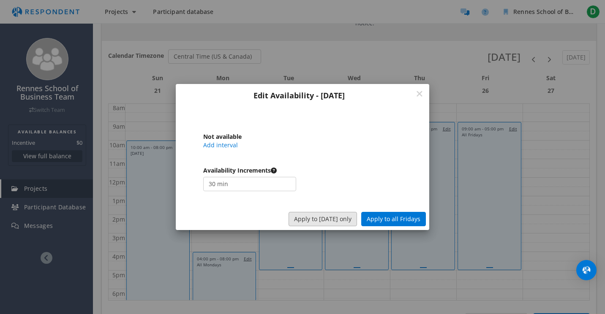
click at [340, 216] on button "Apply to [DATE] only" at bounding box center [323, 219] width 68 height 14
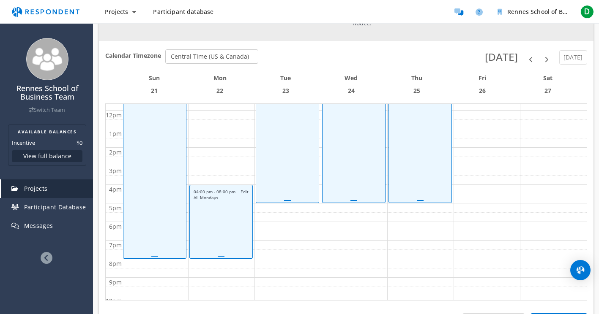
scroll to position [219, 0]
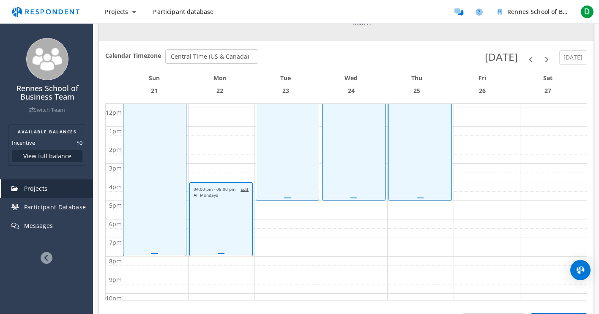
click at [289, 151] on link "09:00 AM - 05:00 PM Edit All Tuesdays" at bounding box center [287, 126] width 63 height 148
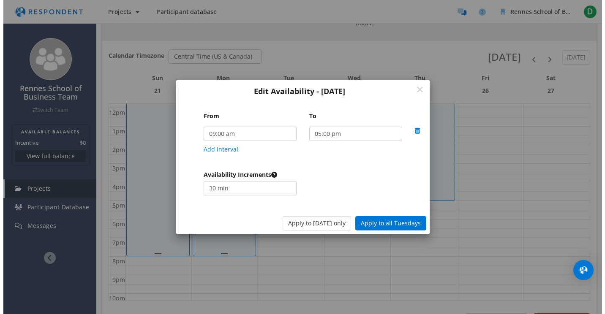
scroll to position [0, 0]
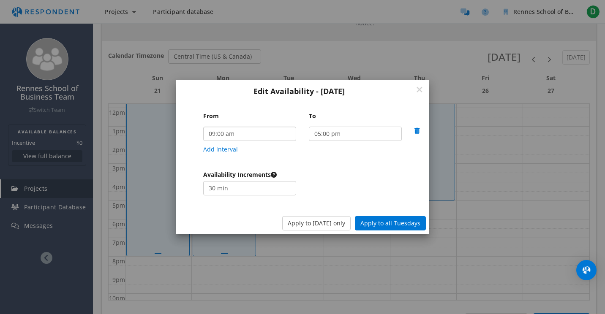
click at [250, 133] on select "12:00 am 12:05 am 12:10 am 12:15 am 12:20 am 12:25 am 12:30 am 12:35 am 12:40 a…" at bounding box center [249, 134] width 93 height 14
select select "string:17:00"
click at [203, 127] on select "12:00 am 12:05 am 12:10 am 12:15 am 12:20 am 12:25 am 12:30 am 12:35 am 12:40 a…" at bounding box center [249, 134] width 93 height 14
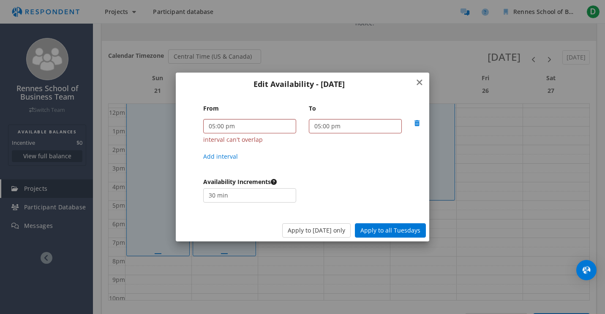
click at [420, 79] on icon "From To ..." at bounding box center [419, 82] width 7 height 9
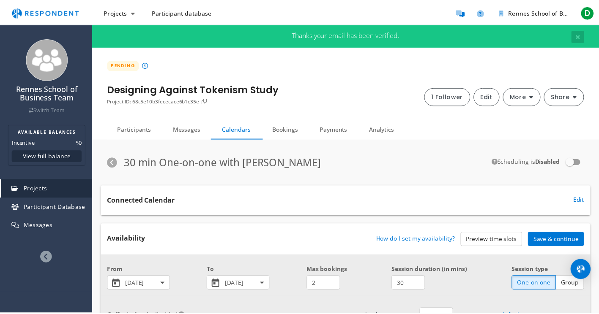
scroll to position [329, 0]
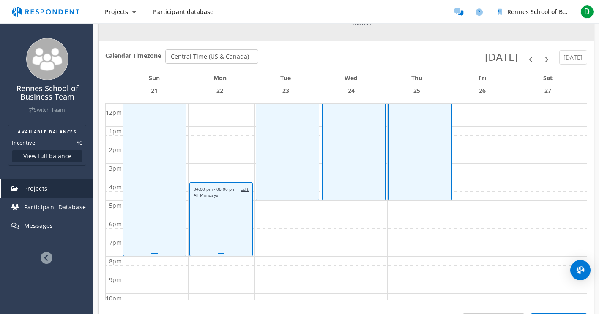
click at [287, 138] on link "09:00 AM - 05:00 PM Edit All Tuesdays" at bounding box center [287, 126] width 63 height 148
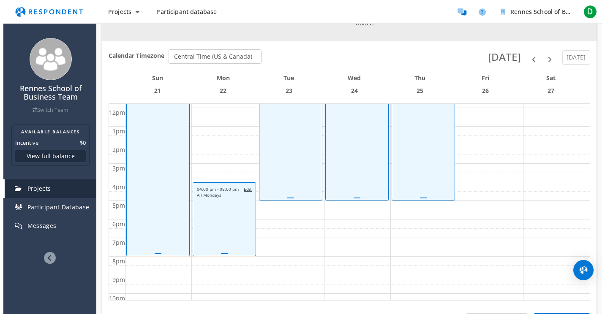
scroll to position [0, 0]
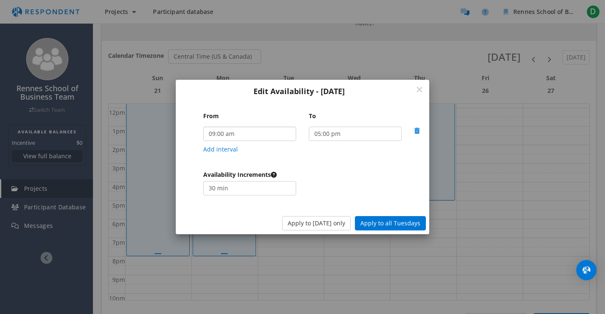
click at [274, 134] on select "12:00 am 12:05 am 12:10 am 12:15 am 12:20 am 12:25 am 12:30 am 12:35 am 12:40 a…" at bounding box center [249, 134] width 93 height 14
click at [370, 133] on select "12:00 am 12:05 am 12:10 am 12:15 am 12:20 am 12:25 am 12:30 am 12:35 am 12:40 a…" at bounding box center [355, 134] width 93 height 14
select select "string:20:00"
click at [309, 127] on select "12:00 am 12:05 am 12:10 am 12:15 am 12:20 am 12:25 am 12:30 am 12:35 am 12:40 a…" at bounding box center [355, 134] width 93 height 14
click at [256, 134] on select "12:00 am 12:05 am 12:10 am 12:15 am 12:20 am 12:25 am 12:30 am 12:35 am 12:40 a…" at bounding box center [249, 134] width 93 height 14
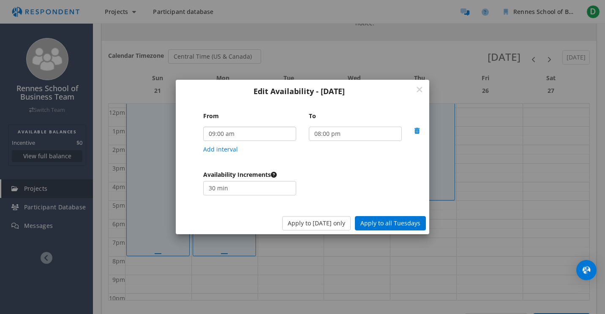
select select "string:17:00"
click at [203, 127] on select "12:00 am 12:05 am 12:10 am 12:15 am 12:20 am 12:25 am 12:30 am 12:35 am 12:40 a…" at bounding box center [249, 134] width 93 height 14
click at [311, 224] on button "Apply to [DATE] only" at bounding box center [316, 223] width 68 height 14
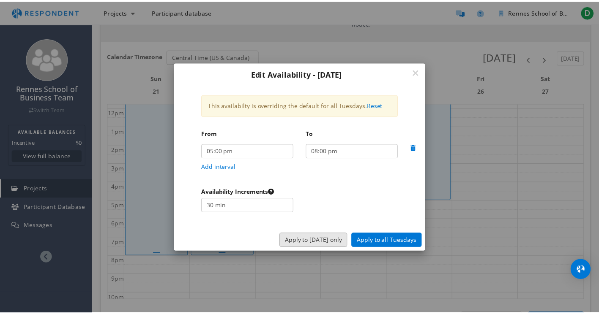
scroll to position [329, 0]
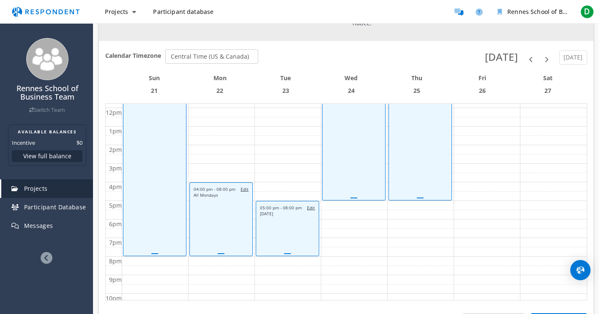
click at [244, 186] on span "Edit" at bounding box center [244, 189] width 8 height 6
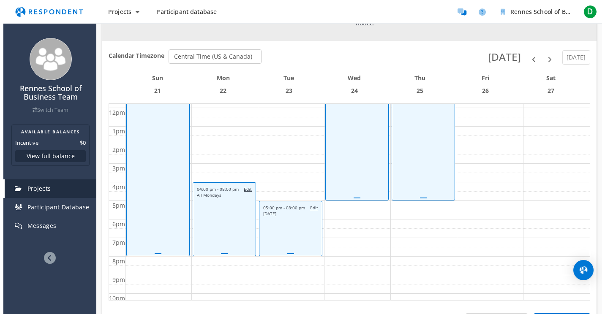
scroll to position [0, 0]
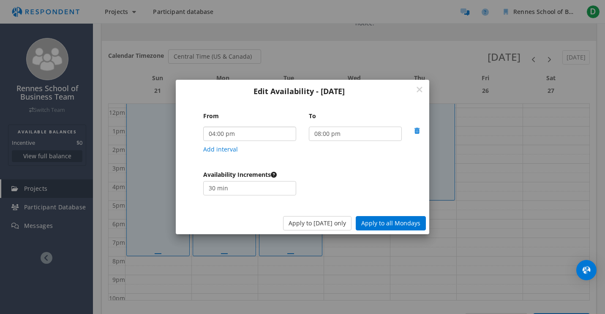
click at [240, 135] on select "12:00 am 12:05 am 12:10 am 12:15 am 12:20 am 12:25 am 12:30 am 12:35 am 12:40 a…" at bounding box center [249, 134] width 93 height 14
select select "string:17:00"
click at [203, 127] on select "12:00 am 12:05 am 12:10 am 12:15 am 12:20 am 12:25 am 12:30 am 12:35 am 12:40 a…" at bounding box center [249, 134] width 93 height 14
click at [311, 223] on button "Apply to [DATE] only" at bounding box center [317, 223] width 68 height 14
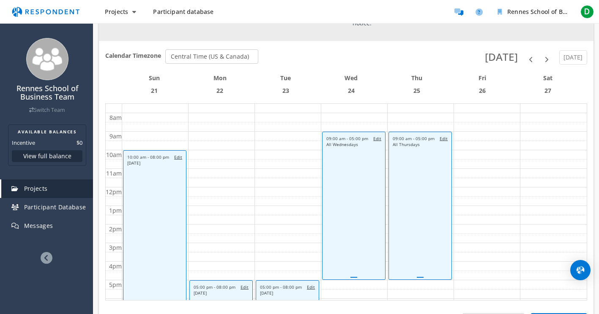
scroll to position [131, 0]
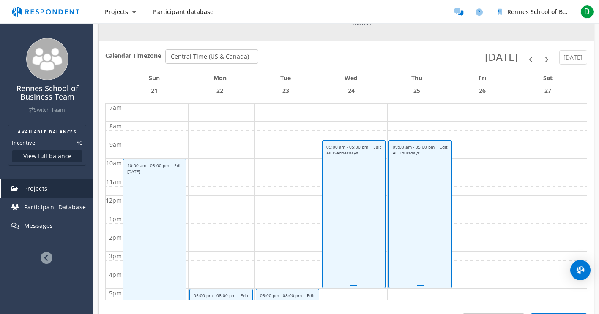
click at [350, 198] on link "09:00 AM - 05:00 PM Edit All Wednesdays" at bounding box center [353, 214] width 63 height 148
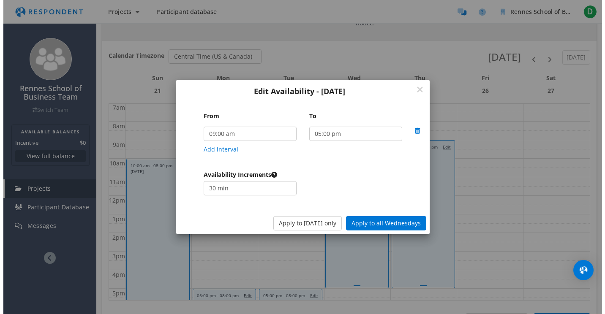
scroll to position [0, 0]
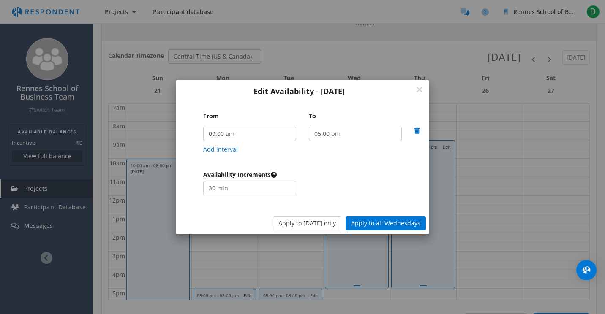
click at [254, 133] on select "12:00 am 12:05 am 12:10 am 12:15 am 12:20 am 12:25 am 12:30 am 12:35 am 12:40 a…" at bounding box center [249, 134] width 93 height 14
click at [344, 134] on select "12:00 am 12:05 am 12:10 am 12:15 am 12:20 am 12:25 am 12:30 am 12:35 am 12:40 a…" at bounding box center [355, 134] width 93 height 14
select select "string:20:00"
click at [309, 127] on select "12:00 am 12:05 am 12:10 am 12:15 am 12:20 am 12:25 am 12:30 am 12:35 am 12:40 a…" at bounding box center [355, 134] width 93 height 14
click at [256, 135] on select "12:00 am 12:05 am 12:10 am 12:15 am 12:20 am 12:25 am 12:30 am 12:35 am 12:40 a…" at bounding box center [249, 134] width 93 height 14
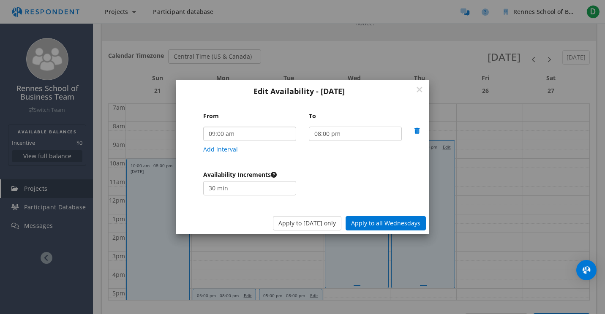
select select "string:17:05"
click at [203, 127] on select "12:00 am 12:05 am 12:10 am 12:15 am 12:20 am 12:25 am 12:30 am 12:35 am 12:40 a…" at bounding box center [249, 134] width 93 height 14
click at [311, 224] on button "Apply to [DATE] only" at bounding box center [307, 223] width 68 height 14
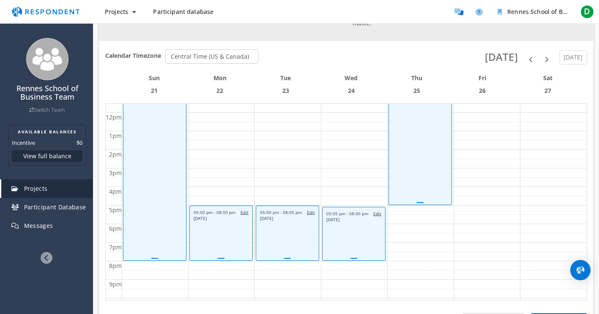
scroll to position [196, 0]
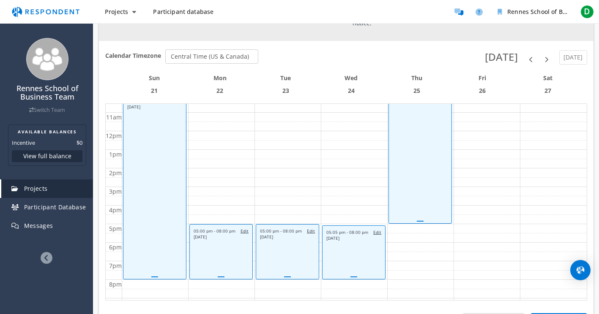
click at [407, 169] on link "09:00 AM - 05:00 PM Edit All Thursdays" at bounding box center [419, 150] width 63 height 148
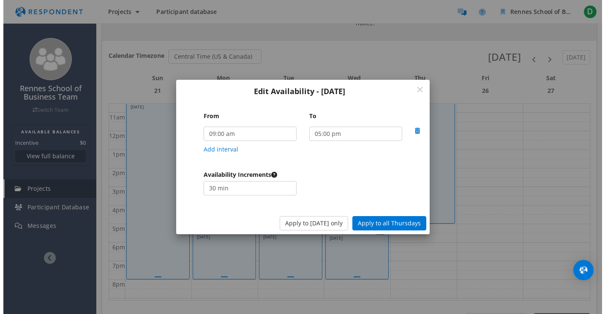
scroll to position [0, 0]
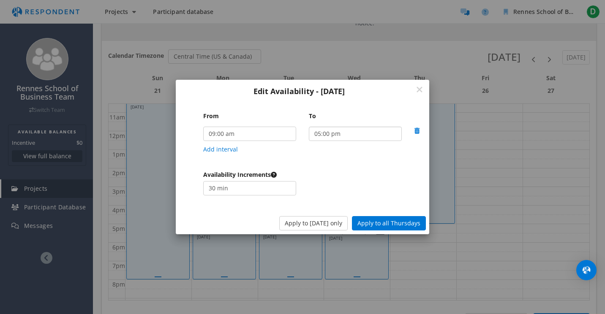
click at [380, 136] on select "12:00 am 12:05 am 12:10 am 12:15 am 12:20 am 12:25 am 12:30 am 12:35 am 12:40 a…" at bounding box center [355, 134] width 93 height 14
select select "string:20:00"
click at [309, 127] on select "12:00 am 12:05 am 12:10 am 12:15 am 12:20 am 12:25 am 12:30 am 12:35 am 12:40 a…" at bounding box center [355, 134] width 93 height 14
click at [256, 130] on select "12:00 am 12:05 am 12:10 am 12:15 am 12:20 am 12:25 am 12:30 am 12:35 am 12:40 a…" at bounding box center [249, 134] width 93 height 14
select select "string:16:55"
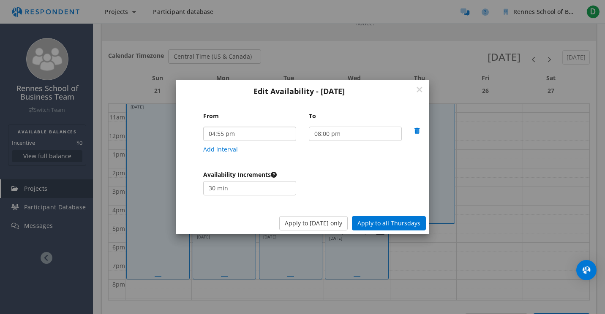
click at [203, 127] on select "12:00 am 12:05 am 12:10 am 12:15 am 12:20 am 12:25 am 12:30 am 12:35 am 12:40 a…" at bounding box center [249, 134] width 93 height 14
click at [326, 223] on button "Apply to [DATE] only" at bounding box center [313, 223] width 68 height 14
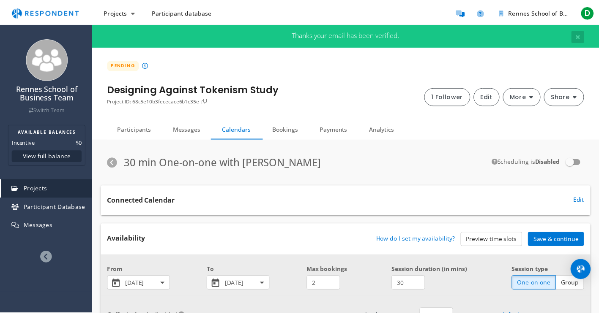
scroll to position [329, 0]
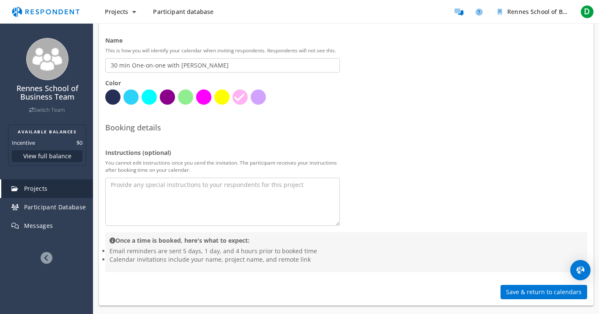
click at [204, 97] on li at bounding box center [203, 97] width 15 height 15
click at [237, 98] on li at bounding box center [239, 97] width 15 height 15
click at [177, 188] on textarea at bounding box center [222, 202] width 235 height 48
paste textarea "- Emphasize that there are no “right” or “wrong” answers — you’re interested in…"
click at [164, 184] on textarea "- - Emphasize that there are no “right” or “wrong” answers — you’re interested …" at bounding box center [222, 202] width 235 height 48
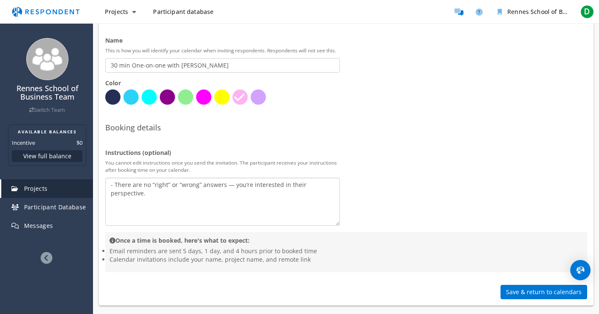
drag, startPoint x: 247, startPoint y: 186, endPoint x: 252, endPoint y: 186, distance: 5.5
click at [249, 186] on textarea "- There are no “right” or “wrong” answers — you’re interested in their perspect…" at bounding box center [222, 202] width 235 height 48
click at [296, 186] on textarea "- There are no “right” or “wrong” answers I'm just interested in their perspect…" at bounding box center [222, 202] width 235 height 48
click at [331, 186] on textarea "- There are no “right” or “wrong” answers I'm just interested in your perspecti…" at bounding box center [222, 202] width 235 height 48
paste textarea "be audio‑recording for accuracy, and that only the research team will have acce…"
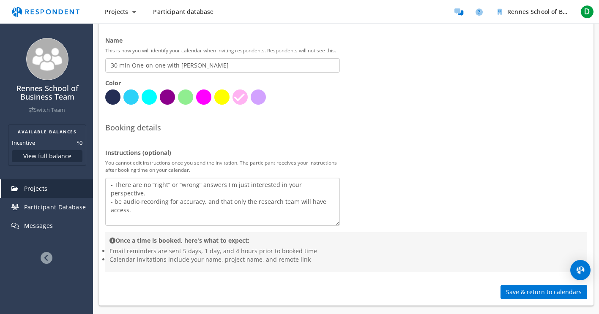
click at [123, 194] on textarea "- There are no “right” or “wrong” answers I'm just interested in your perspecti…" at bounding box center [222, 202] width 235 height 48
click at [177, 202] on textarea "- There are no “right” or “wrong” answers I'm just interested in your perspecti…" at bounding box center [222, 202] width 235 height 48
click at [248, 193] on textarea "- There are no “right” or “wrong” answers I'm just interested in your perspecti…" at bounding box center [222, 202] width 235 height 48
click at [181, 203] on textarea "- There are no “right” or “wrong” answers I'm just interested in your perspecti…" at bounding box center [222, 202] width 235 height 48
click at [150, 194] on textarea "- There are no “right” or “wrong” answers I'm just interested in your perspecti…" at bounding box center [222, 202] width 235 height 48
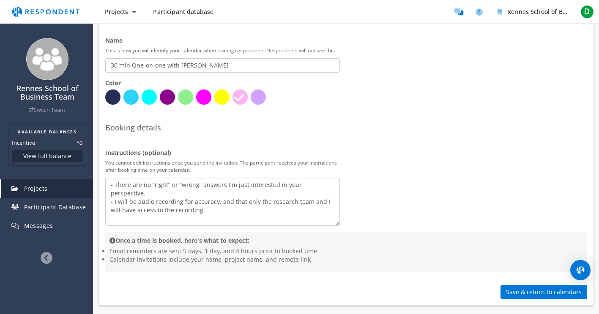
click at [199, 201] on textarea "- There are no “right” or “wrong” answers I'm just interested in your perspecti…" at bounding box center [222, 202] width 235 height 48
paste textarea "private space where they feel comfortable speaking fr"
click at [115, 212] on textarea "- There are no “right” or “wrong” answers I'm just interested in your perspecti…" at bounding box center [222, 202] width 235 height 48
click at [114, 210] on textarea "- There are no “right” or “wrong” answers I'm just interested in your perspecti…" at bounding box center [222, 202] width 235 height 48
drag, startPoint x: 266, startPoint y: 210, endPoint x: 109, endPoint y: 210, distance: 157.2
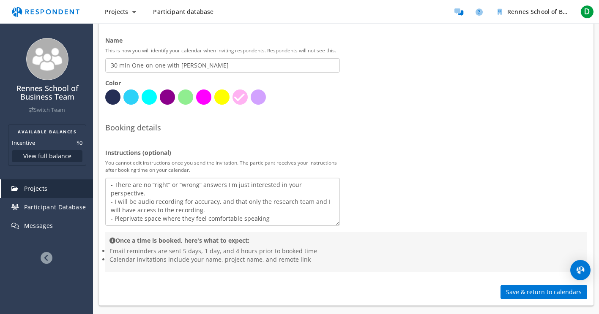
click at [109, 210] on textarea "- There are no “right” or “wrong” answers I'm just interested in your perspecti…" at bounding box center [222, 202] width 235 height 48
type textarea "- There are no “right” or “wrong” answers I'm just interested in your perspecti…"
click at [371, 201] on div "Instructions (optional) You cannot edit instructions once you send the invitati…" at bounding box center [346, 187] width 494 height 77
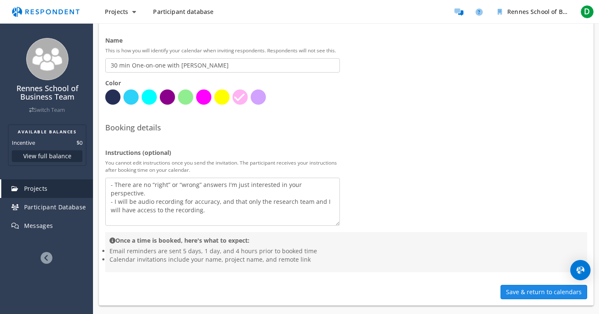
click at [532, 290] on button "Save & return to calendars" at bounding box center [543, 292] width 87 height 14
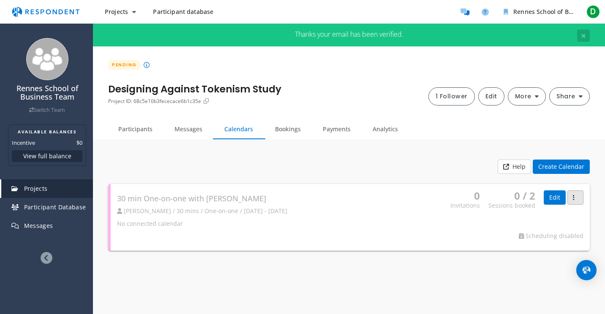
click at [577, 194] on button "button" at bounding box center [576, 198] width 16 height 14
click at [357, 146] on md-backdrop at bounding box center [302, 157] width 605 height 314
click at [423, 155] on div "Help Create Calendar 30 min One-on-one with [PERSON_NAME] [PERSON_NAME] / 30 mi…" at bounding box center [349, 205] width 494 height 110
click at [549, 164] on button "Create Calendar" at bounding box center [561, 167] width 57 height 14
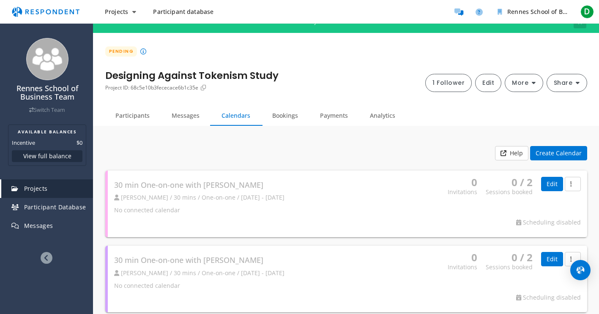
scroll to position [20, 0]
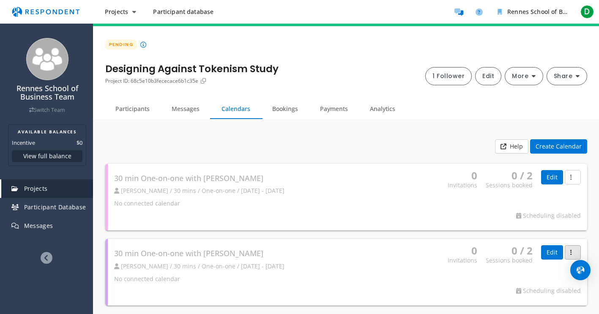
click at [575, 254] on button "button" at bounding box center [573, 253] width 16 height 14
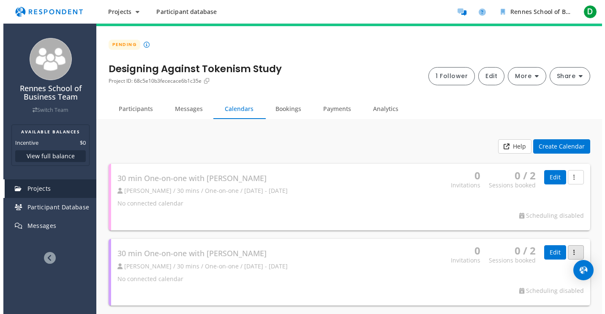
scroll to position [0, 0]
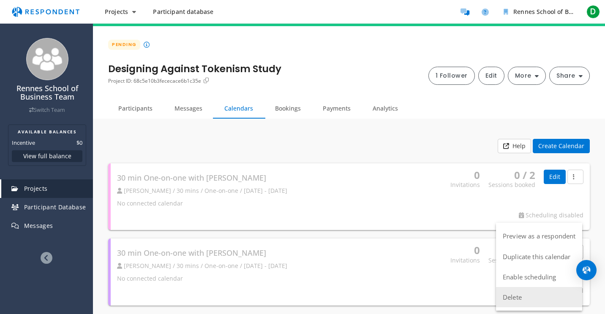
click at [532, 292] on button "Delete" at bounding box center [539, 297] width 86 height 20
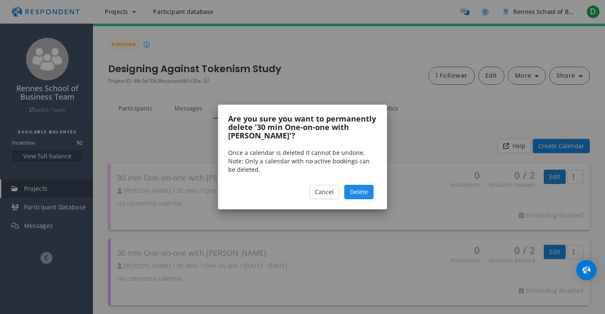
click at [363, 195] on span "Delete" at bounding box center [359, 192] width 18 height 8
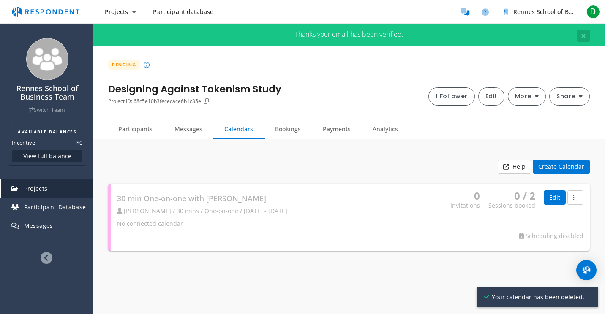
click at [363, 152] on div "Help Create Calendar 30 min One-on-one with [PERSON_NAME] [PERSON_NAME] / 30 mi…" at bounding box center [349, 205] width 494 height 110
click at [220, 199] on div at bounding box center [350, 217] width 479 height 67
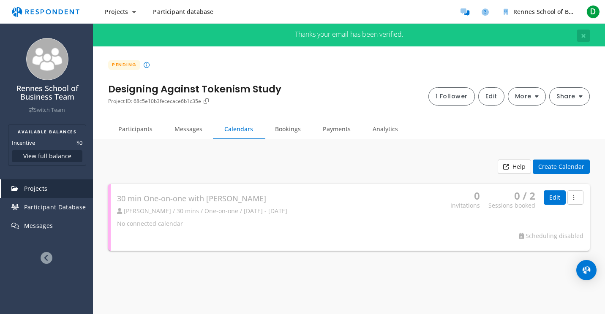
click at [289, 128] on span "Bookings" at bounding box center [288, 129] width 26 height 8
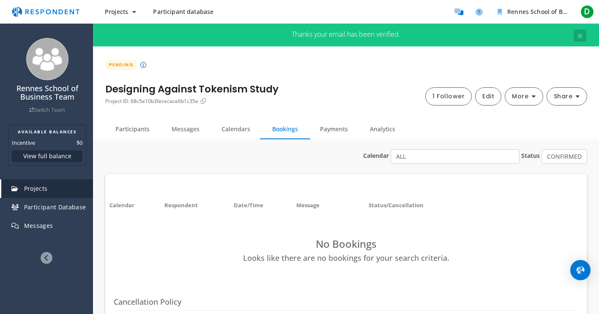
click at [404, 207] on th "Status/Cancellation" at bounding box center [395, 205] width 63 height 21
click at [330, 126] on span "Payments" at bounding box center [334, 129] width 28 height 8
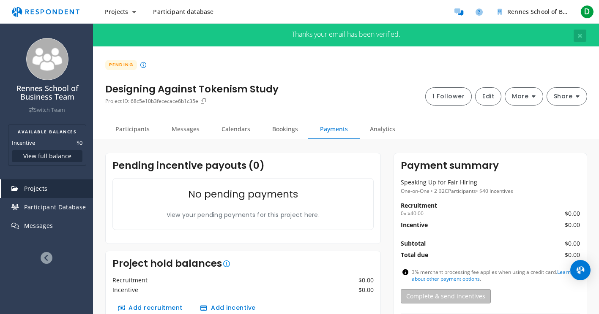
click at [234, 128] on span "Calendars" at bounding box center [235, 129] width 29 height 8
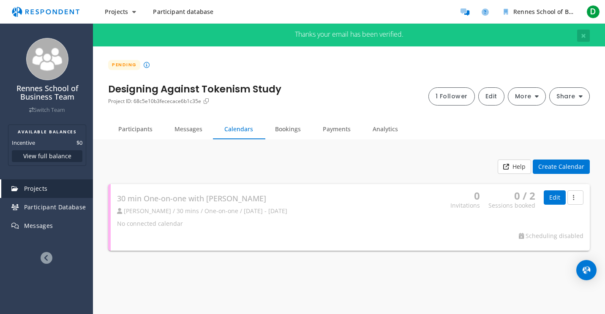
click at [187, 130] on span "Messages" at bounding box center [189, 129] width 28 height 8
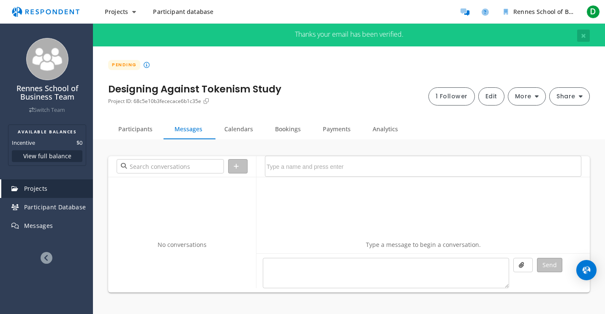
click at [150, 130] on span "Participants" at bounding box center [135, 129] width 34 height 8
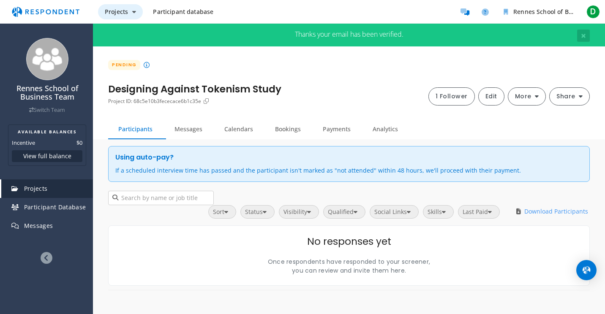
click at [135, 11] on icon "Main navigation" at bounding box center [134, 12] width 4 height 6
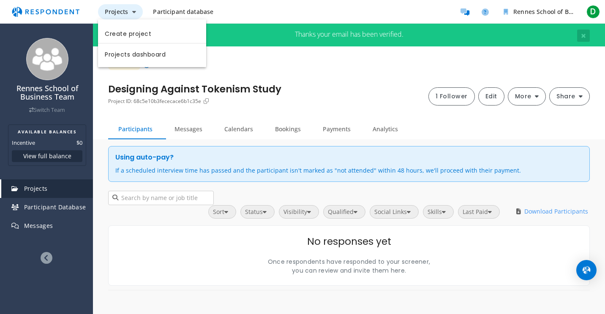
click at [135, 11] on md-backdrop at bounding box center [302, 157] width 605 height 314
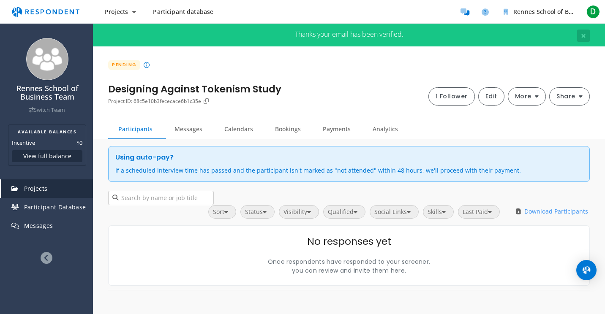
click at [338, 89] on div "PENDING Designing Against Tokenism Study Project ID: 68c5e10b3fececace6b1c35e 1…" at bounding box center [349, 83] width 482 height 46
click at [293, 130] on span "Bookings" at bounding box center [288, 129] width 26 height 8
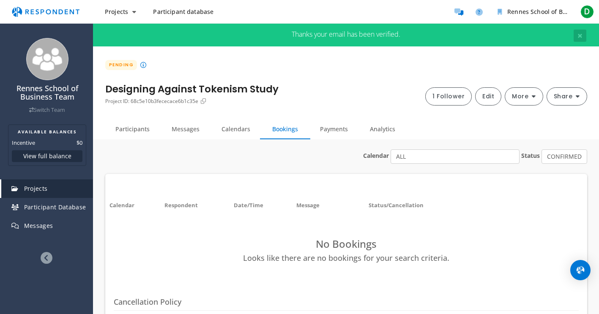
click at [246, 131] on span "Calendars" at bounding box center [235, 129] width 29 height 8
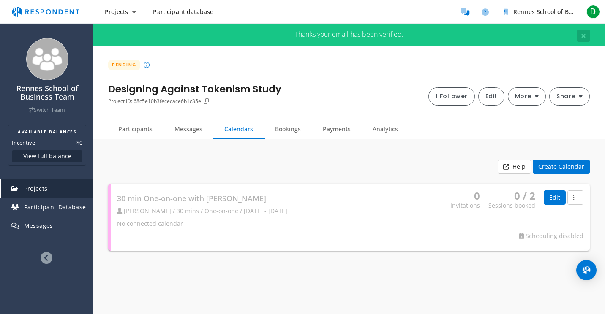
click at [163, 87] on h1 "Designing Against Tokenism Study" at bounding box center [194, 90] width 173 height 12
click at [535, 97] on button "More" at bounding box center [527, 96] width 38 height 18
click at [366, 93] on md-backdrop at bounding box center [302, 157] width 605 height 314
